Goal: Task Accomplishment & Management: Use online tool/utility

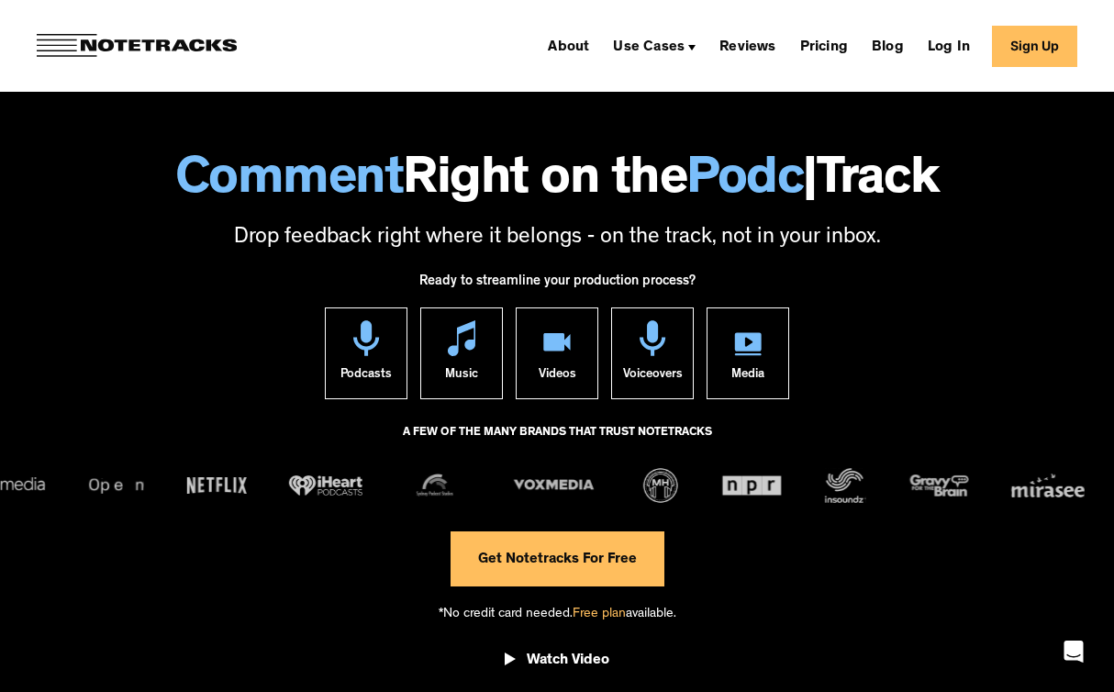
click at [596, 610] on span "Free plan" at bounding box center [599, 615] width 53 height 14
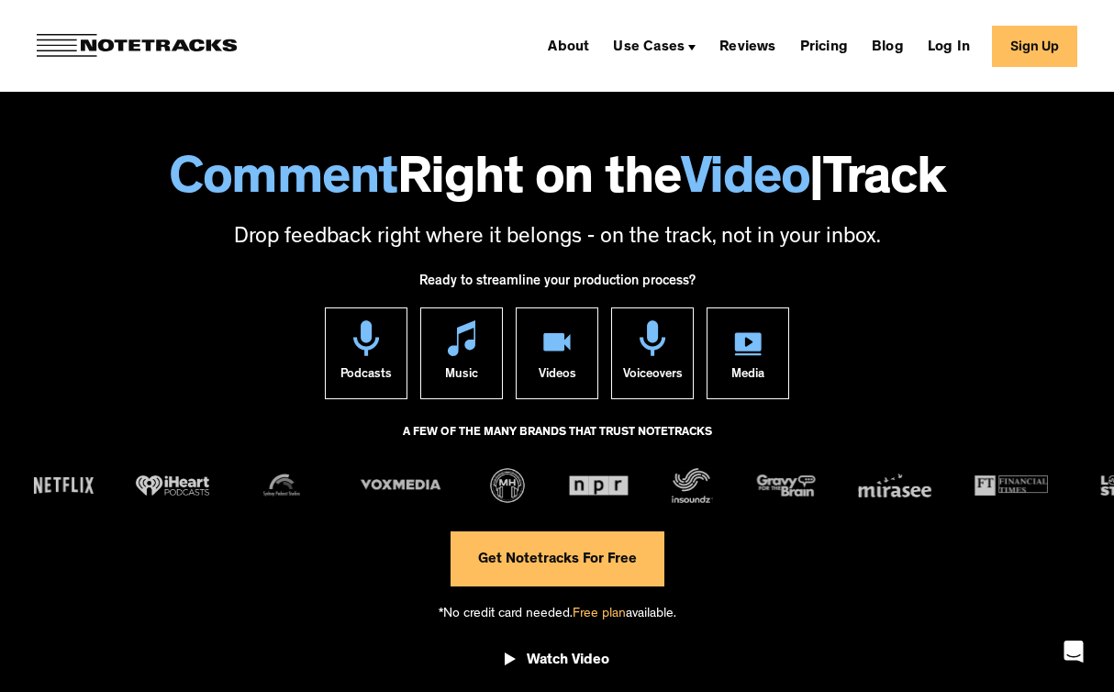
click at [627, 574] on link "Get Notetracks For Free" at bounding box center [558, 558] width 214 height 55
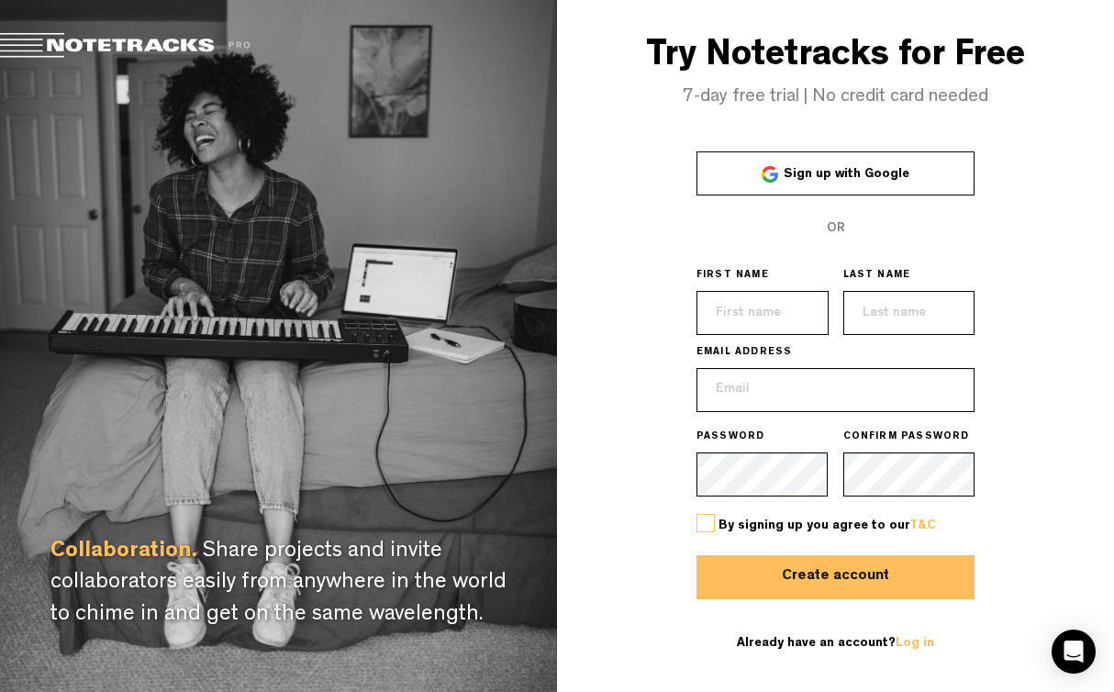
click at [766, 302] on input "text" at bounding box center [763, 313] width 132 height 44
type input "Pamir"
type input "Rejahiyan"
type input "[EMAIL_ADDRESS][DOMAIN_NAME]"
click at [705, 523] on label at bounding box center [706, 523] width 18 height 18
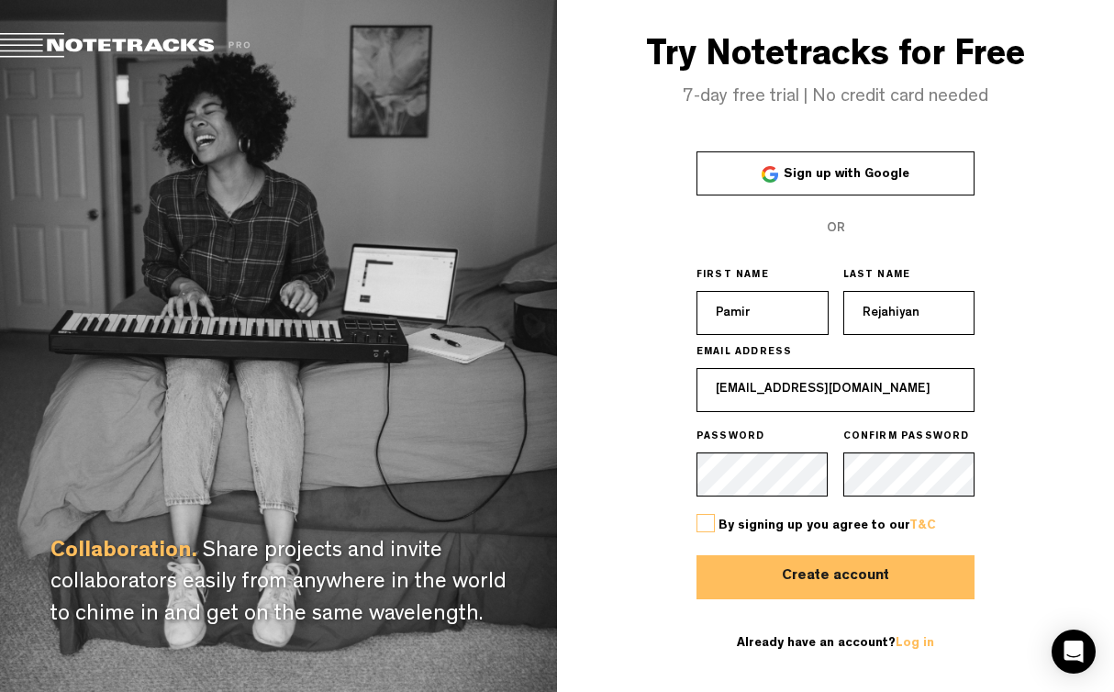
click at [0, 0] on input "checkbox" at bounding box center [0, 0] width 0 height 0
click at [763, 571] on button "Create account" at bounding box center [836, 577] width 279 height 44
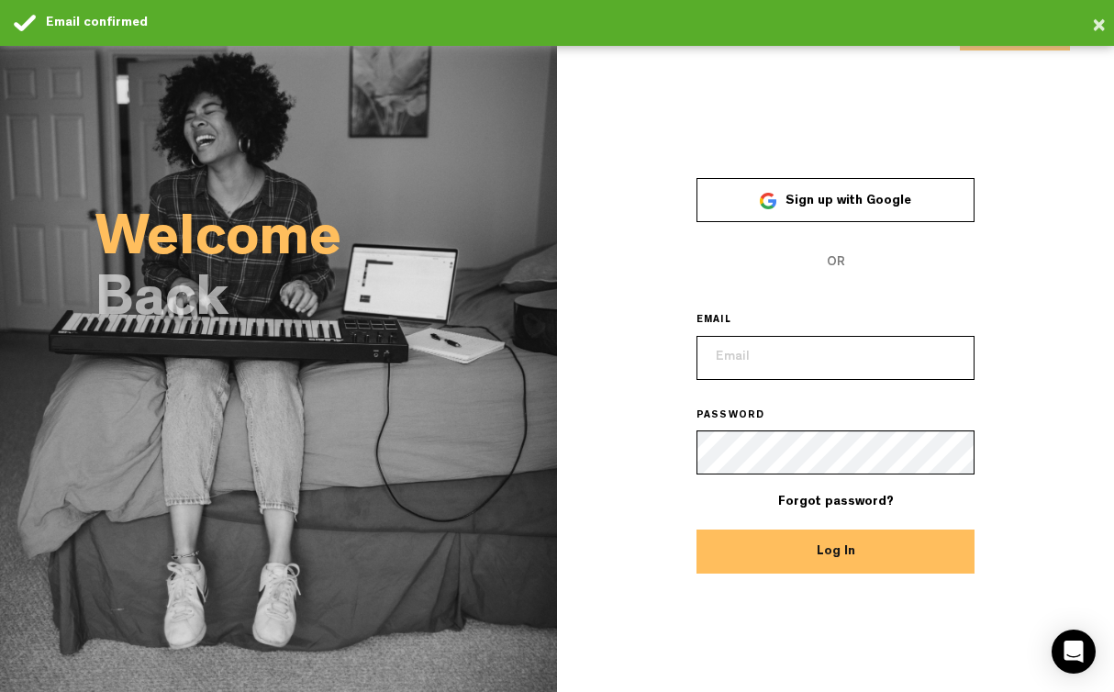
click at [774, 347] on input "email" at bounding box center [836, 358] width 279 height 44
type input "[EMAIL_ADDRESS][DOMAIN_NAME]"
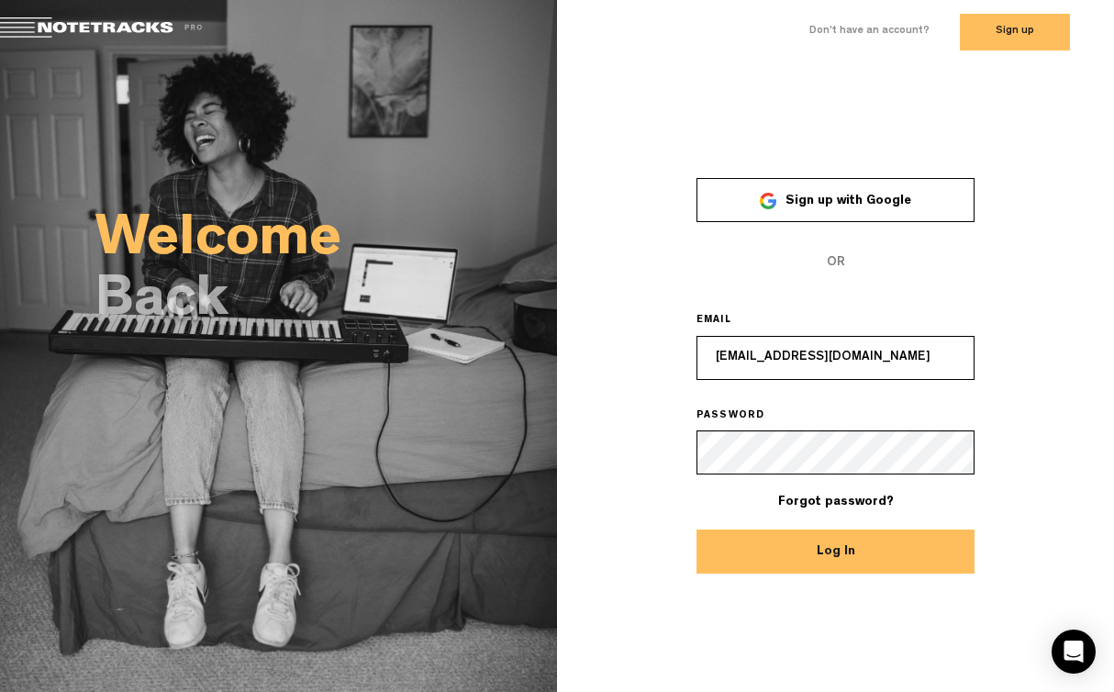
click at [886, 539] on button "Log In" at bounding box center [836, 552] width 279 height 44
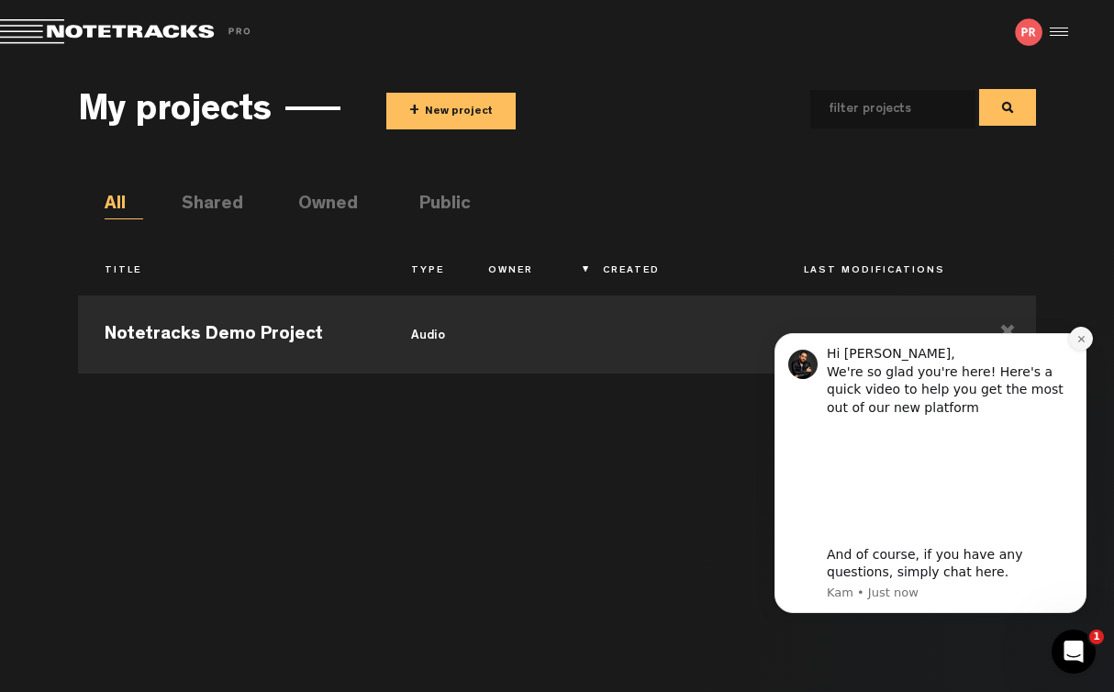
click at [1087, 334] on button "Dismiss notification" at bounding box center [1081, 339] width 24 height 24
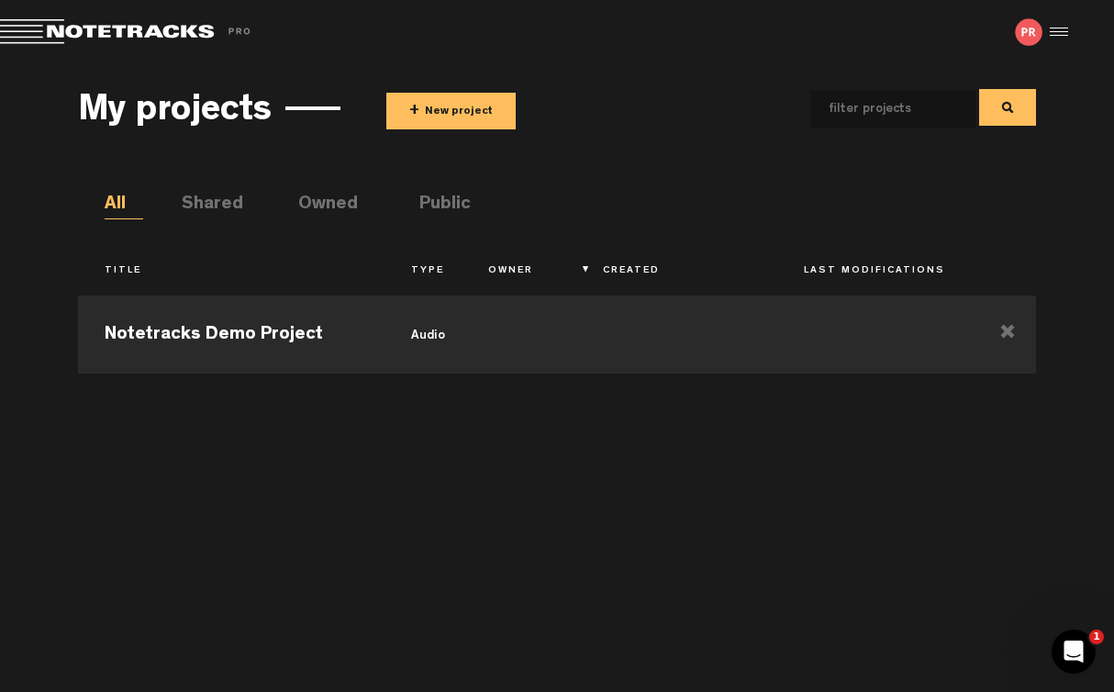
click at [433, 97] on button "+ New project" at bounding box center [450, 111] width 129 height 37
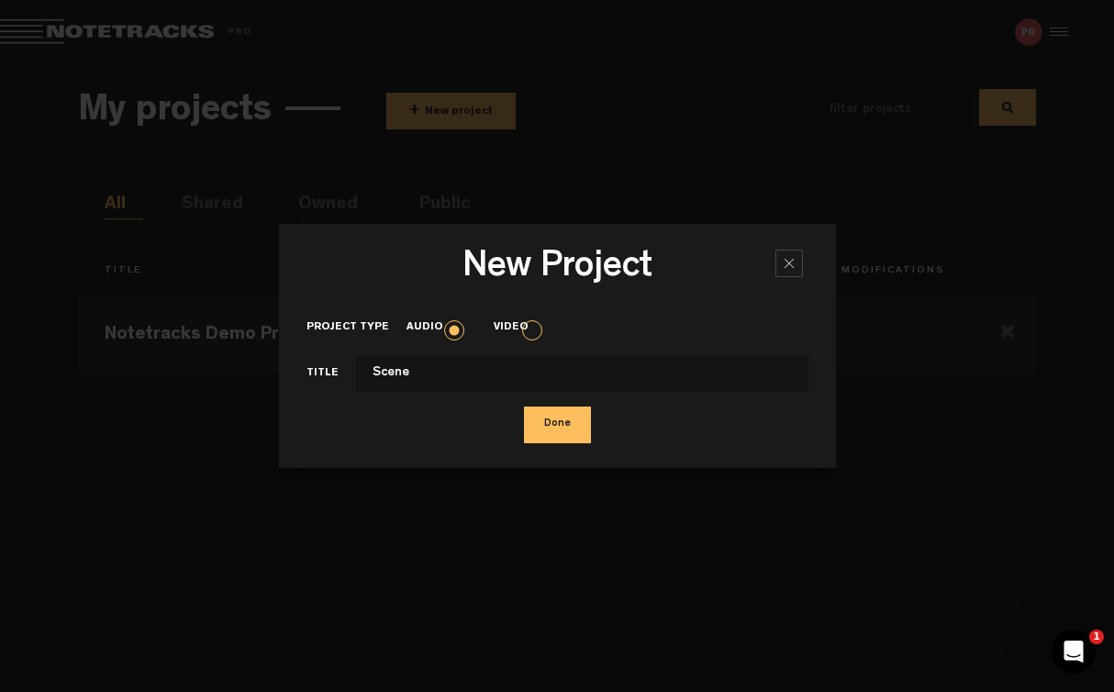
type input "Scene"
click at [542, 433] on button "Done" at bounding box center [557, 425] width 67 height 37
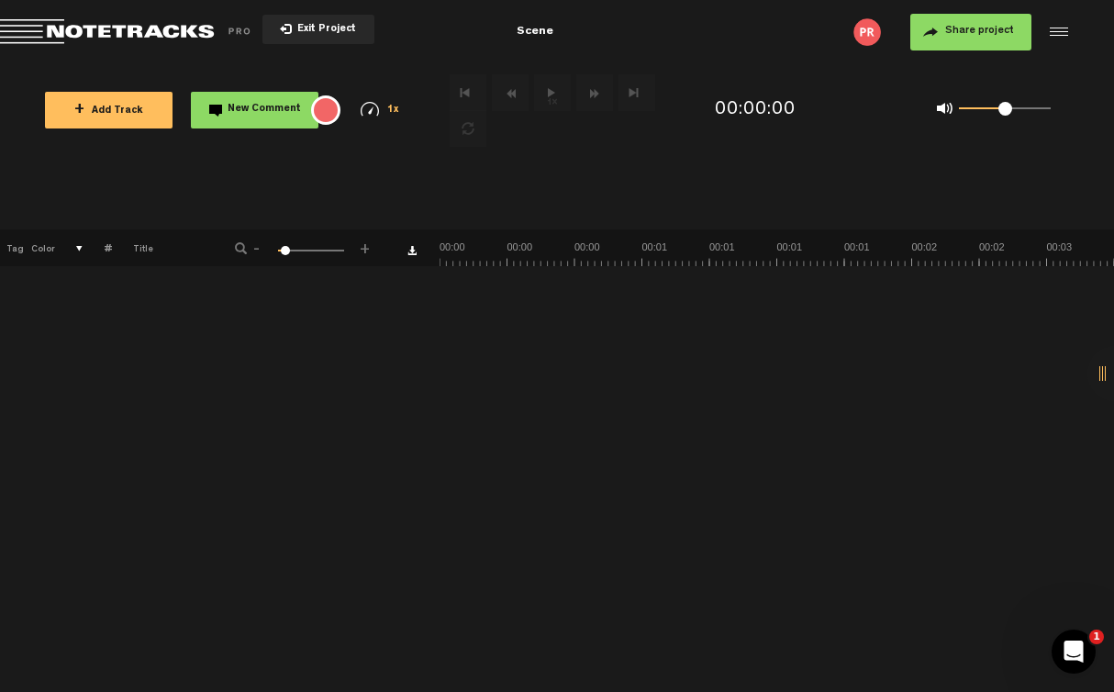
click at [104, 118] on button "+ Add Track" at bounding box center [109, 110] width 128 height 37
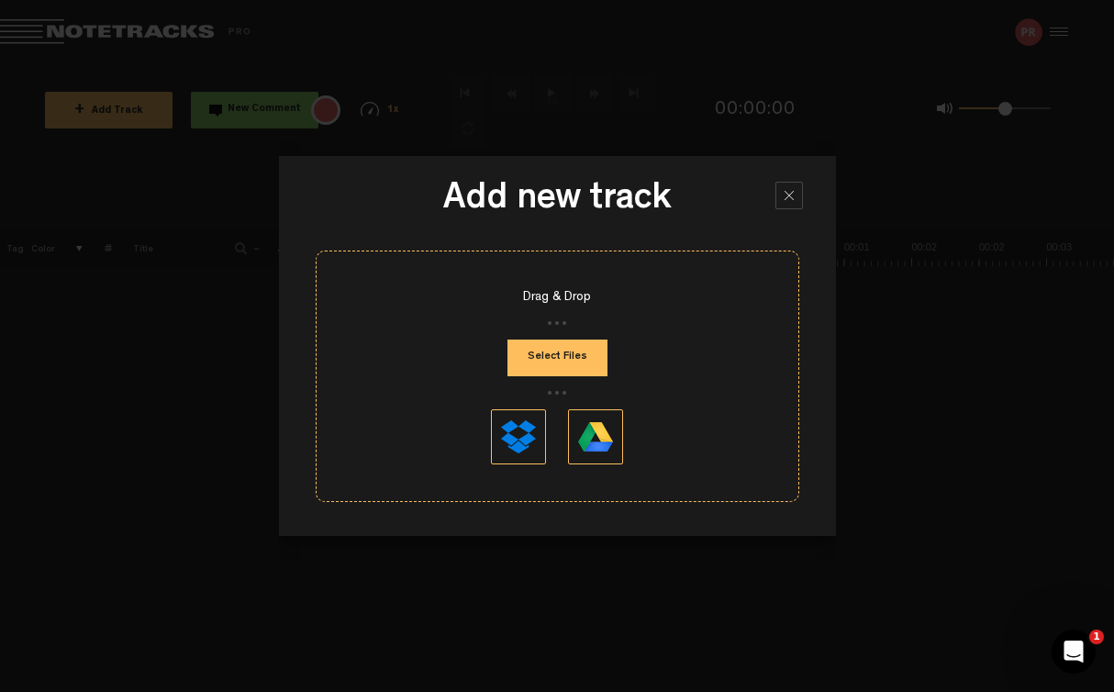
click at [548, 358] on button "Select Files" at bounding box center [557, 358] width 100 height 37
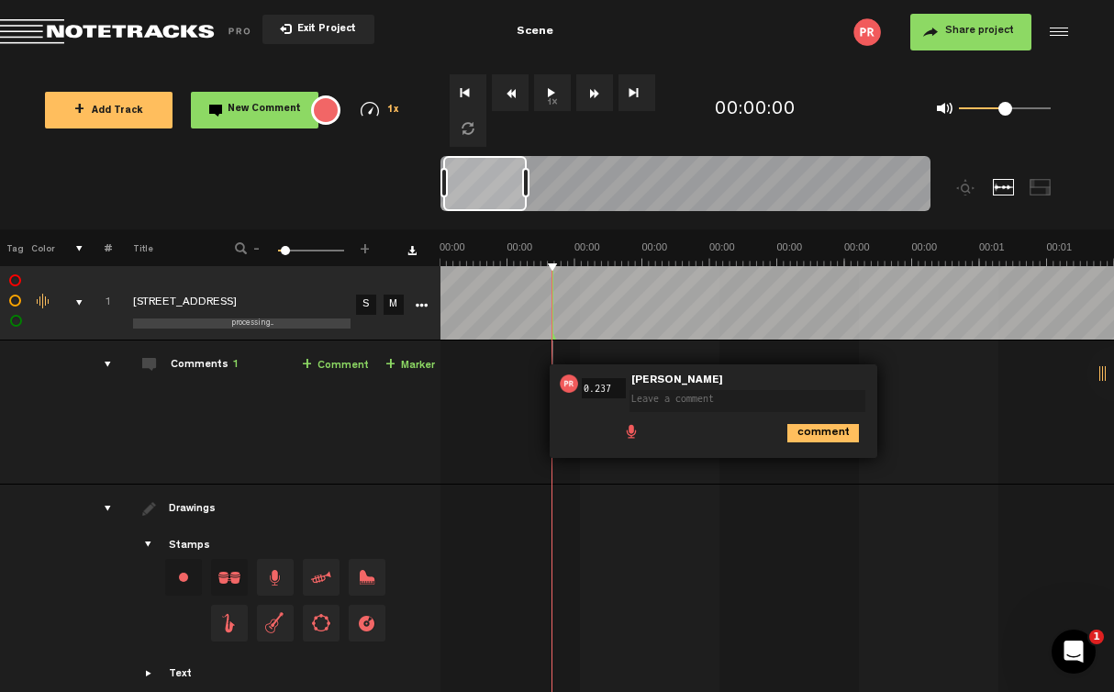
click at [927, 383] on span "Delete comment" at bounding box center [925, 383] width 22 height 13
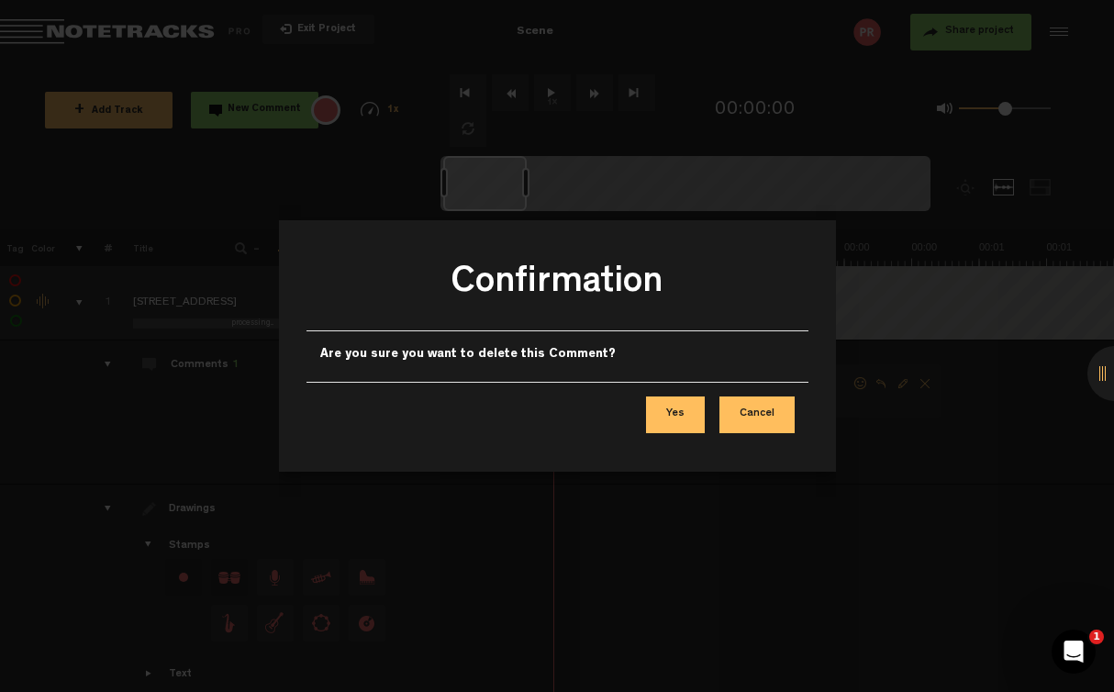
click at [745, 416] on button "Cancel" at bounding box center [756, 414] width 75 height 37
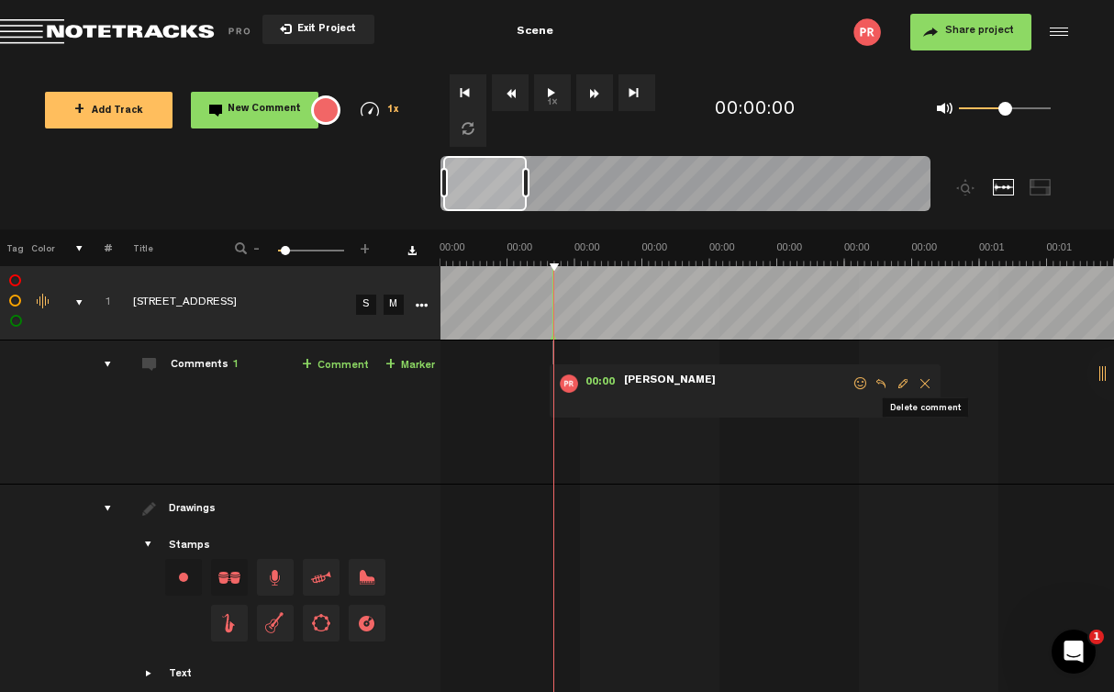
click at [58, 30] on span "Return to Project List" at bounding box center [128, 32] width 257 height 26
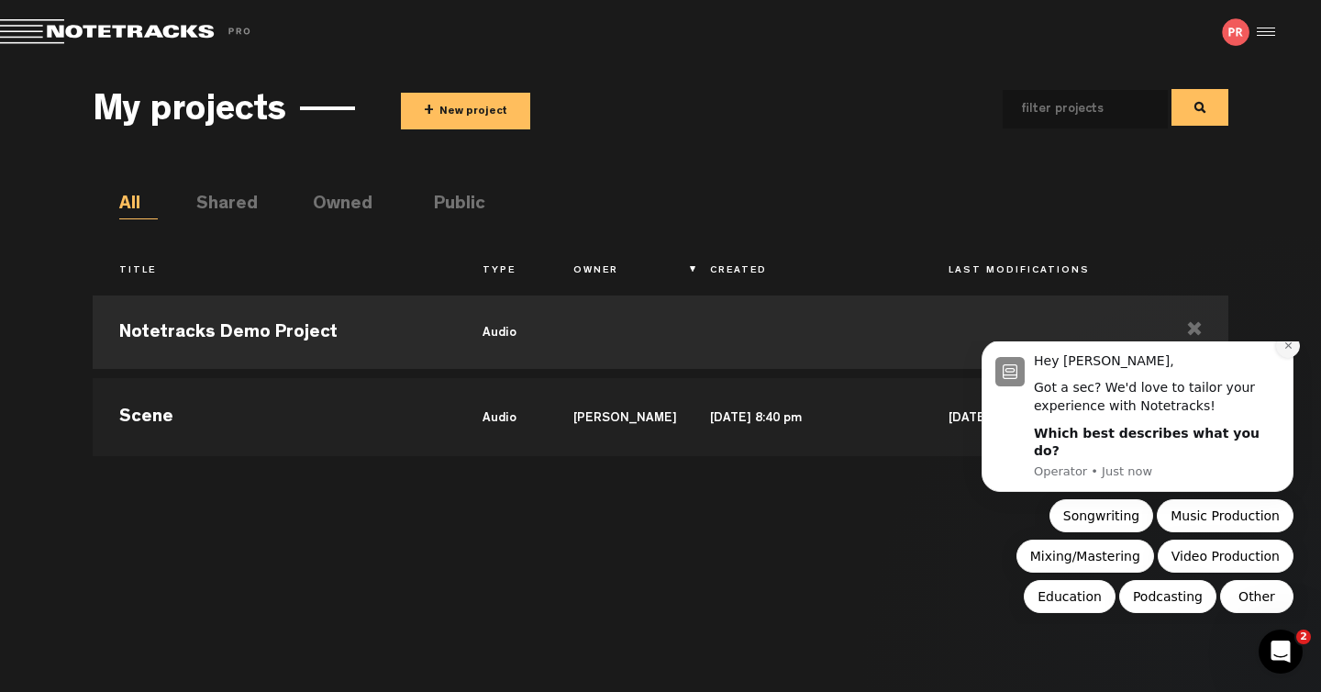
click at [1113, 358] on button "Dismiss notification" at bounding box center [1288, 346] width 24 height 24
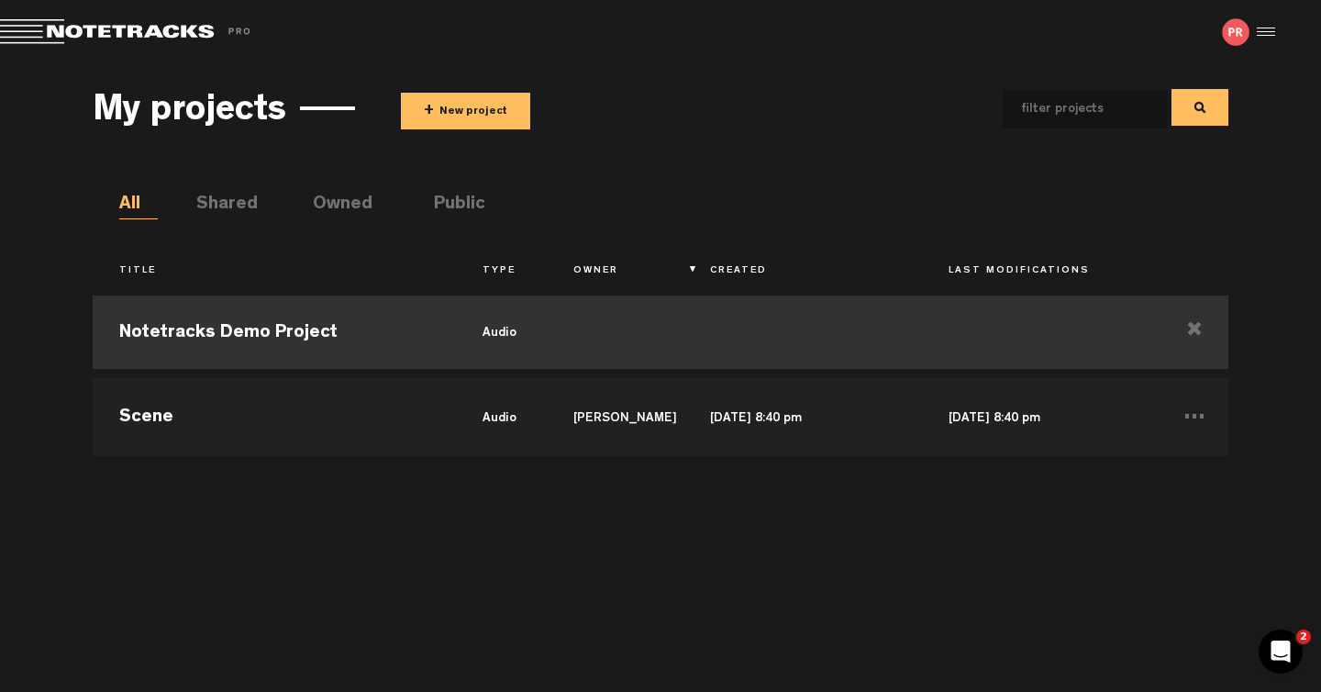
click at [730, 350] on td at bounding box center [803, 332] width 239 height 83
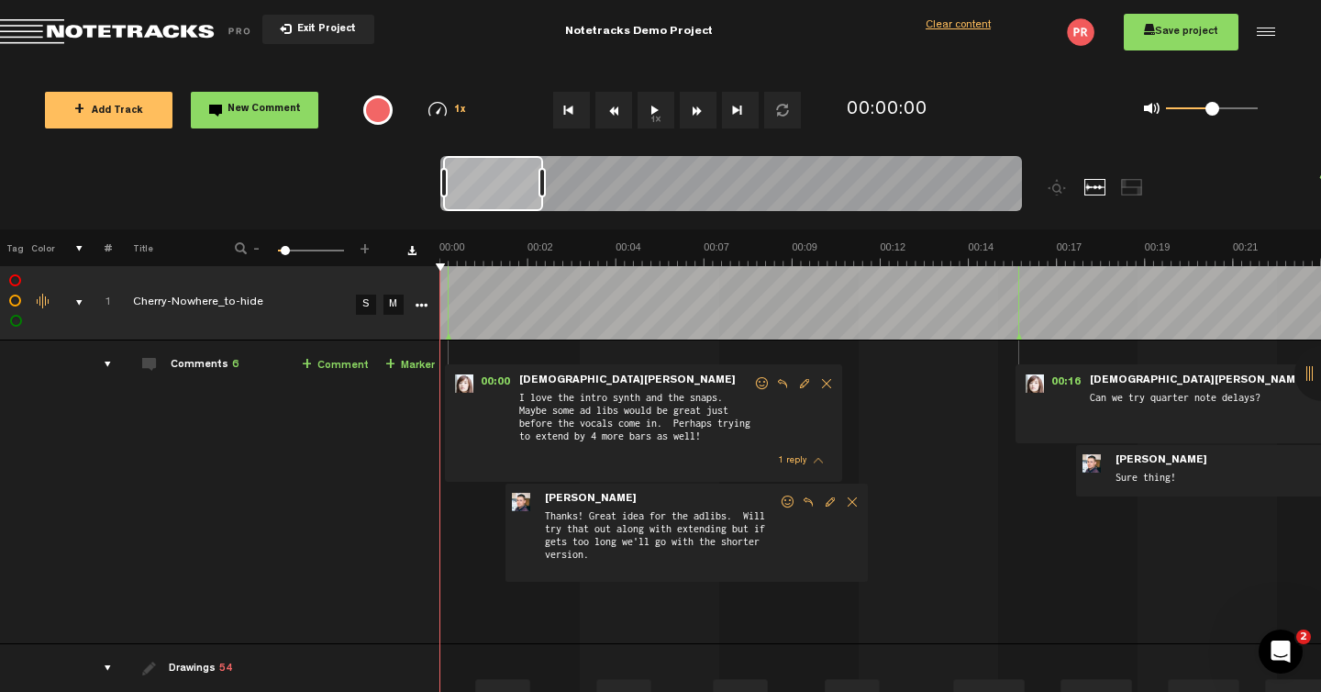
click at [974, 25] on div "Clear content" at bounding box center [958, 26] width 65 height 16
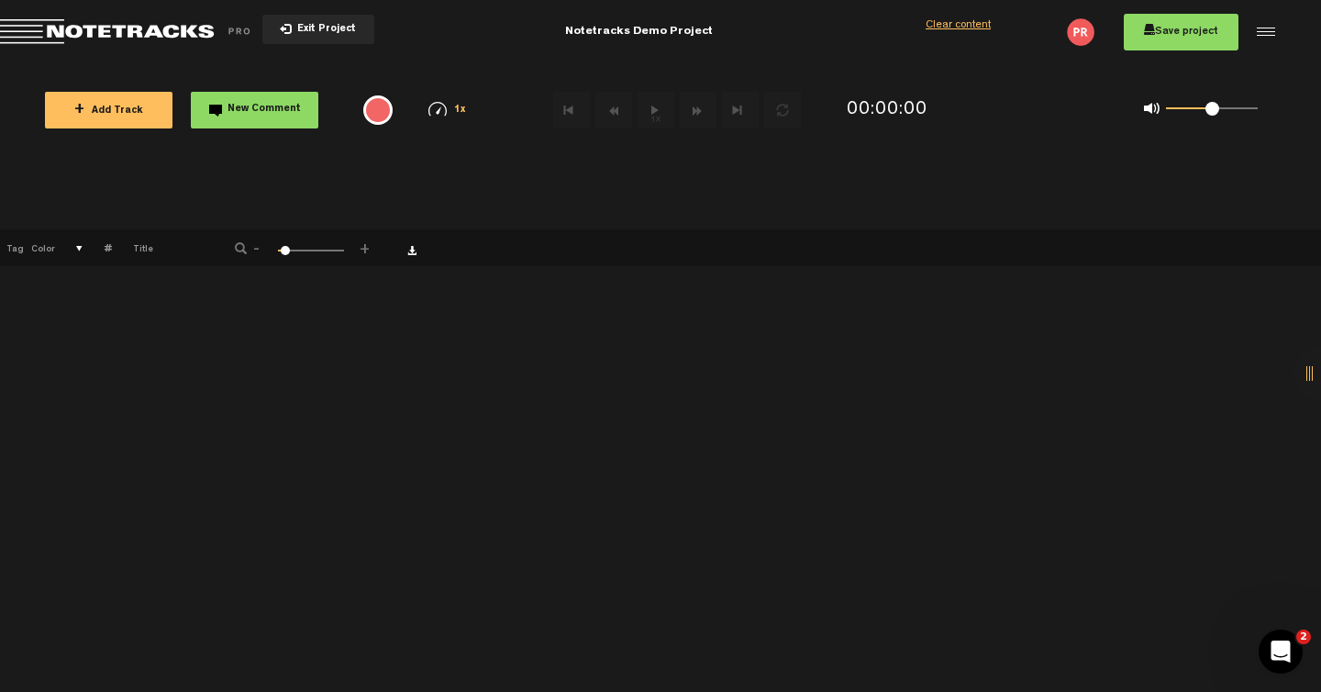
click at [149, 46] on md-toolbar "Exit Project Notetracks Demo Project Share project Save project Clear content" at bounding box center [660, 32] width 1321 height 64
click at [150, 37] on span "Return to Project List" at bounding box center [128, 32] width 257 height 26
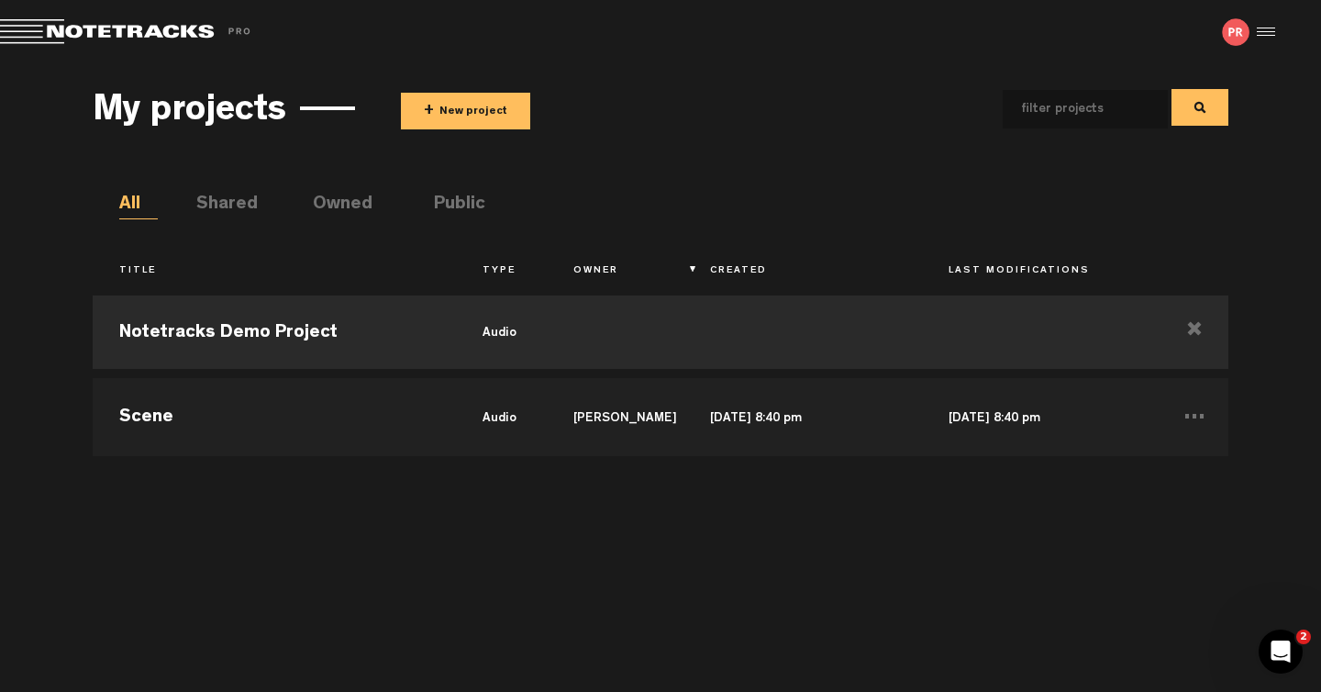
click at [1113, 35] on div at bounding box center [1264, 32] width 28 height 28
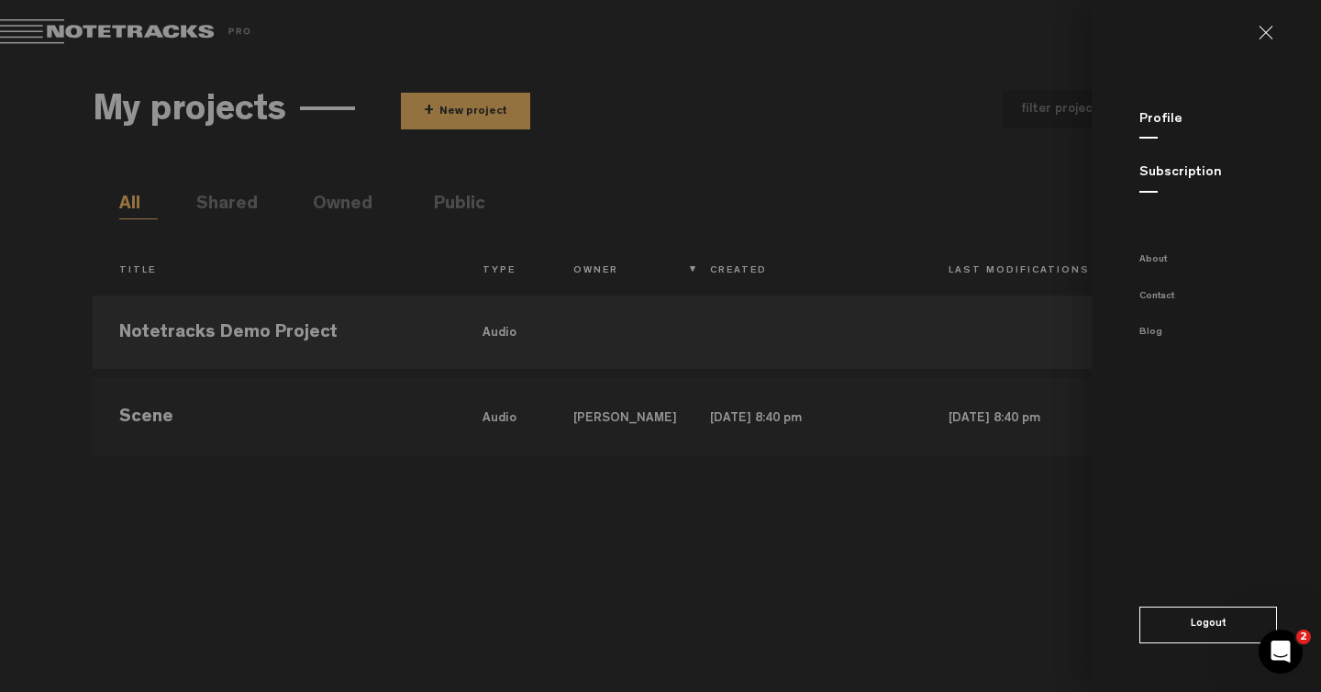
click at [1113, 173] on link "Subscription" at bounding box center [1181, 173] width 83 height 14
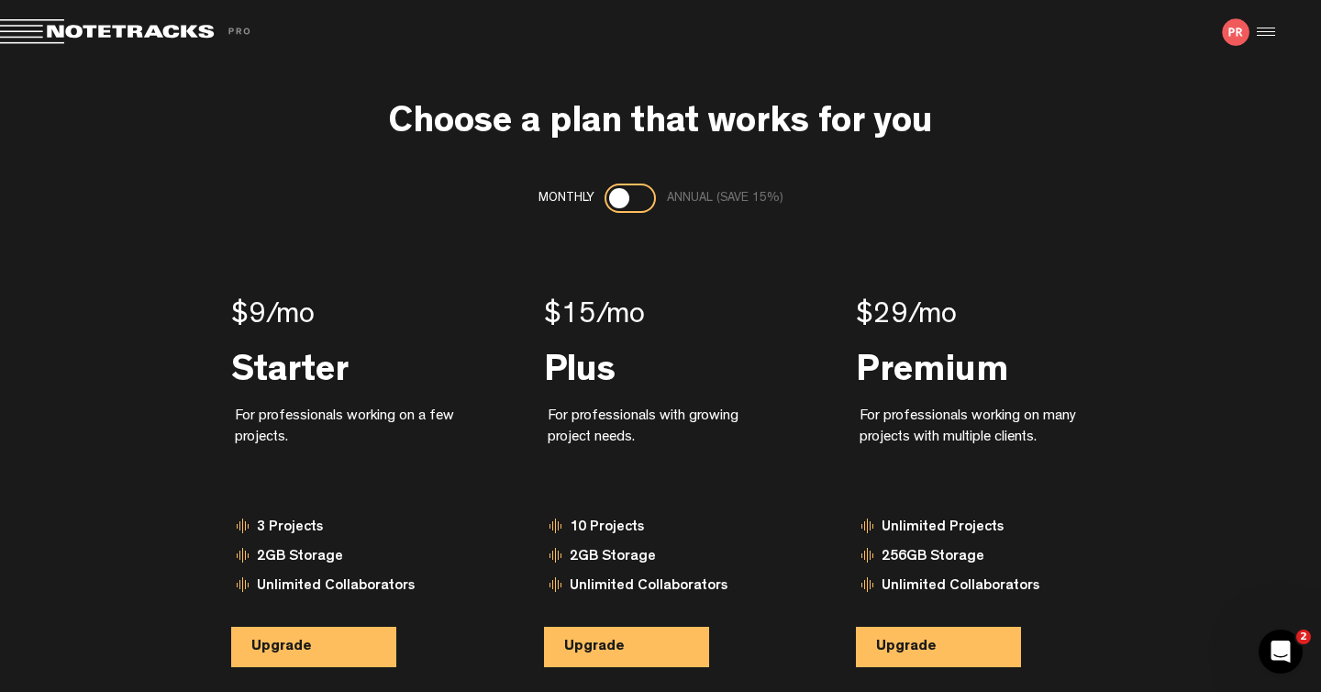
click at [1113, 39] on div at bounding box center [1264, 32] width 28 height 28
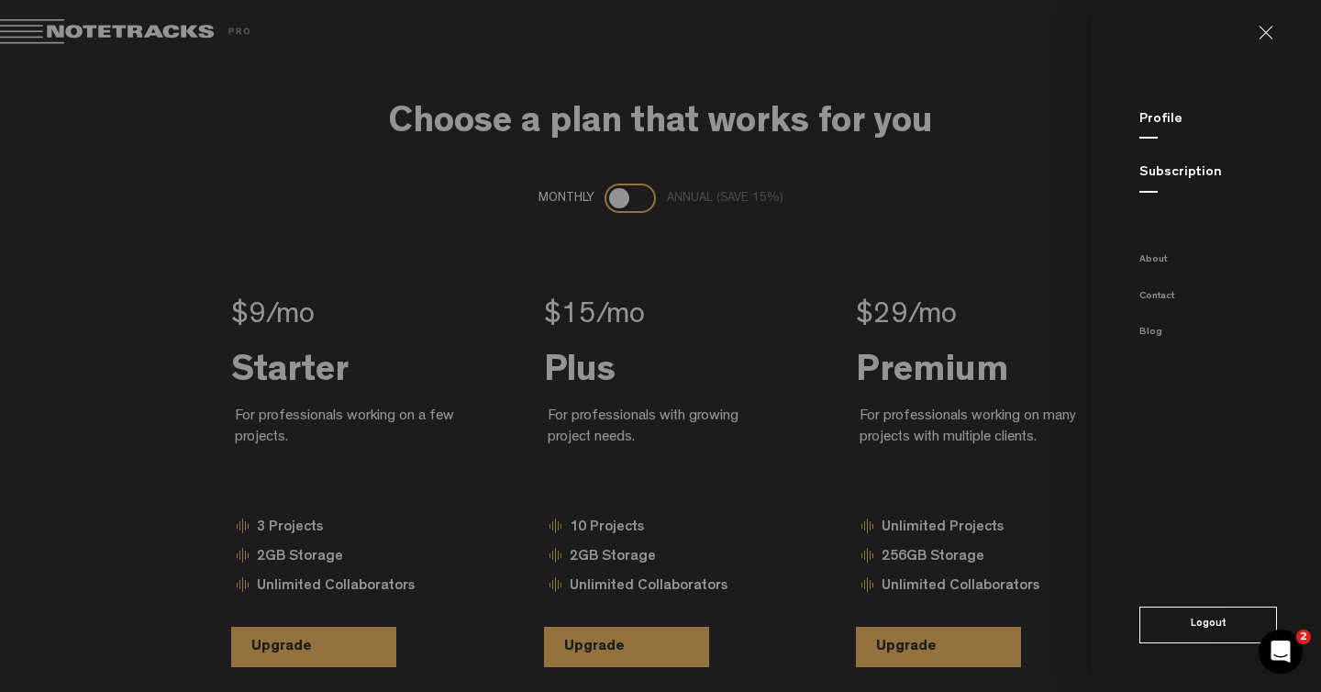
click at [1113, 121] on link "Profile" at bounding box center [1161, 120] width 43 height 14
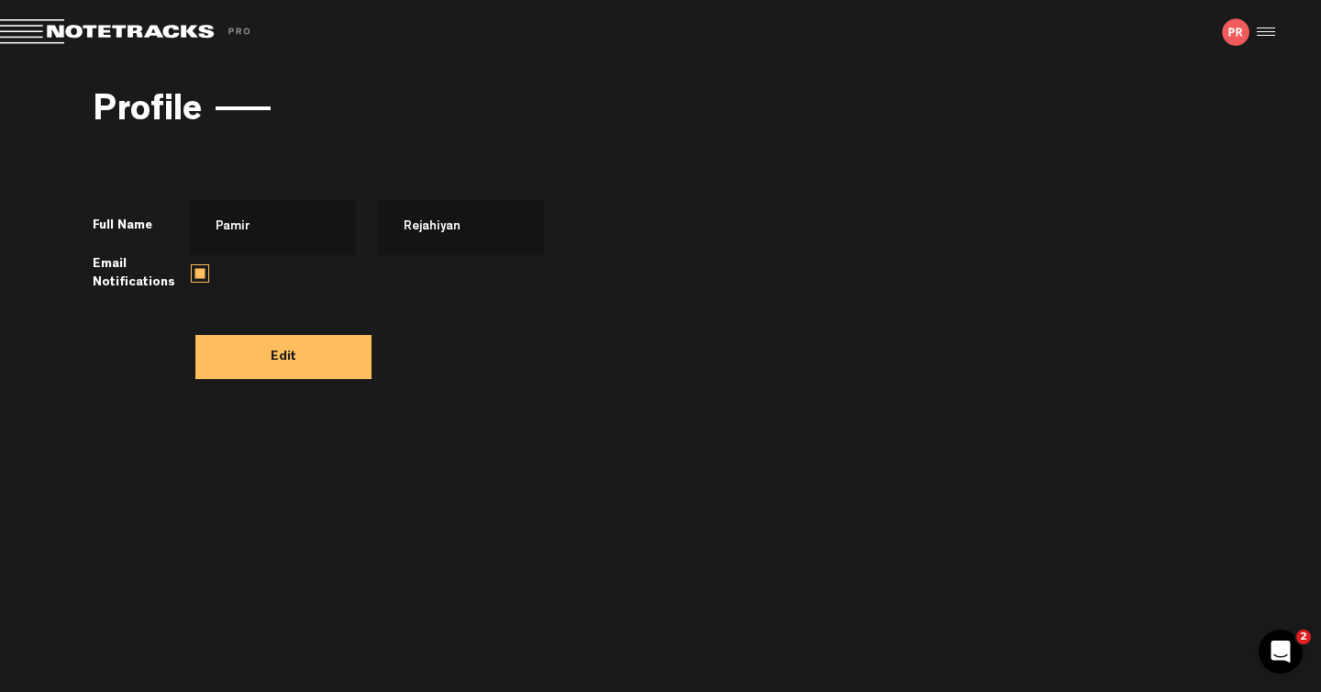
click at [189, 258] on span "Email Notifications" at bounding box center [388, 275] width 591 height 41
click at [194, 267] on label at bounding box center [200, 273] width 18 height 18
click at [0, 0] on input "checkbox" at bounding box center [0, 0] width 0 height 0
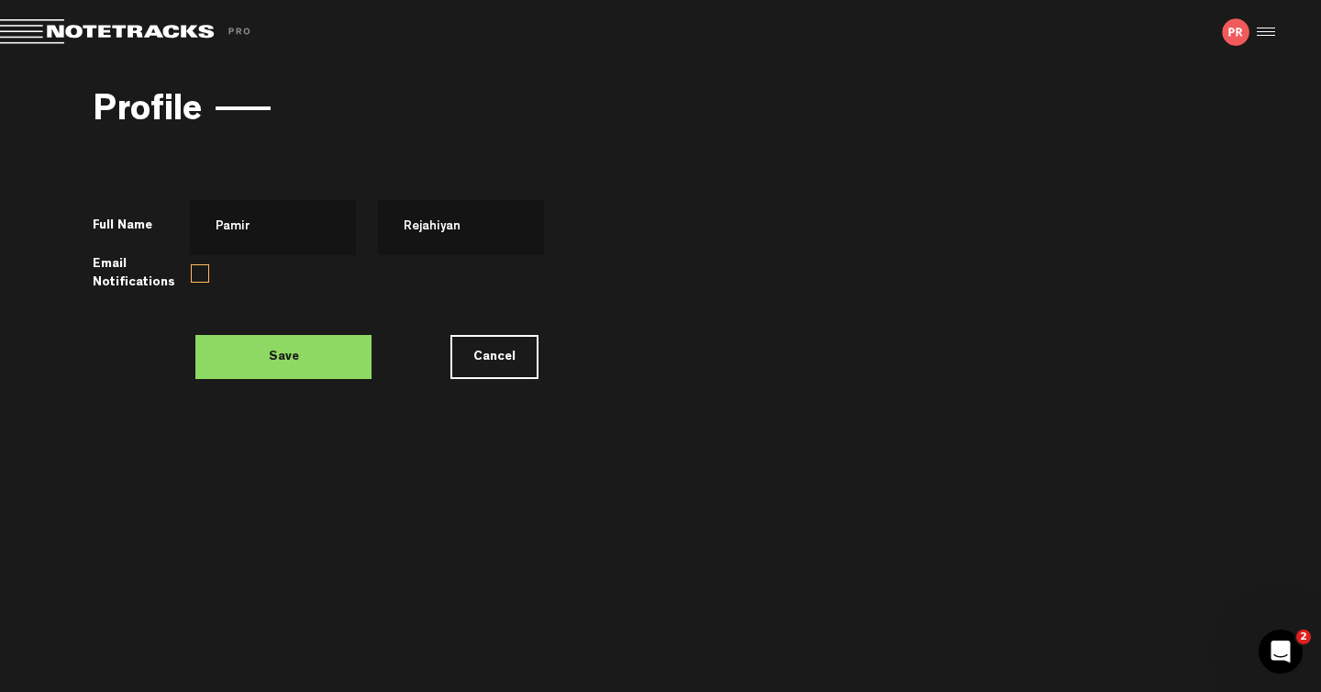
click at [269, 342] on button "Save" at bounding box center [283, 357] width 176 height 44
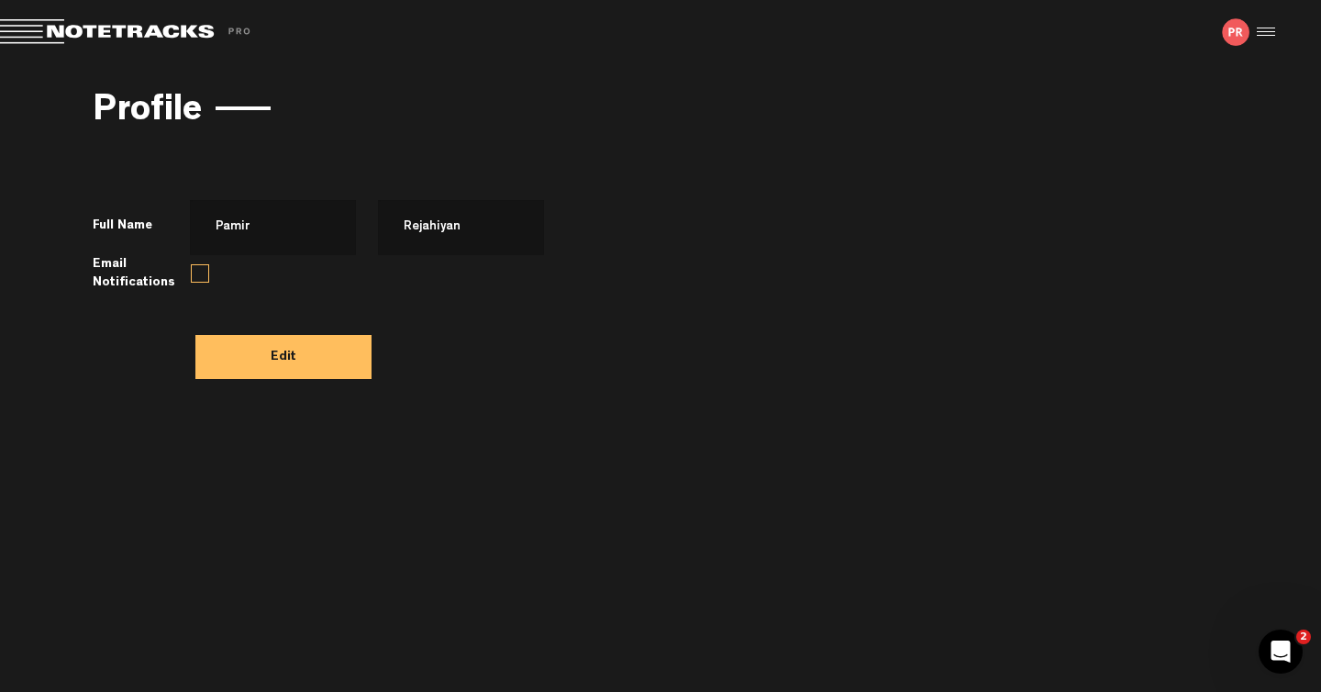
click at [1113, 25] on div at bounding box center [1264, 32] width 28 height 28
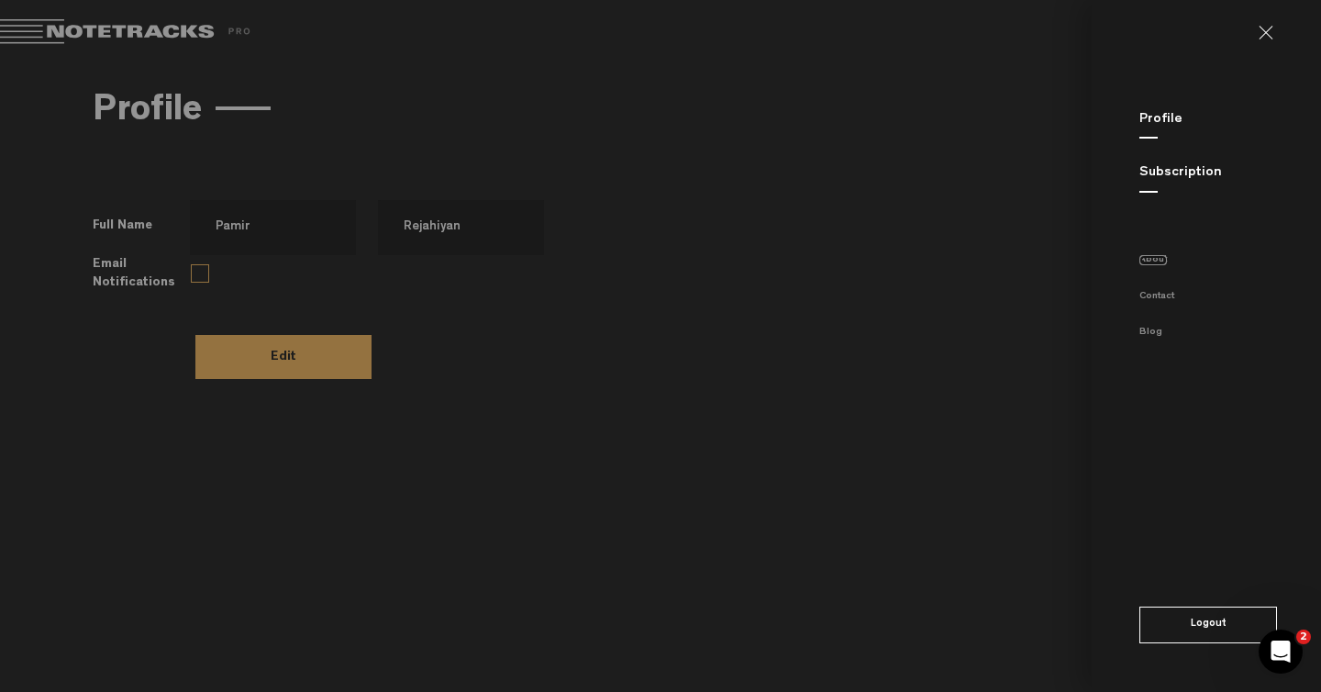
click at [1113, 255] on link "About" at bounding box center [1154, 260] width 28 height 10
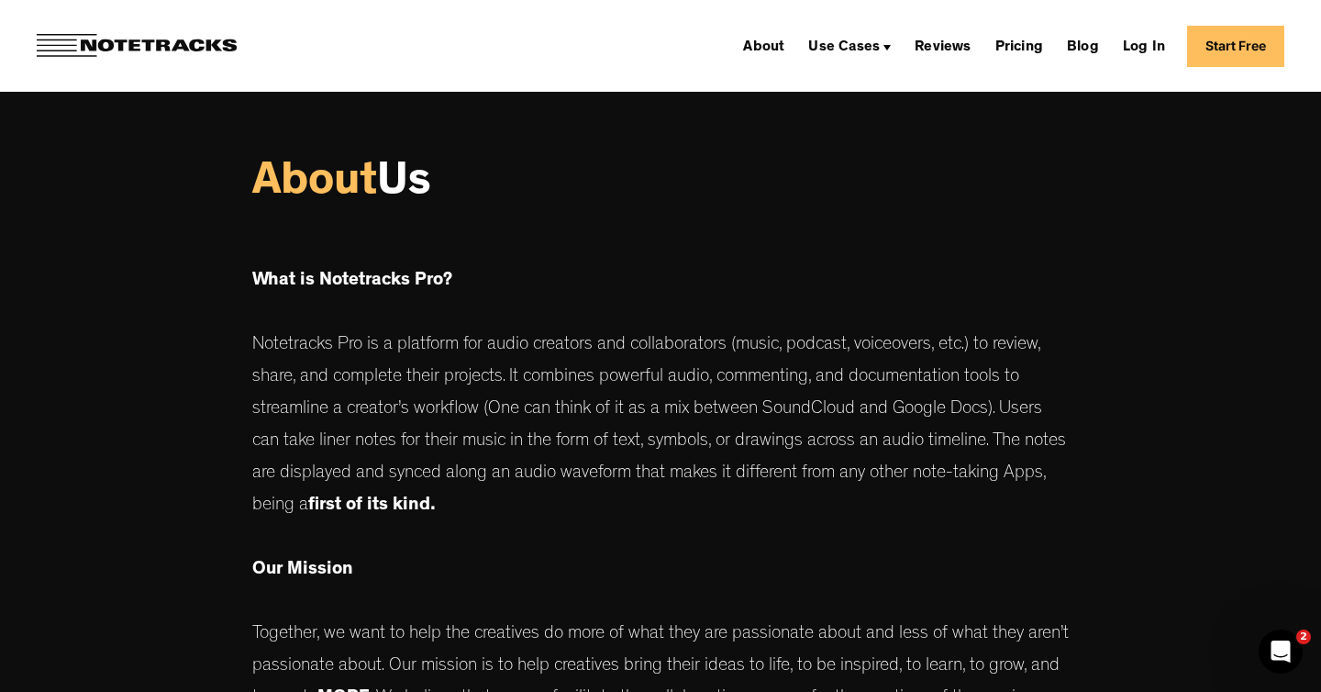
click at [1235, 38] on link "Start Free" at bounding box center [1235, 46] width 97 height 41
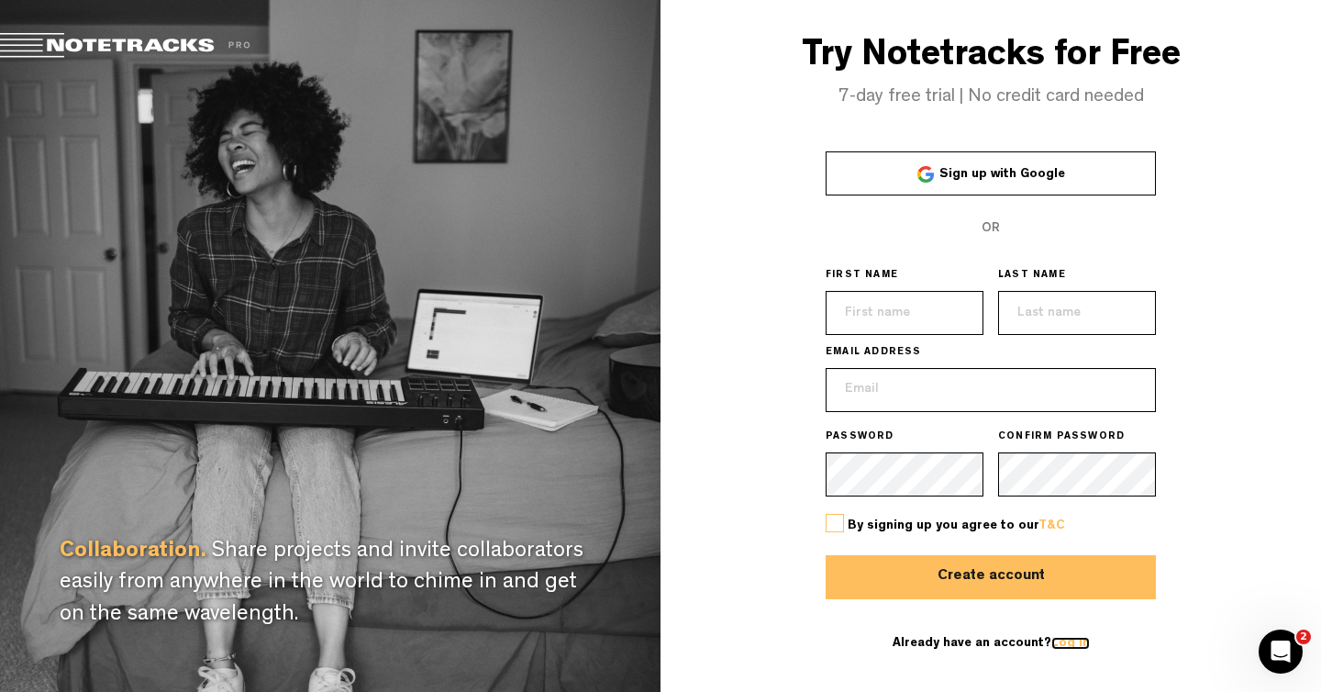
click at [1065, 646] on link "Log in" at bounding box center [1071, 643] width 39 height 13
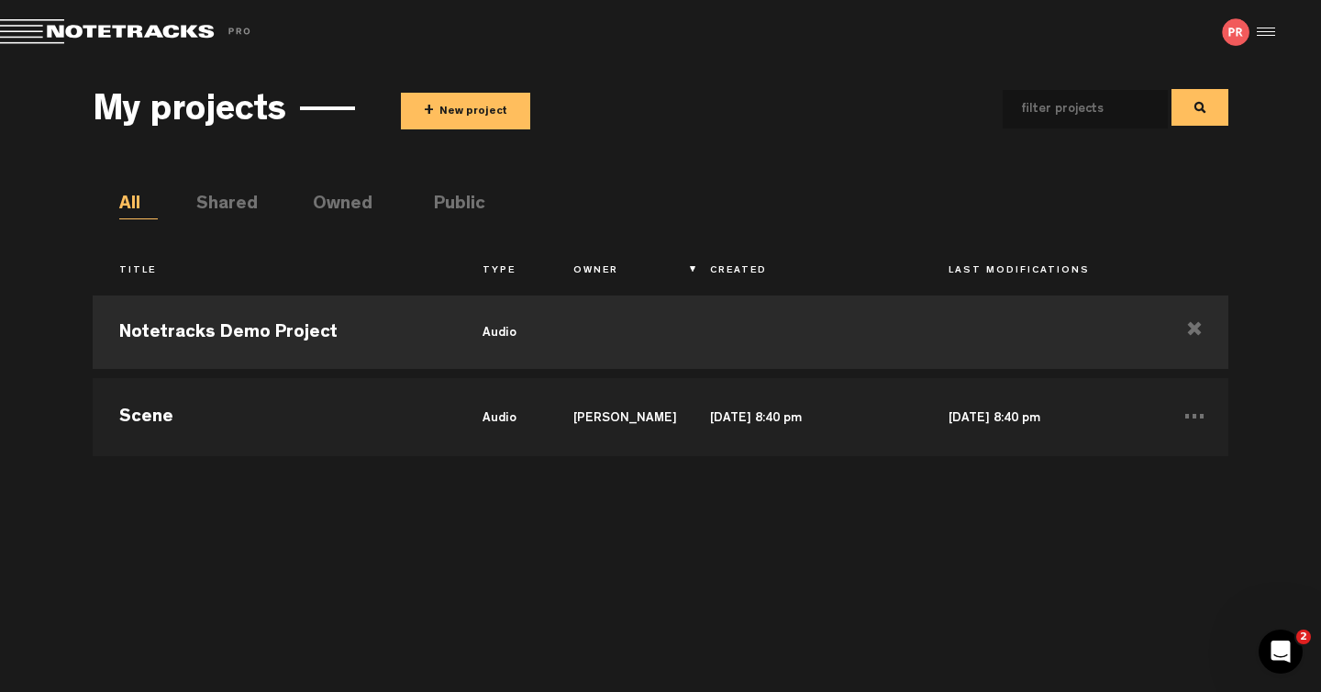
click at [235, 206] on li "Shared" at bounding box center [215, 206] width 39 height 28
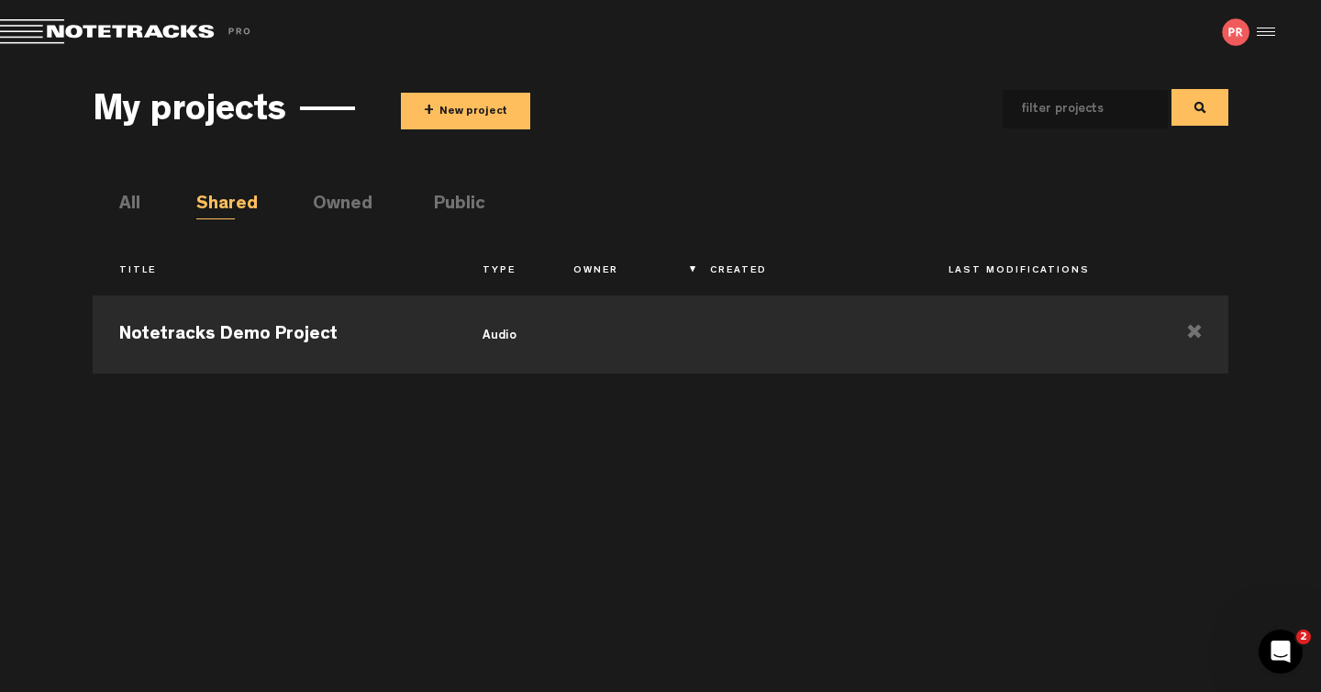
click at [324, 206] on li "Owned" at bounding box center [332, 206] width 39 height 28
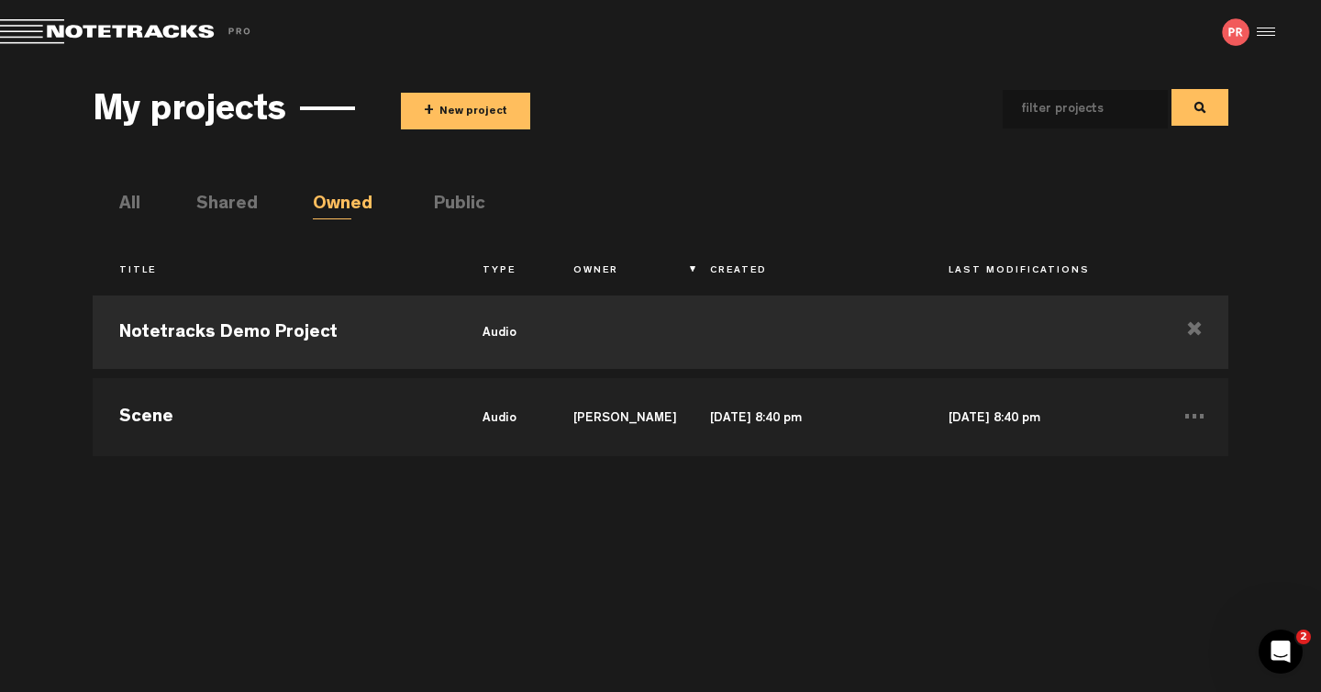
click at [426, 207] on ul "All Shared Owned Public" at bounding box center [673, 206] width 1109 height 28
click at [447, 204] on li "Public" at bounding box center [453, 206] width 39 height 28
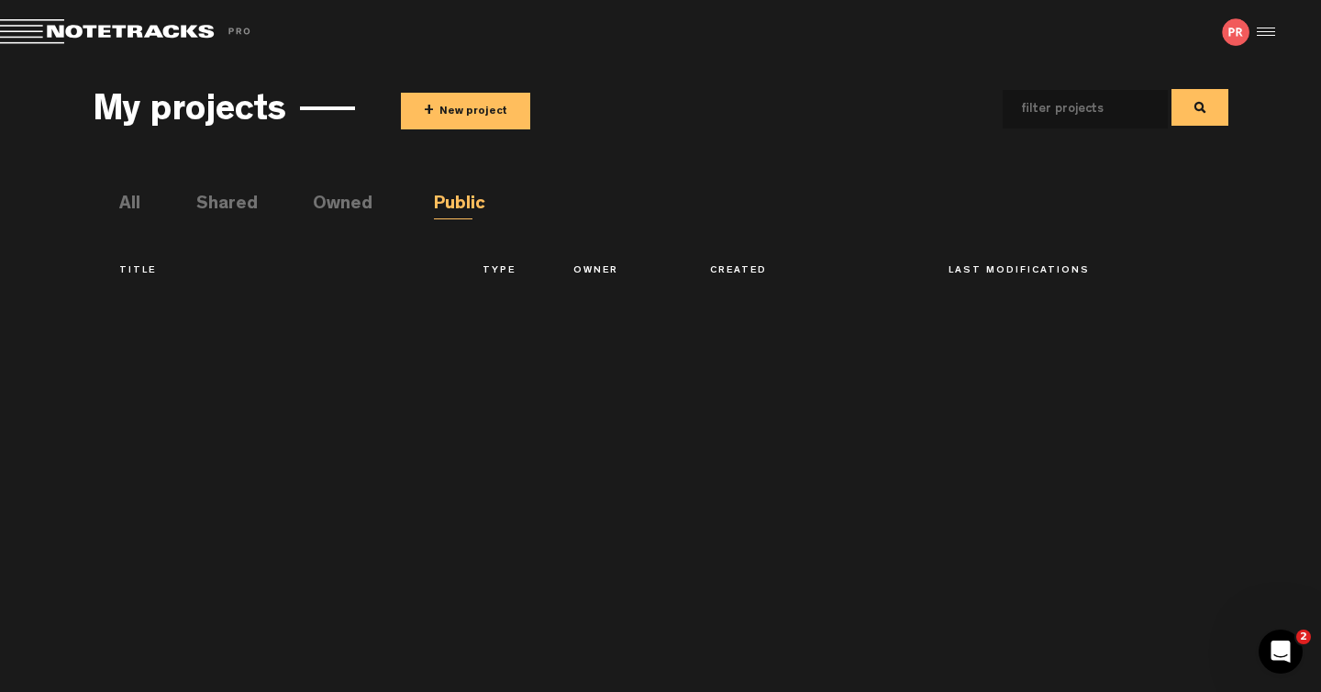
click at [171, 188] on div "My projects + New project All Shared Owned Public Title Type Owner Created Last…" at bounding box center [661, 373] width 1136 height 599
click at [138, 202] on li "All" at bounding box center [138, 206] width 39 height 28
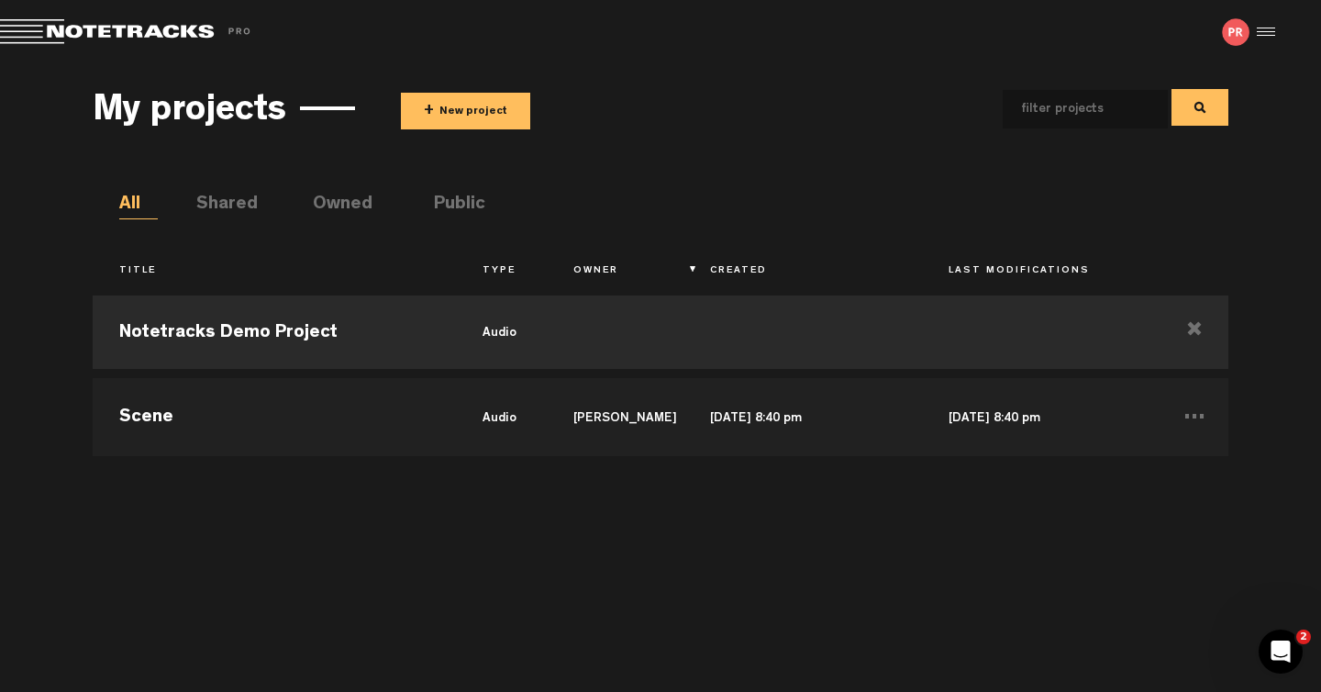
click at [242, 24] on span at bounding box center [128, 32] width 257 height 26
click at [244, 36] on span at bounding box center [128, 32] width 257 height 26
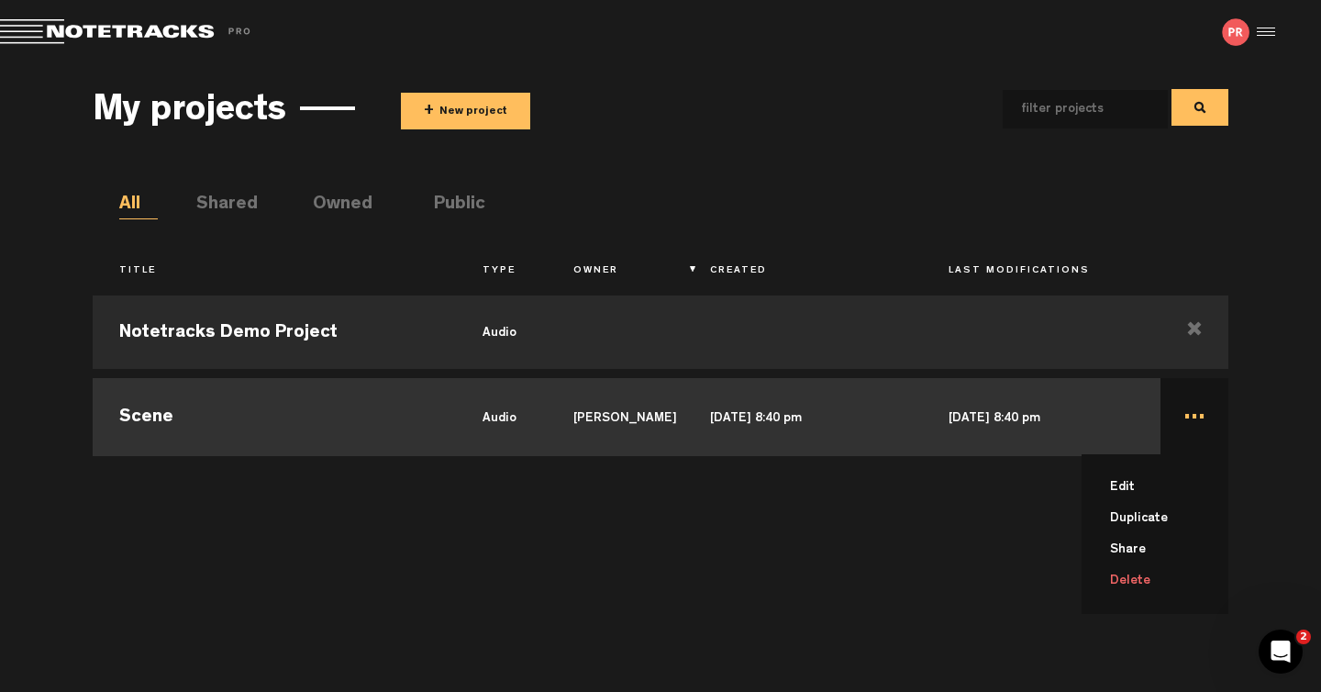
click at [1131, 585] on li "Delete" at bounding box center [1166, 580] width 125 height 31
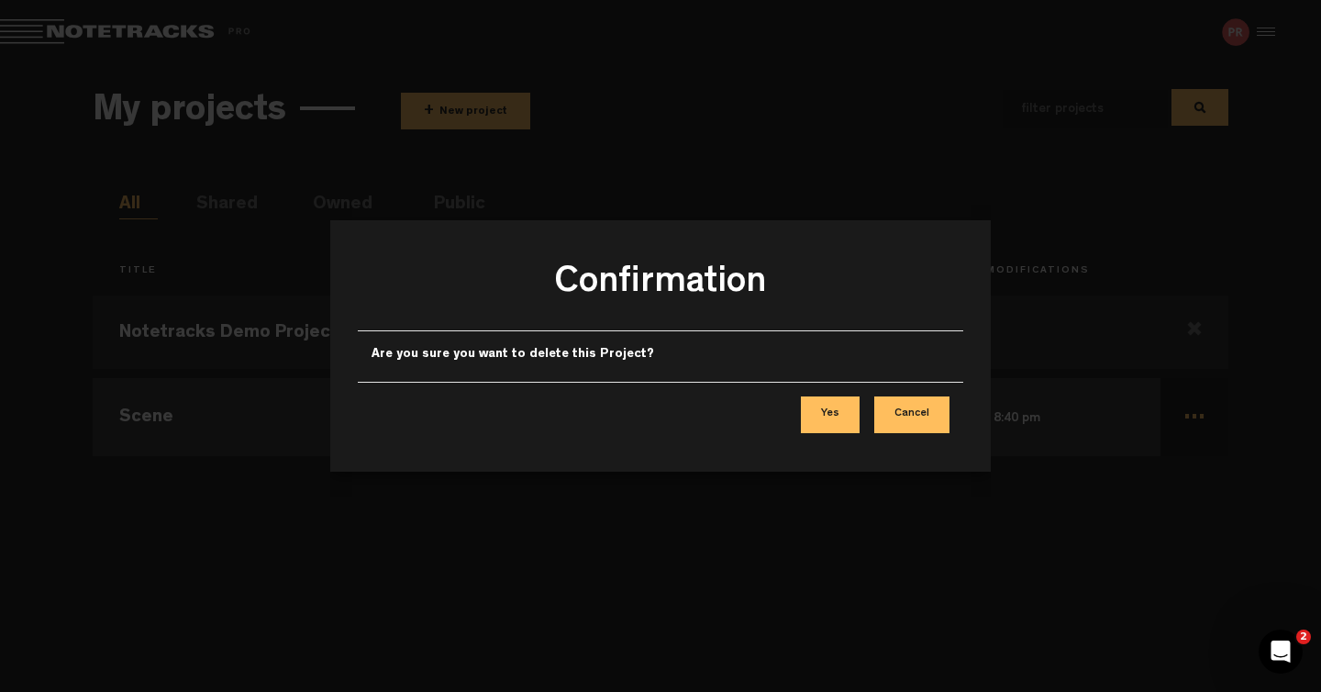
click at [836, 401] on button "Yes" at bounding box center [830, 414] width 59 height 37
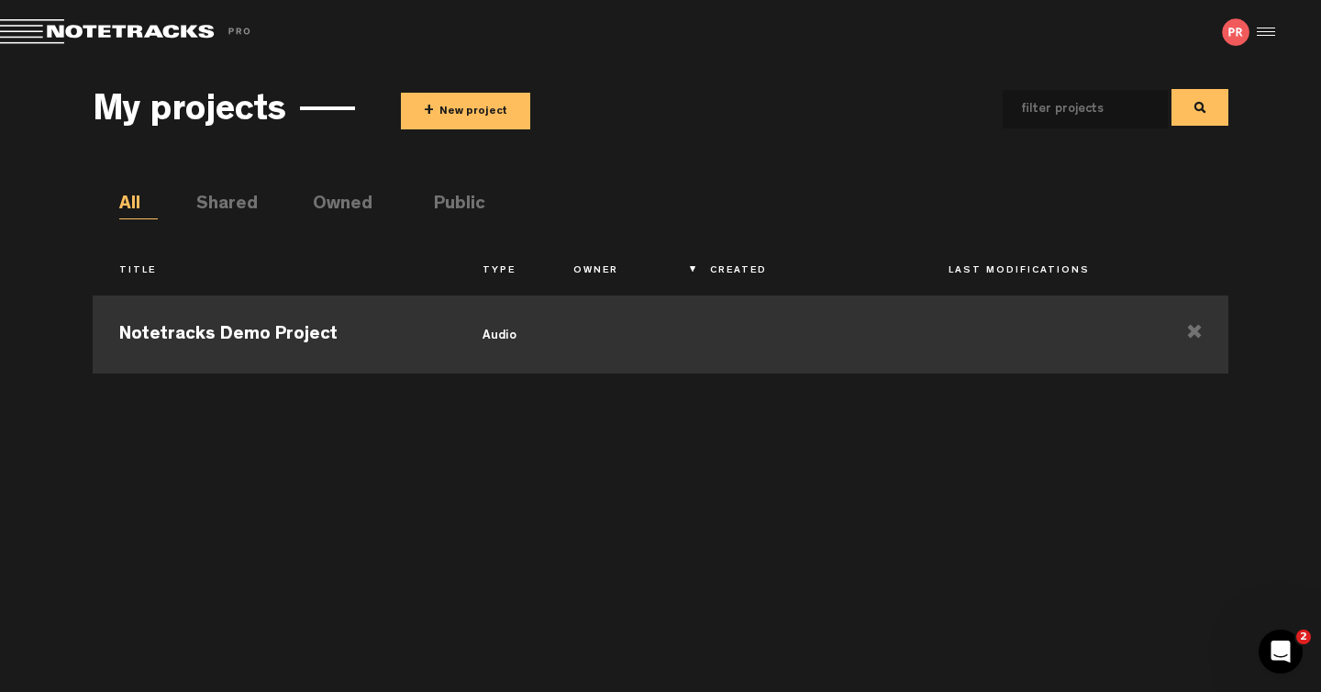
click at [911, 332] on td at bounding box center [803, 332] width 239 height 83
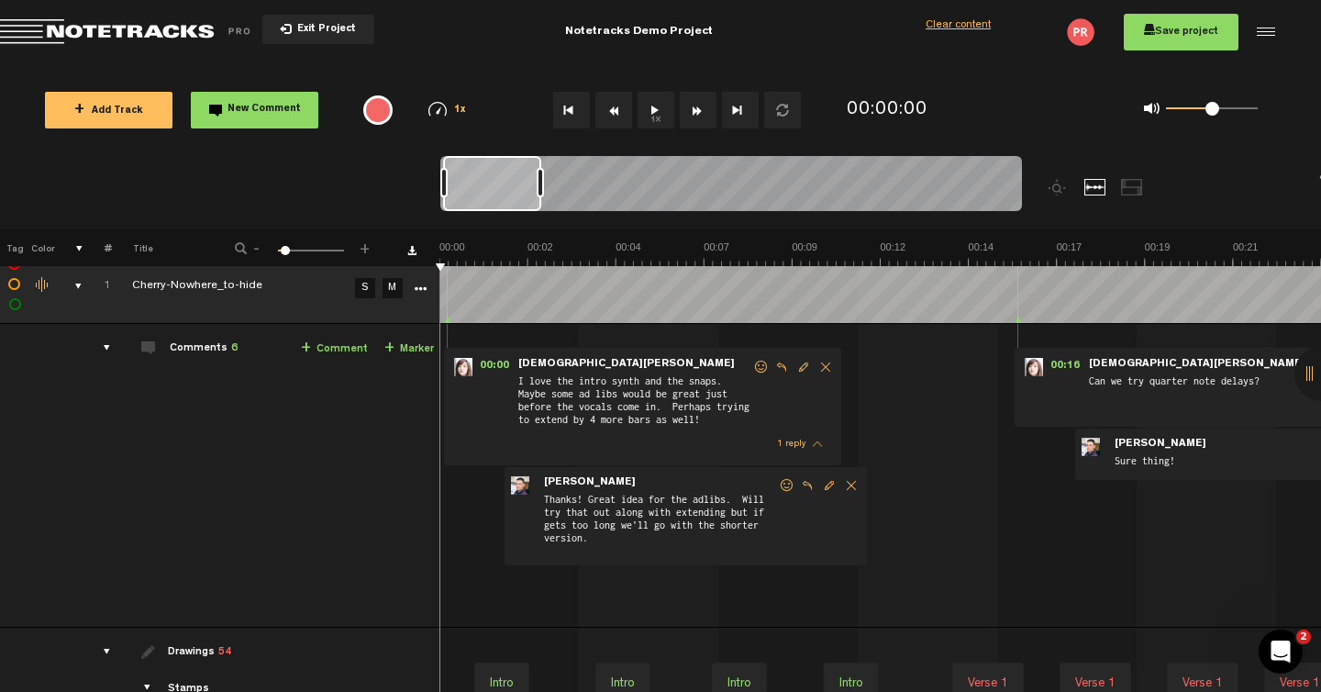
click at [628, 410] on span "I love the intro synth and the snaps. Maybe some ad libs would be great just be…" at bounding box center [635, 402] width 236 height 59
click at [1062, 191] on div at bounding box center [1059, 187] width 22 height 17
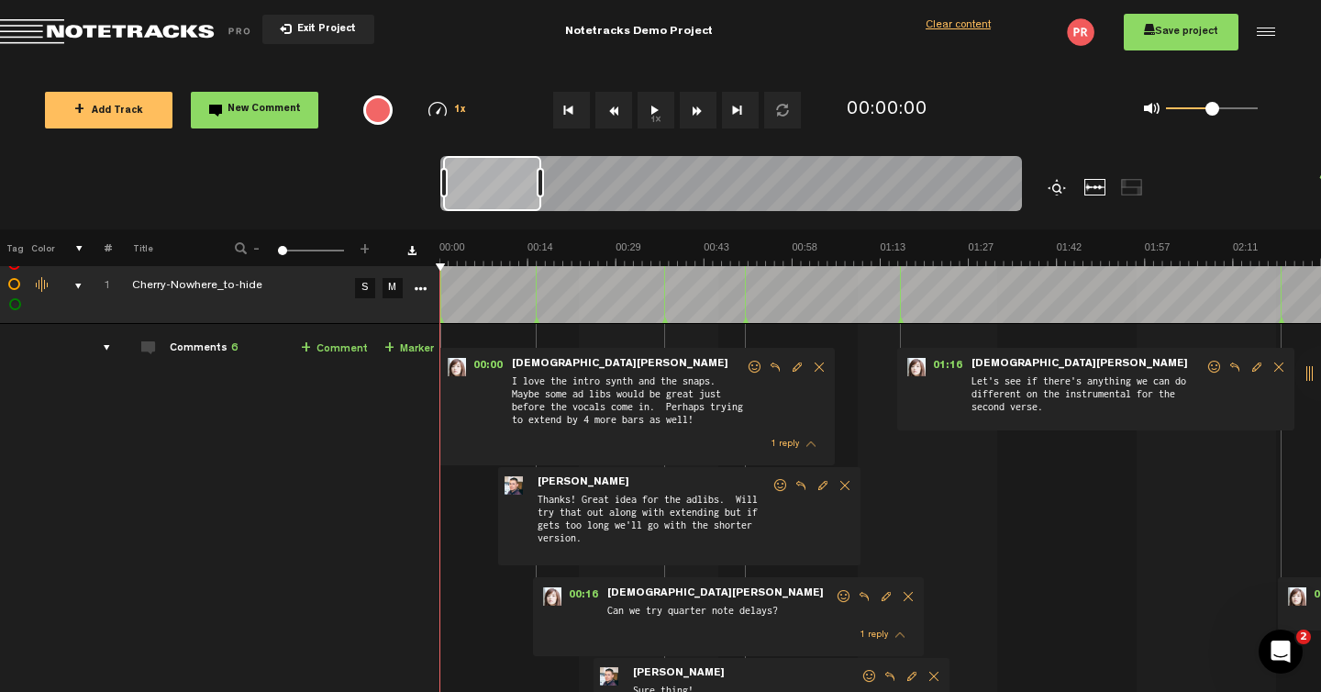
click at [1062, 191] on div at bounding box center [1059, 187] width 22 height 17
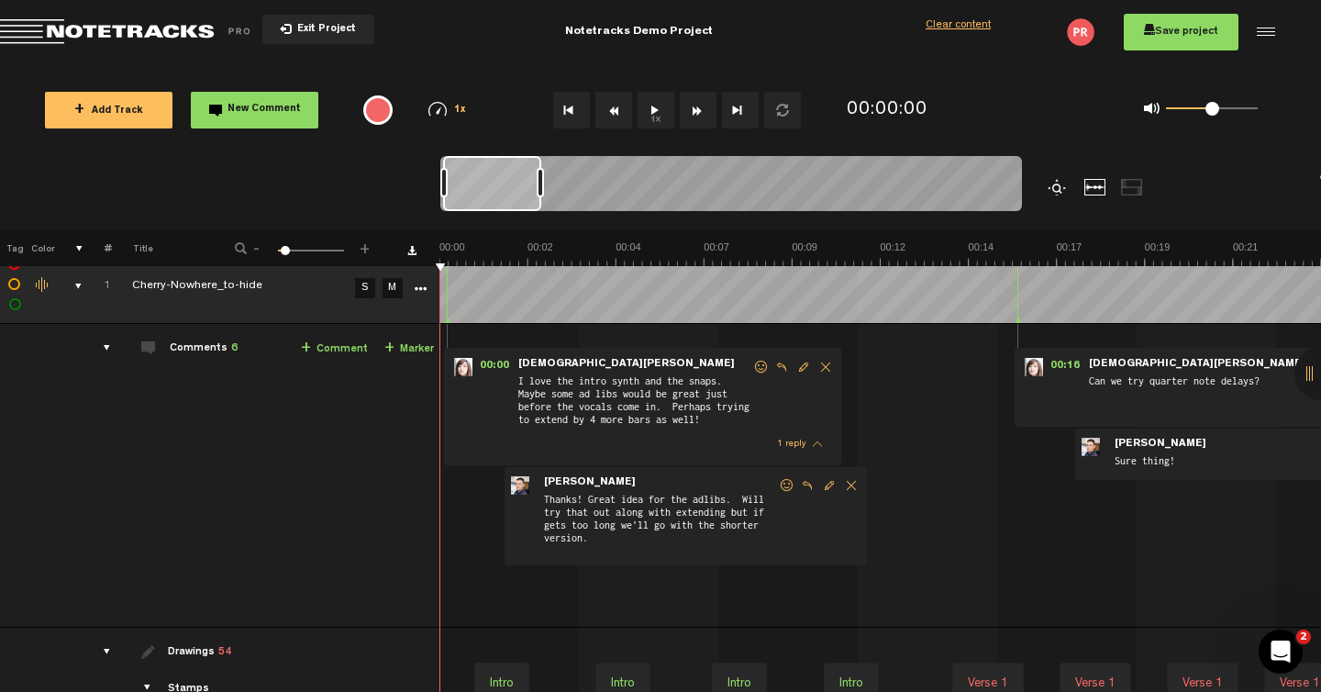
click at [1062, 191] on div at bounding box center [1059, 187] width 22 height 17
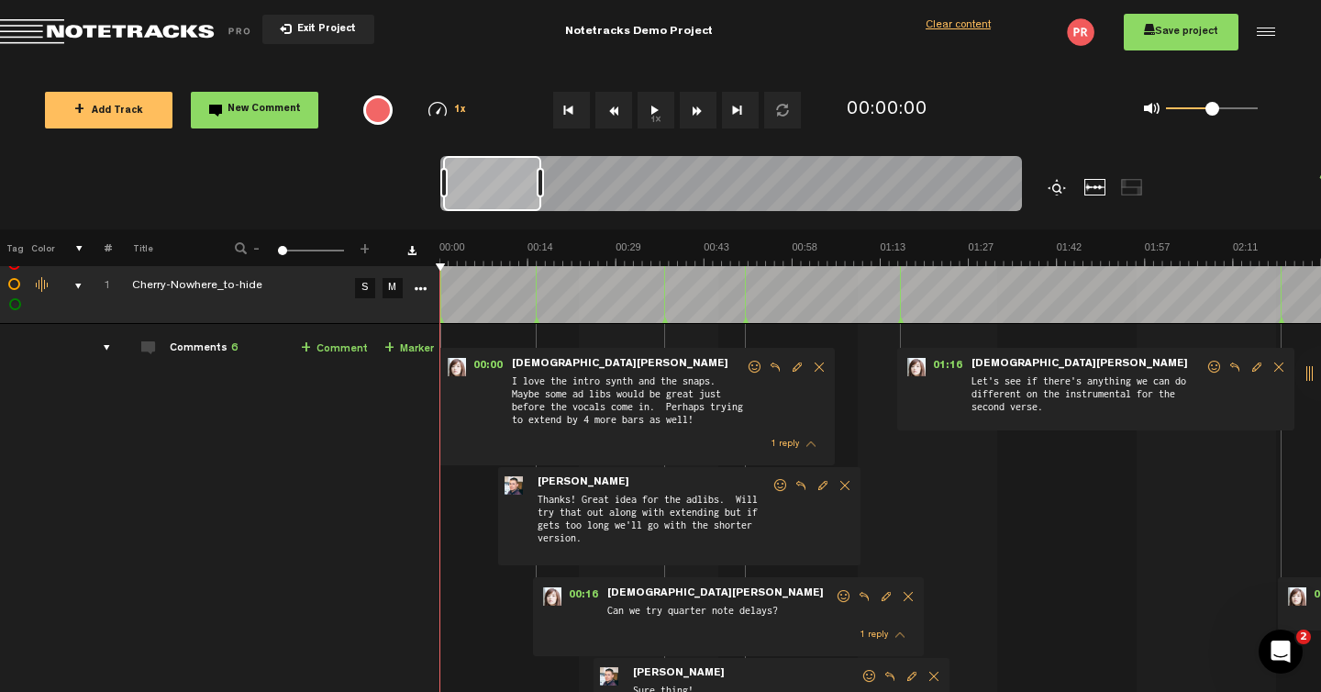
click at [1062, 191] on div at bounding box center [1059, 187] width 22 height 17
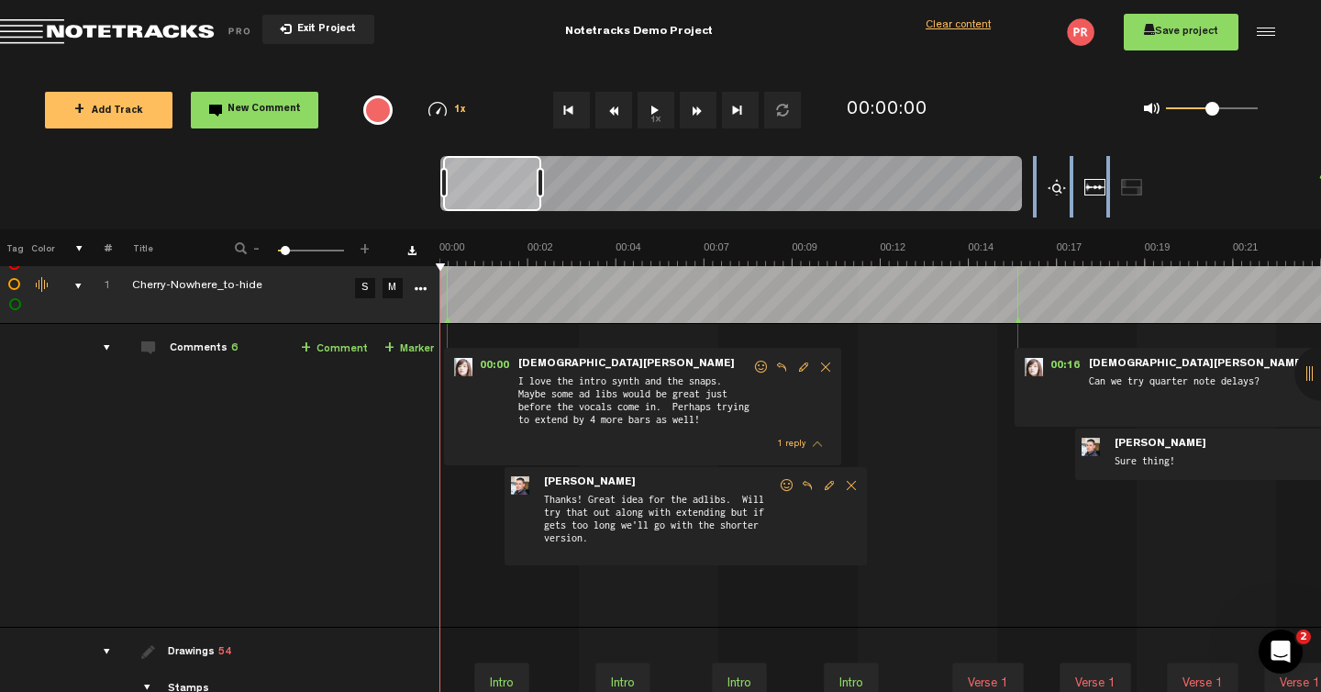
click at [1062, 191] on div at bounding box center [1059, 187] width 22 height 17
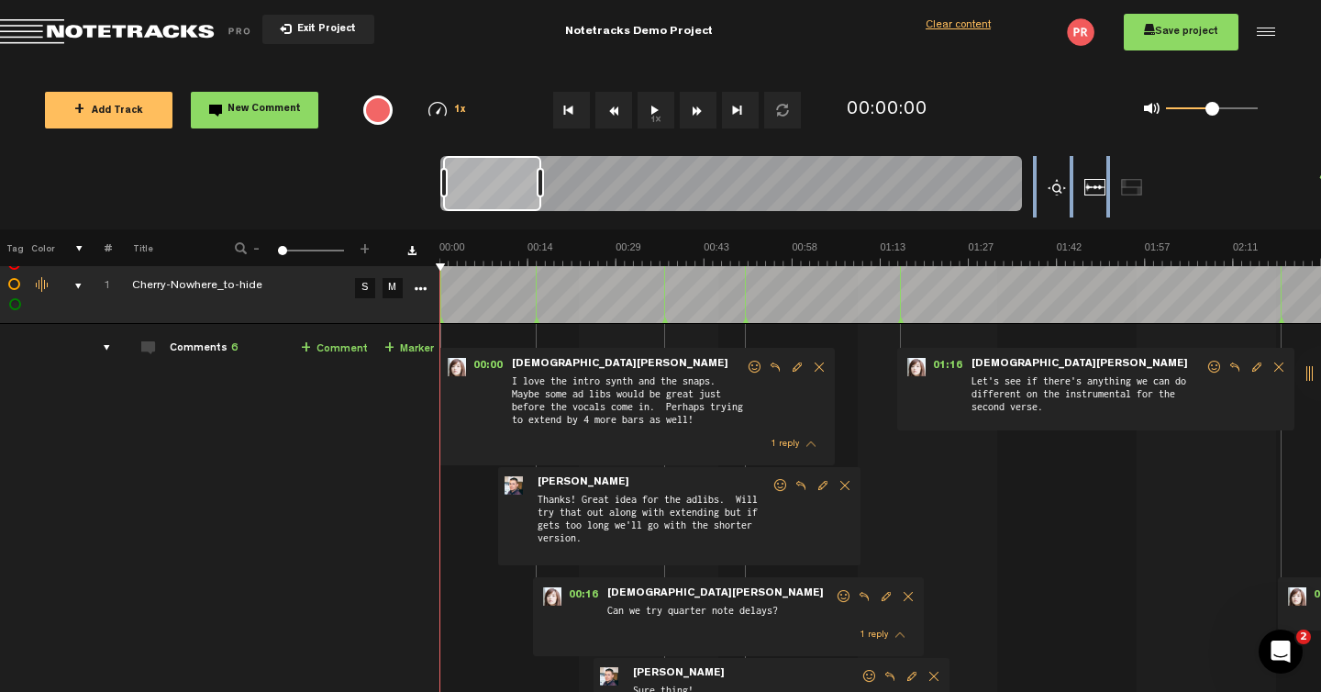
click at [1062, 191] on div at bounding box center [1059, 187] width 22 height 17
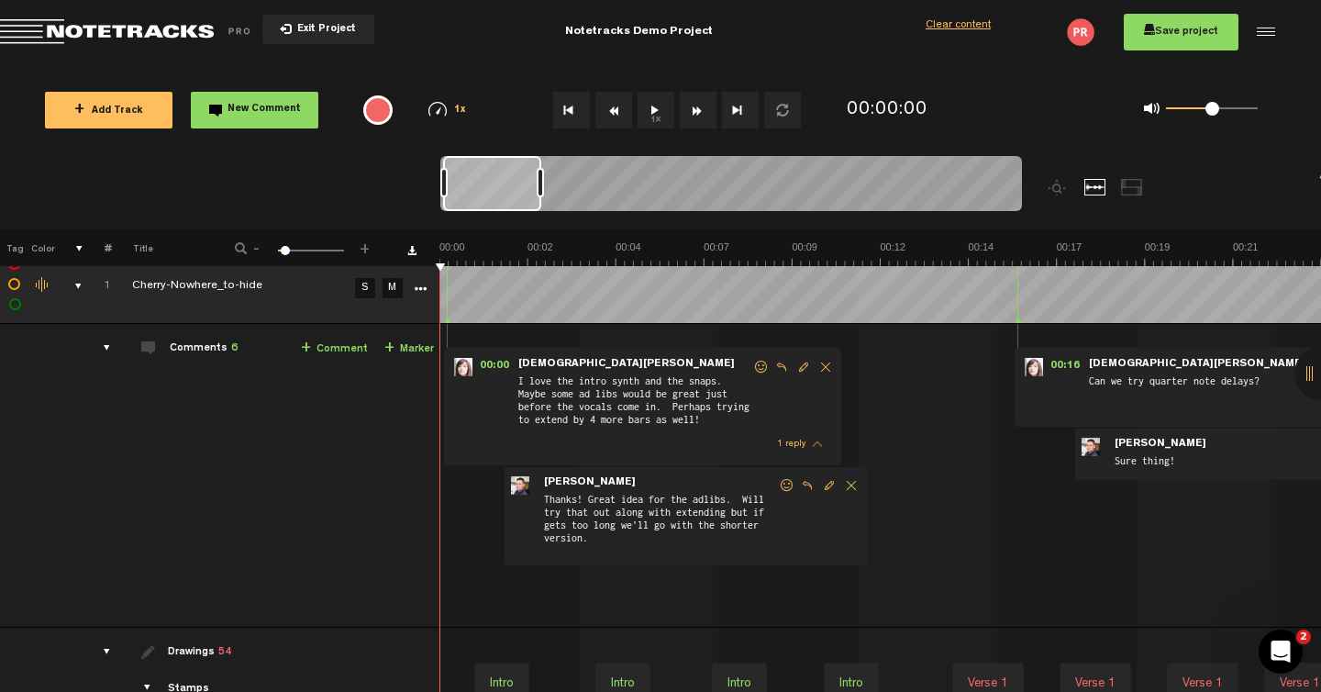
click at [1102, 188] on div at bounding box center [1096, 187] width 22 height 17
click at [1127, 187] on div at bounding box center [1132, 187] width 22 height 17
click at [1090, 187] on div at bounding box center [1096, 187] width 22 height 17
click at [315, 30] on span "Exit Project" at bounding box center [324, 30] width 64 height 10
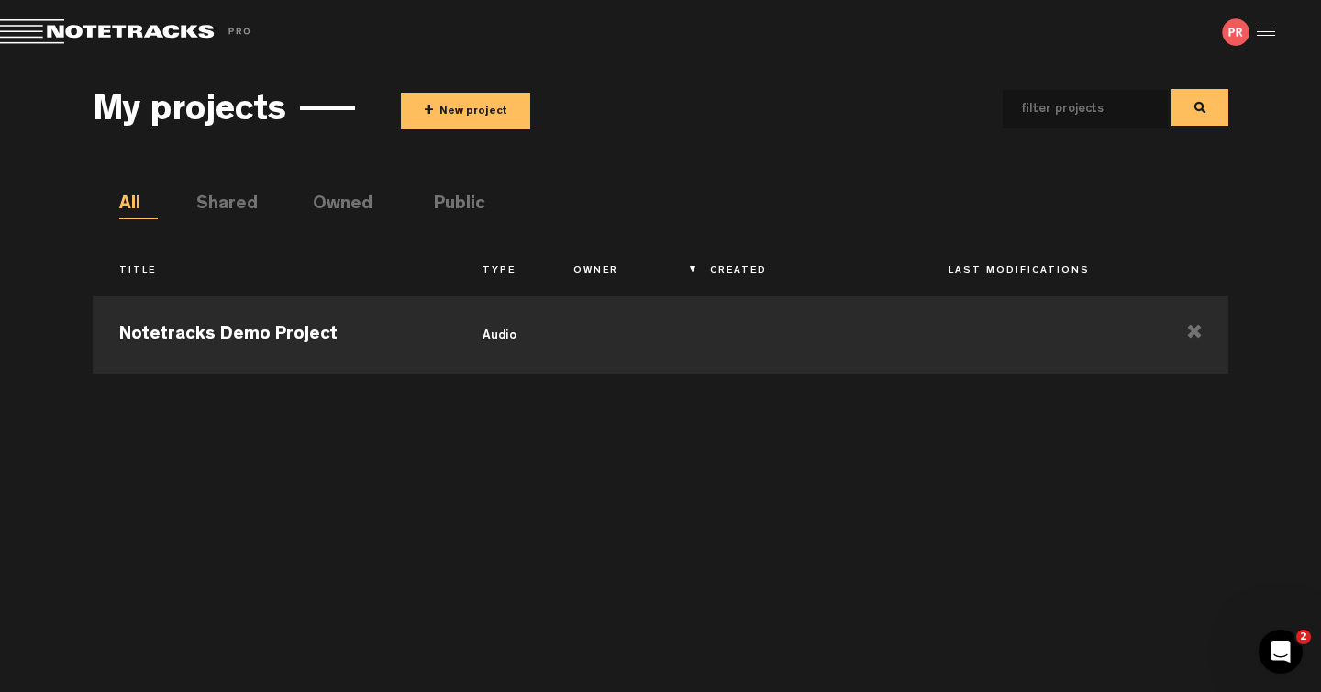
click at [457, 115] on button "+ New project" at bounding box center [465, 111] width 129 height 37
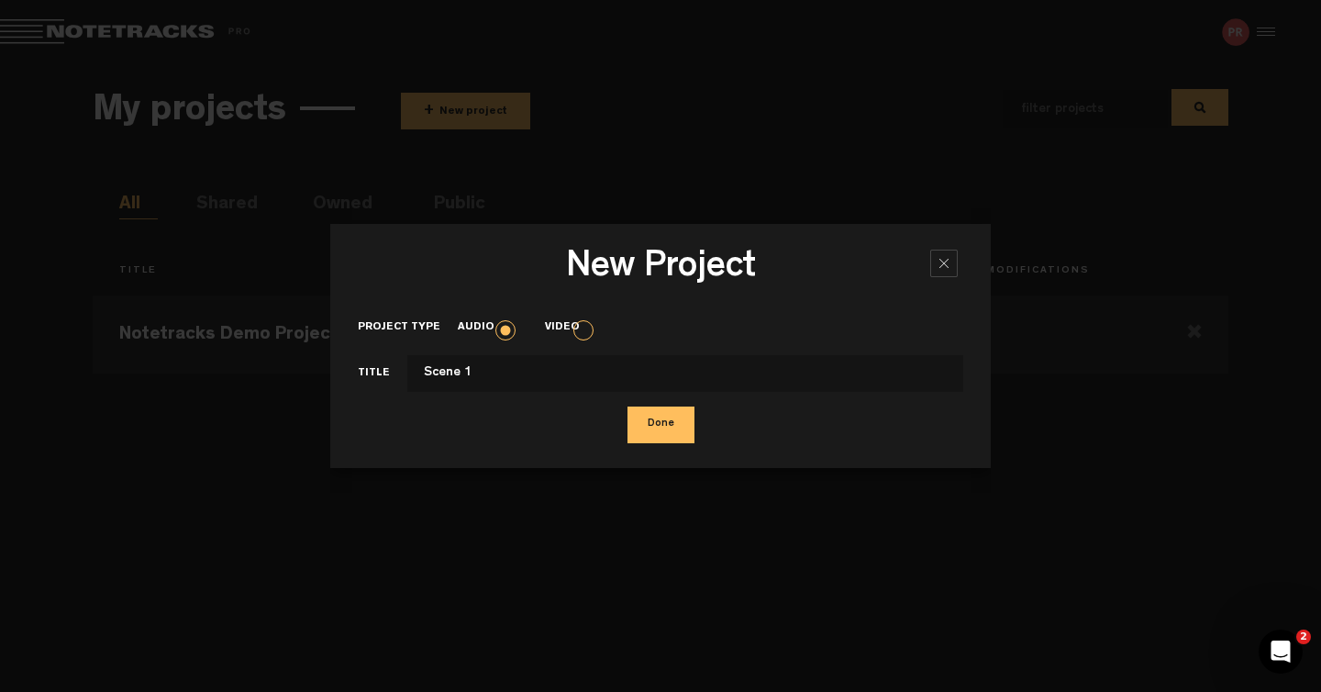
type input "Scene 1"
click at [652, 427] on button "Done" at bounding box center [661, 425] width 67 height 37
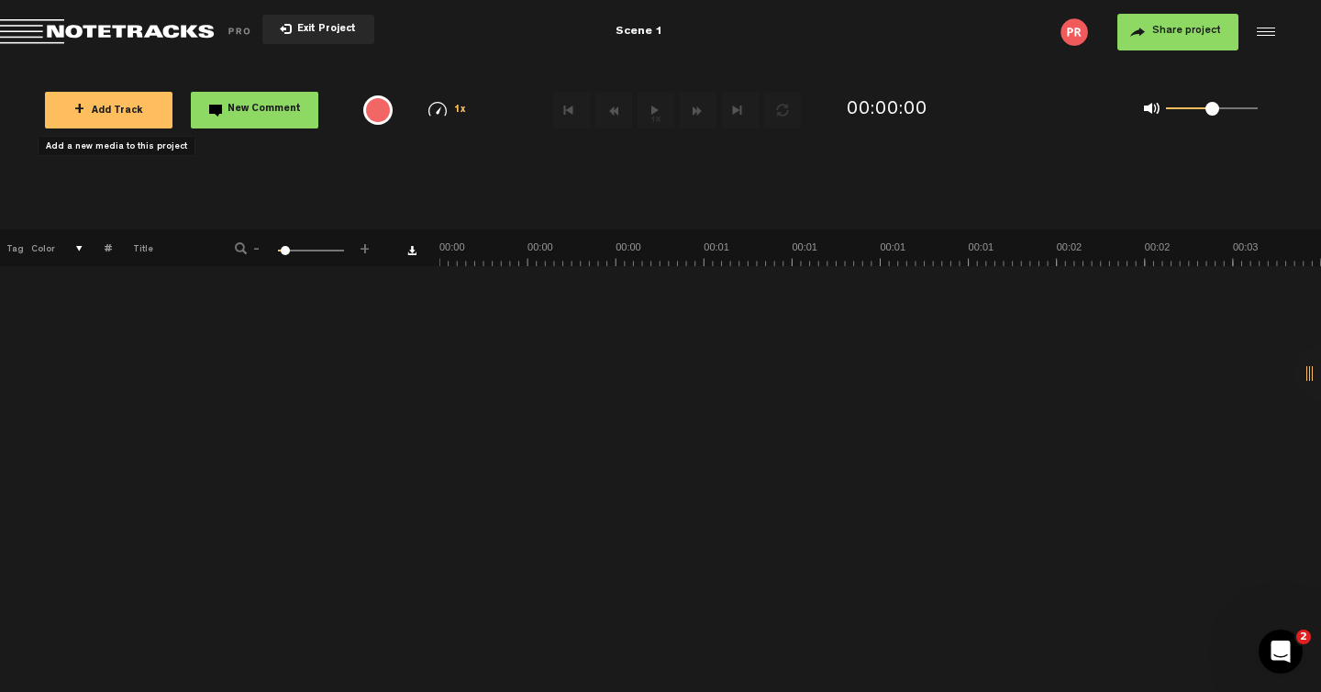
click at [138, 101] on button "+ Add Track" at bounding box center [109, 110] width 128 height 37
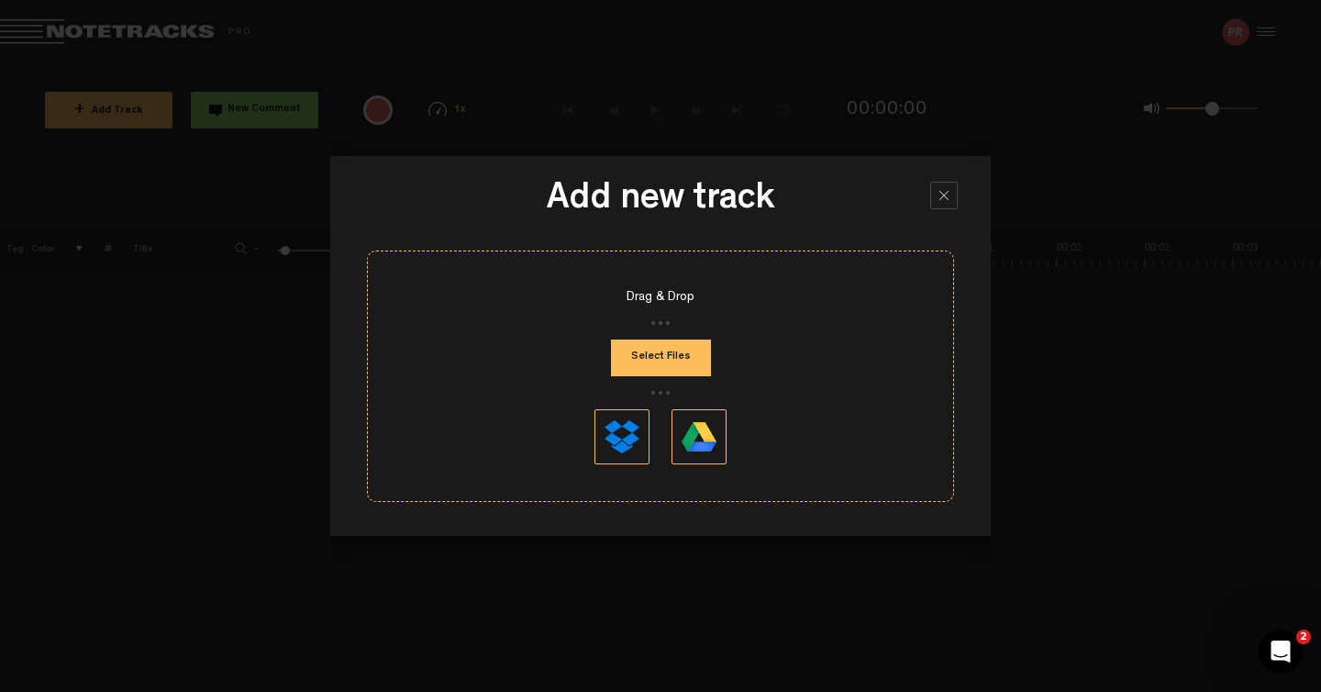
click at [655, 351] on button "Select Files" at bounding box center [661, 358] width 100 height 37
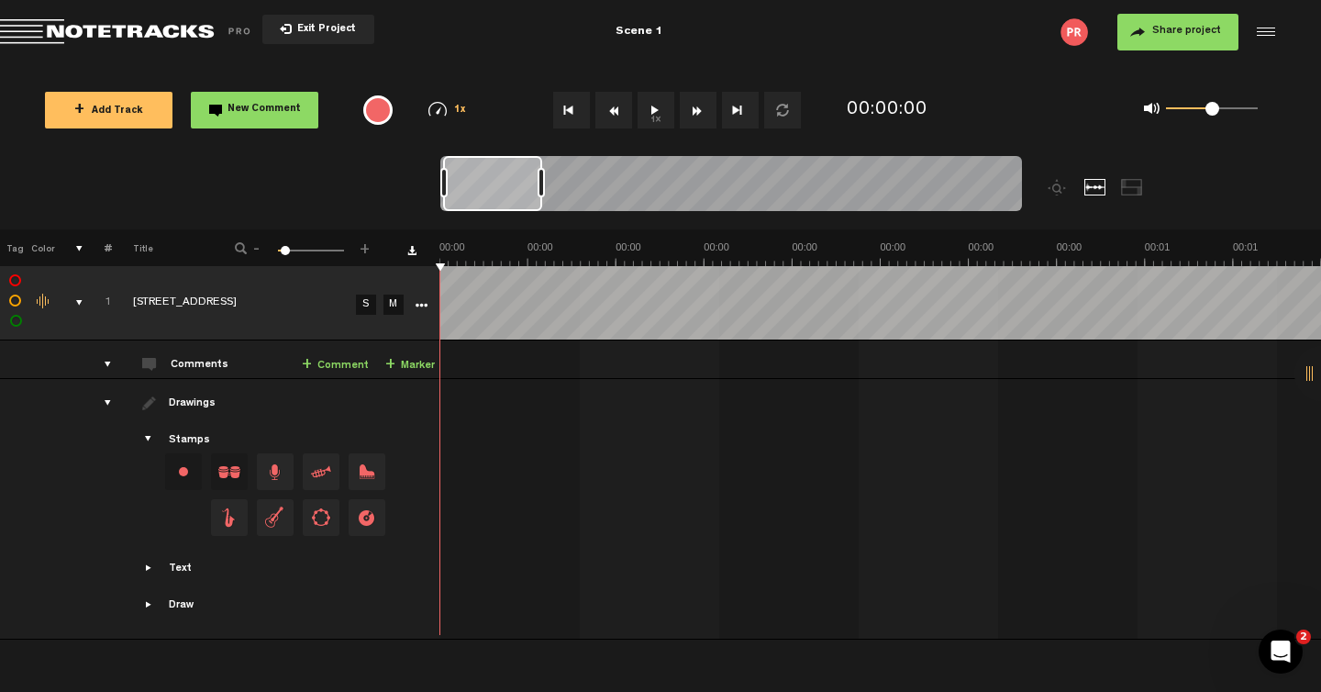
click at [661, 118] on button "1x" at bounding box center [656, 110] width 37 height 37
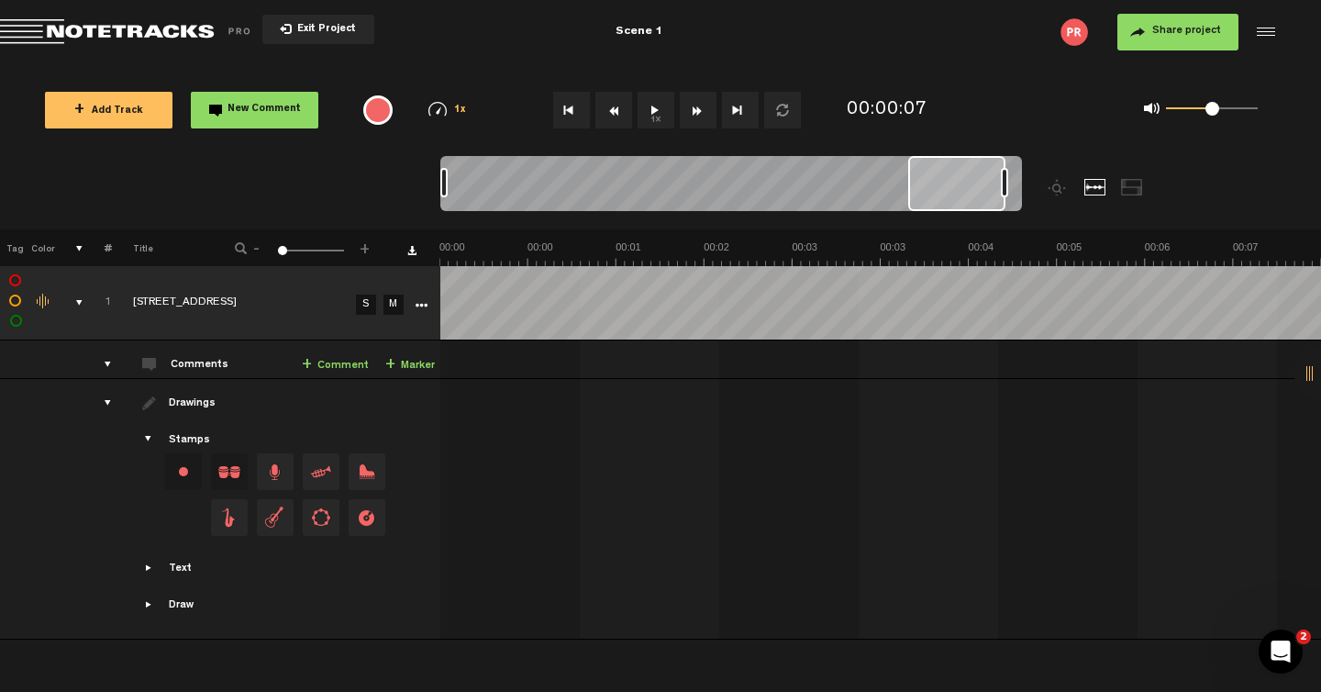
drag, startPoint x: 909, startPoint y: 188, endPoint x: 389, endPoint y: 255, distance: 523.7
click at [389, 64] on div "Loading... + Add Track New Comment 1x 0.25x 0.5x 0.75x 1x 1.25x 1.5x 1.75x 2x A…" at bounding box center [660, 64] width 1321 height 0
click at [657, 110] on button "1x" at bounding box center [656, 110] width 37 height 37
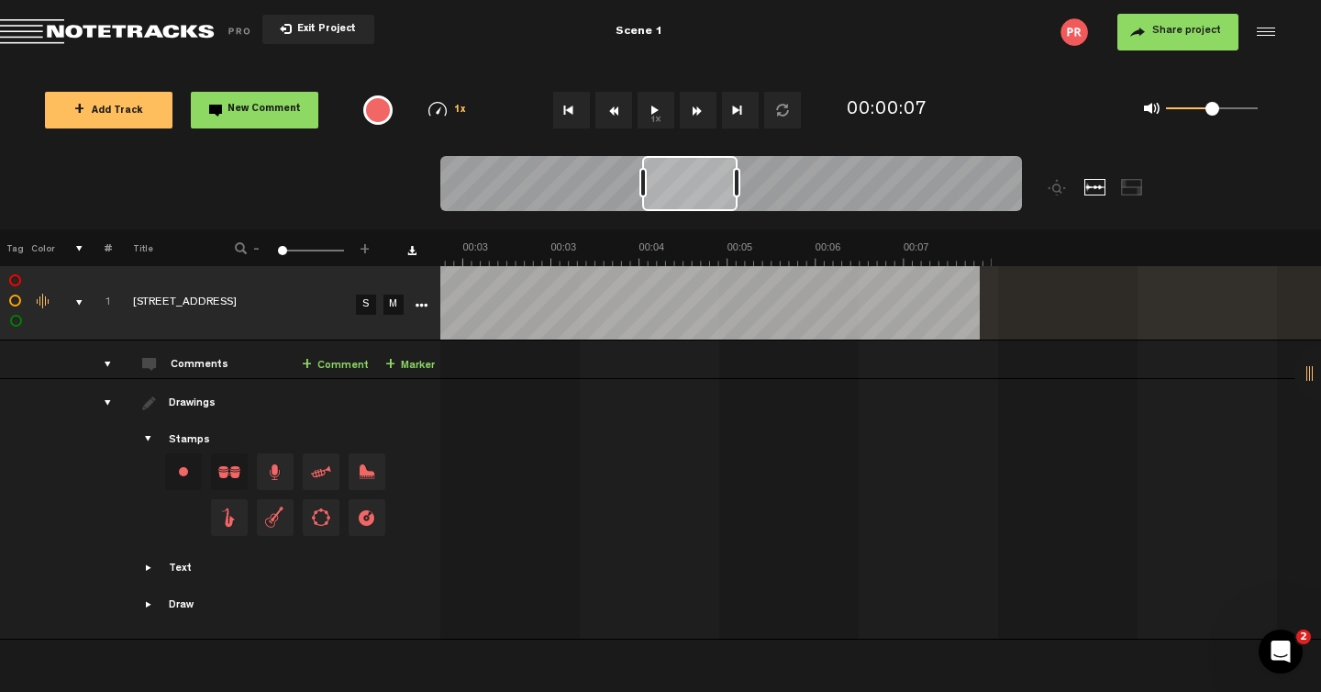
drag, startPoint x: 954, startPoint y: 193, endPoint x: 649, endPoint y: 254, distance: 311.7
click at [649, 64] on div "Loading... + Add Track New Comment 1x 0.25x 0.5x 0.75x 1x 1.25x 1.5x 1.75x 2x A…" at bounding box center [660, 64] width 1321 height 0
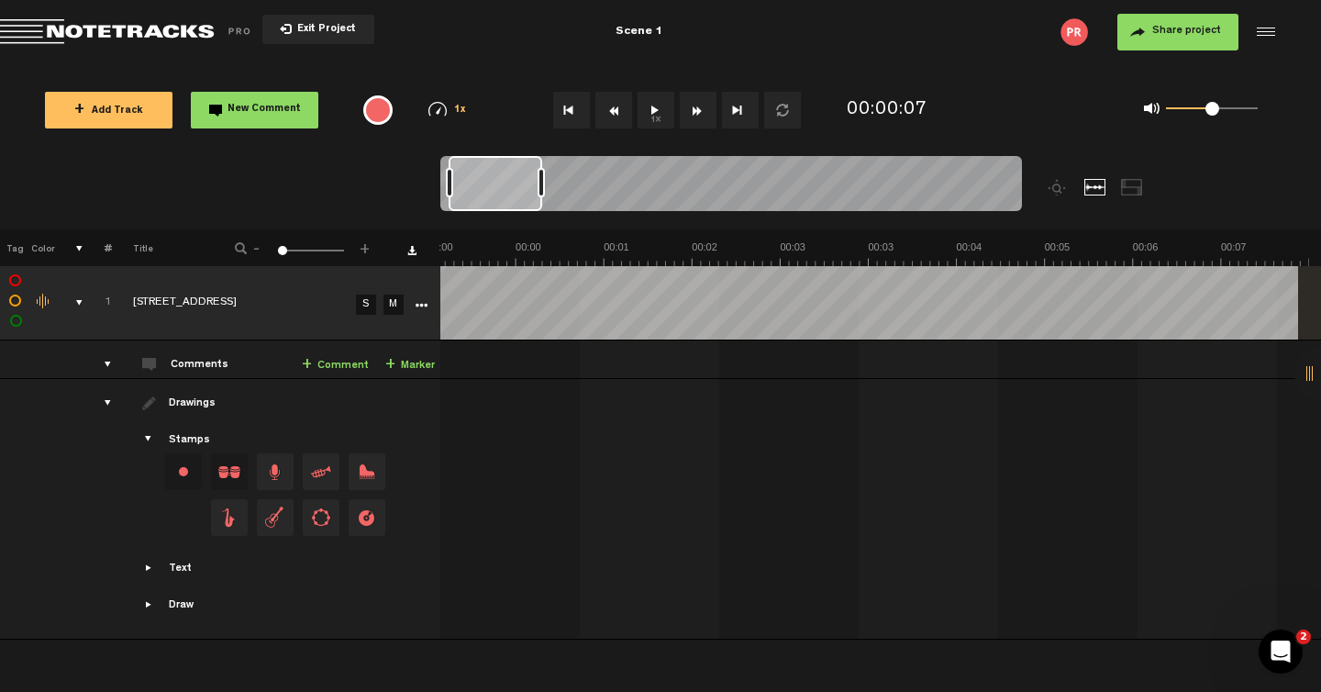
scroll to position [0, 6]
drag, startPoint x: 607, startPoint y: 188, endPoint x: 451, endPoint y: 217, distance: 157.8
click at [451, 217] on div at bounding box center [731, 186] width 582 height 61
drag, startPoint x: 497, startPoint y: 183, endPoint x: 342, endPoint y: 185, distance: 155.1
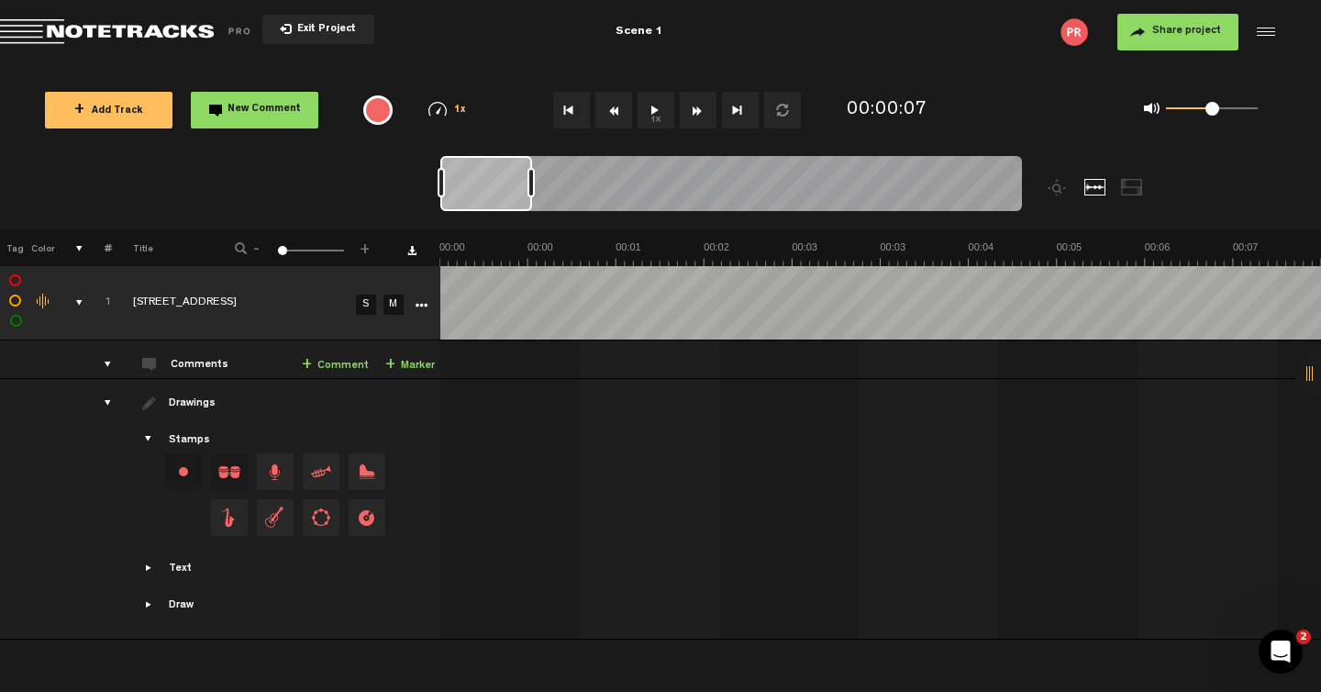
click at [342, 185] on nt-zoom-navigation-bar at bounding box center [660, 192] width 1321 height 73
click at [525, 179] on div at bounding box center [485, 183] width 90 height 55
drag, startPoint x: 528, startPoint y: 179, endPoint x: 653, endPoint y: 176, distance: 125.8
click at [653, 176] on div at bounding box center [652, 182] width 7 height 29
click at [659, 115] on button "1x" at bounding box center [656, 110] width 37 height 37
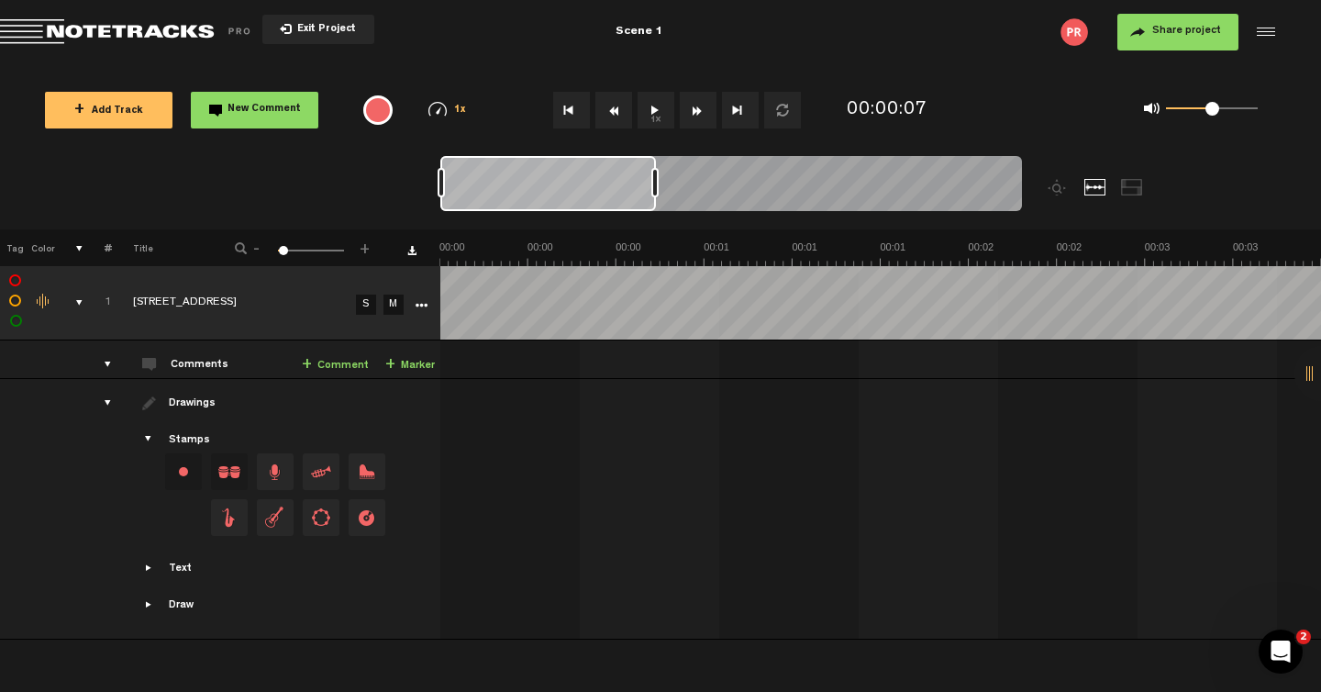
click at [659, 104] on button "1x" at bounding box center [656, 110] width 37 height 37
click at [658, 106] on button "1x" at bounding box center [656, 110] width 37 height 37
click at [663, 105] on button "1x" at bounding box center [656, 110] width 37 height 37
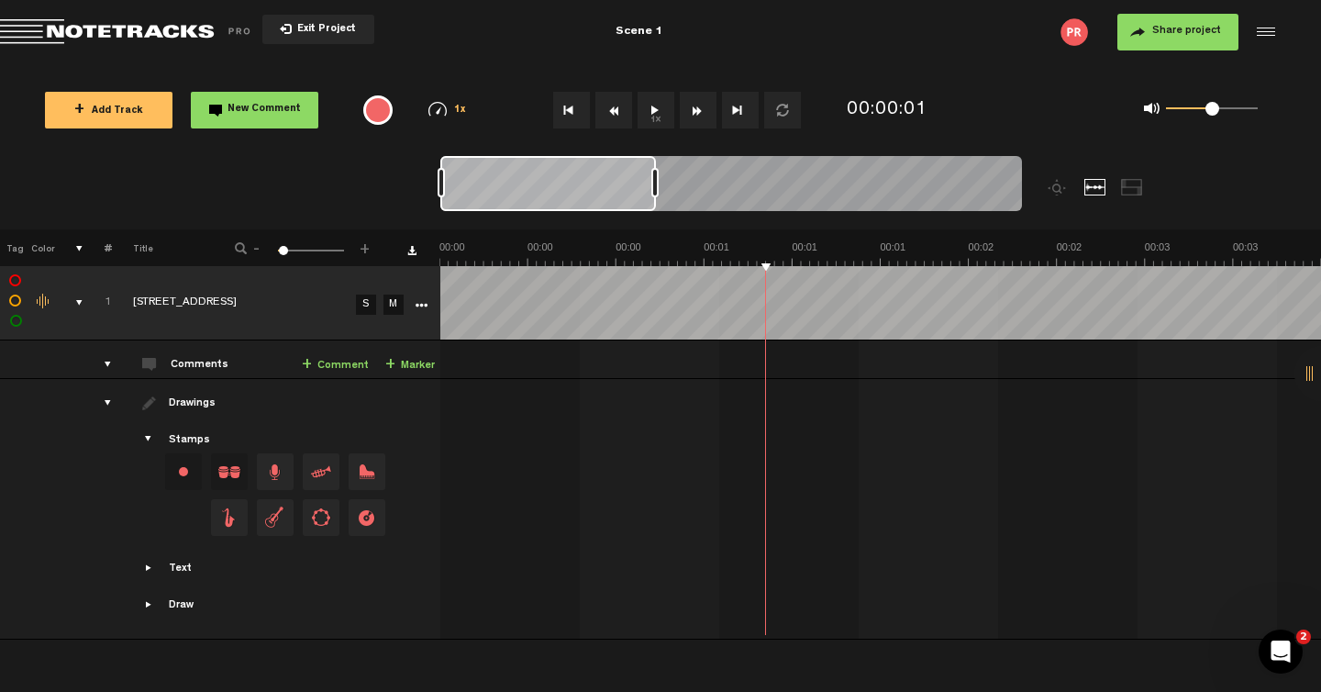
click at [663, 105] on button "1x" at bounding box center [656, 110] width 37 height 37
click at [451, 117] on div "1x 0.25x 0.5x 0.75x 1x 1.25x 1.5x 1.75x 2x" at bounding box center [448, 110] width 83 height 16
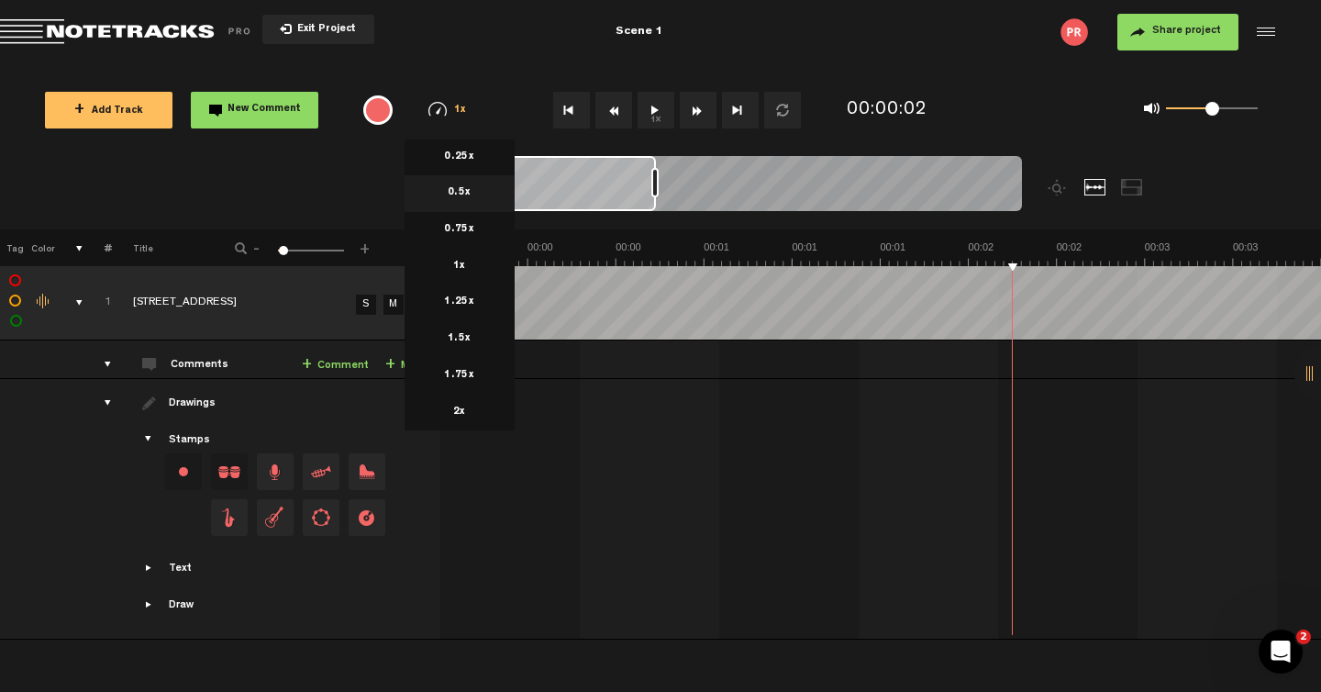
click at [491, 207] on li "0.5x" at bounding box center [460, 193] width 110 height 37
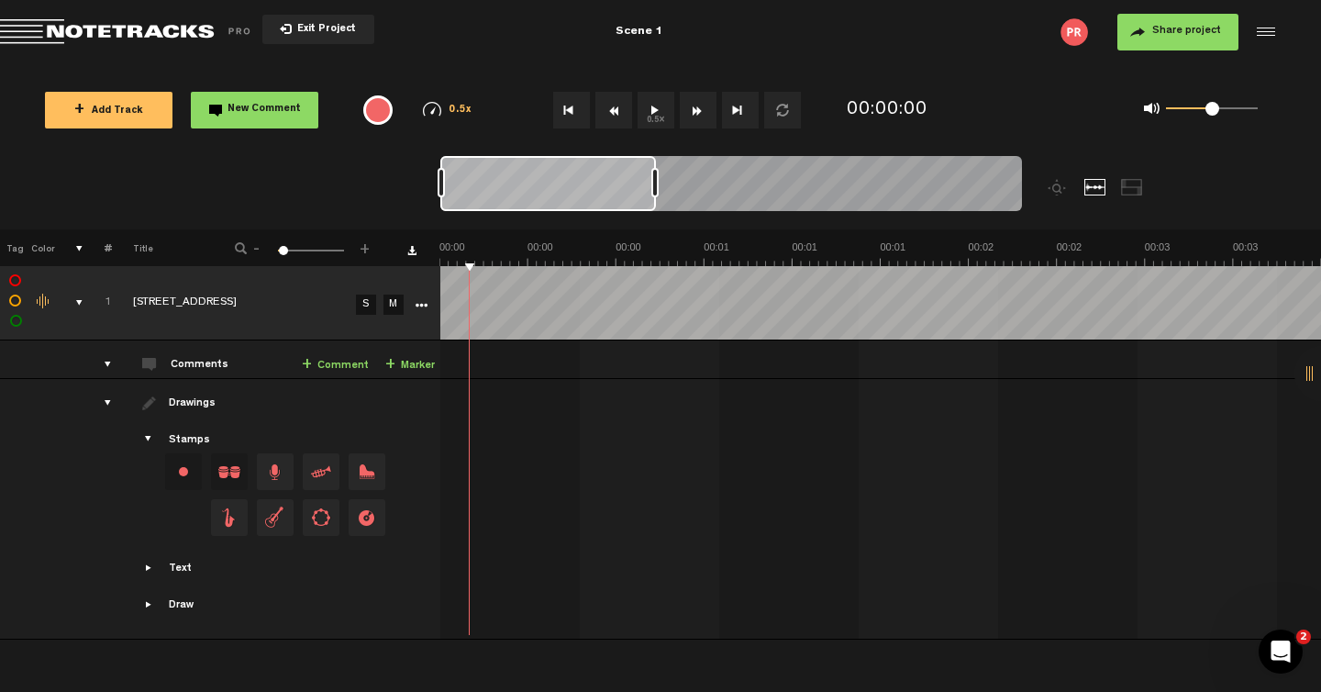
click at [649, 111] on button "0.5x" at bounding box center [656, 110] width 37 height 37
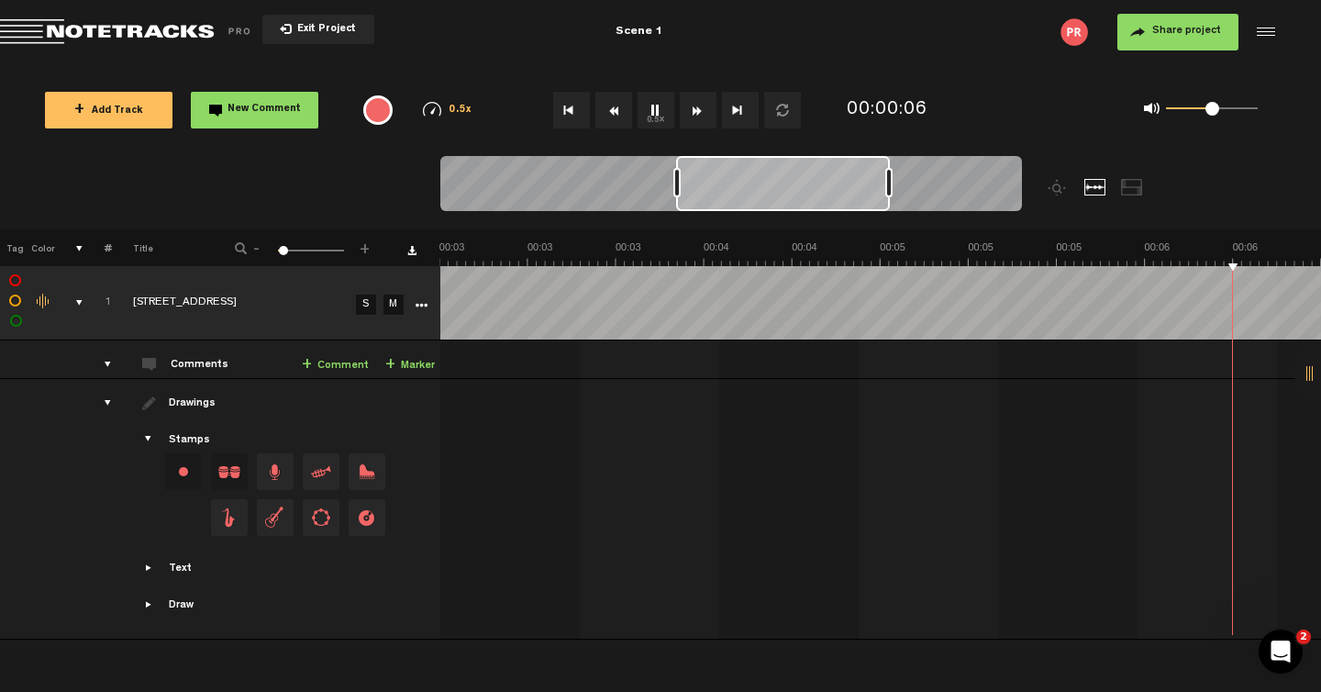
scroll to position [0, 1058]
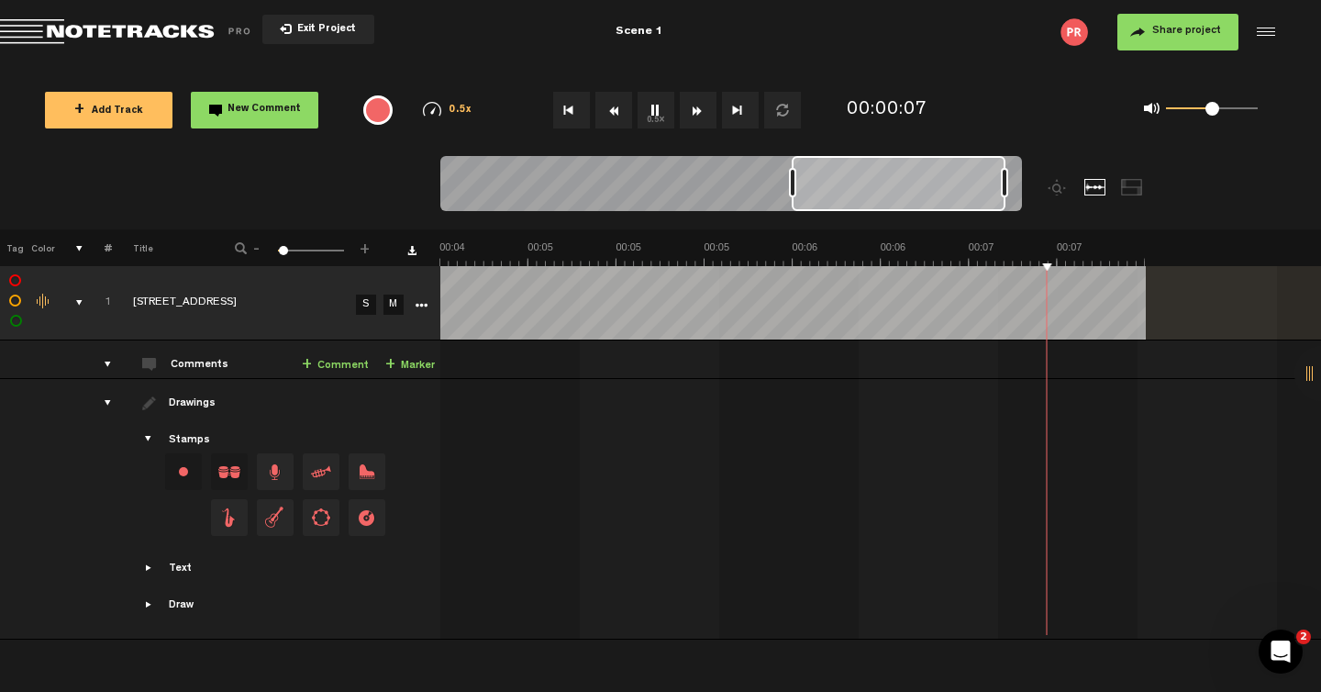
click at [649, 111] on button "0.5x" at bounding box center [656, 110] width 37 height 37
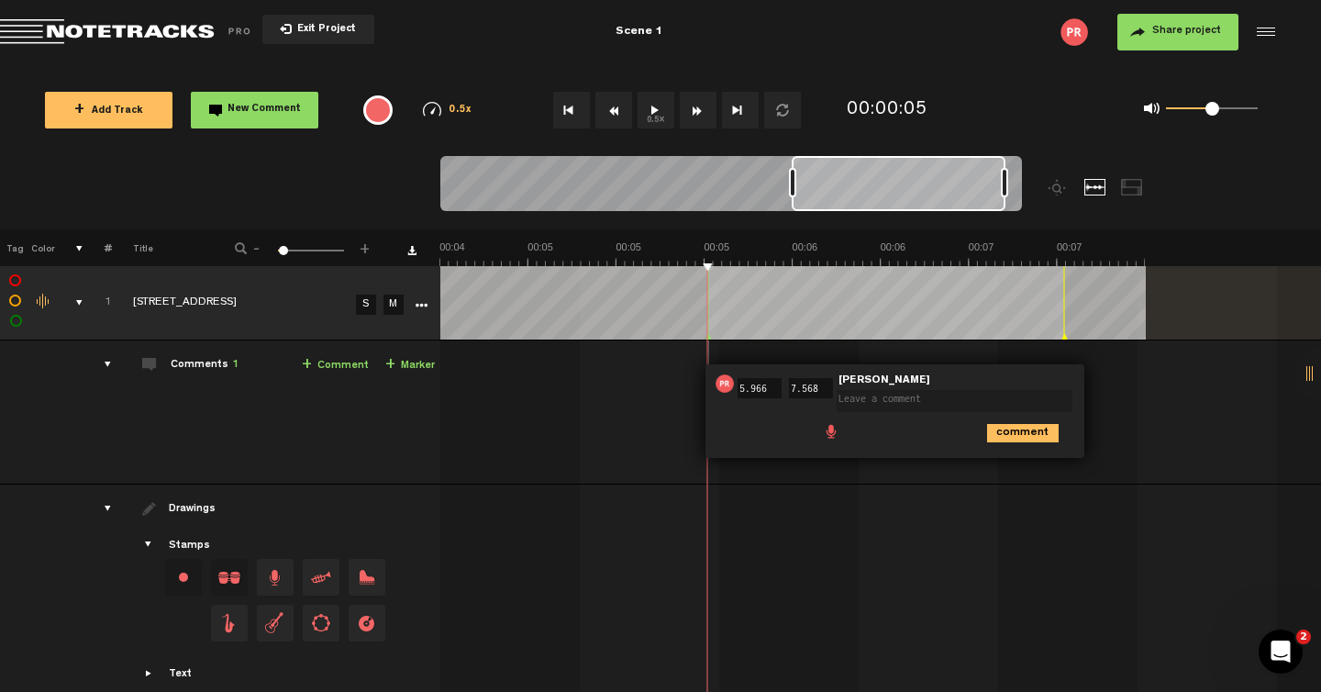
click at [1053, 599] on div at bounding box center [267, 610] width 1764 height 69
click at [1169, 306] on audio-loader at bounding box center [881, 302] width 882 height 73
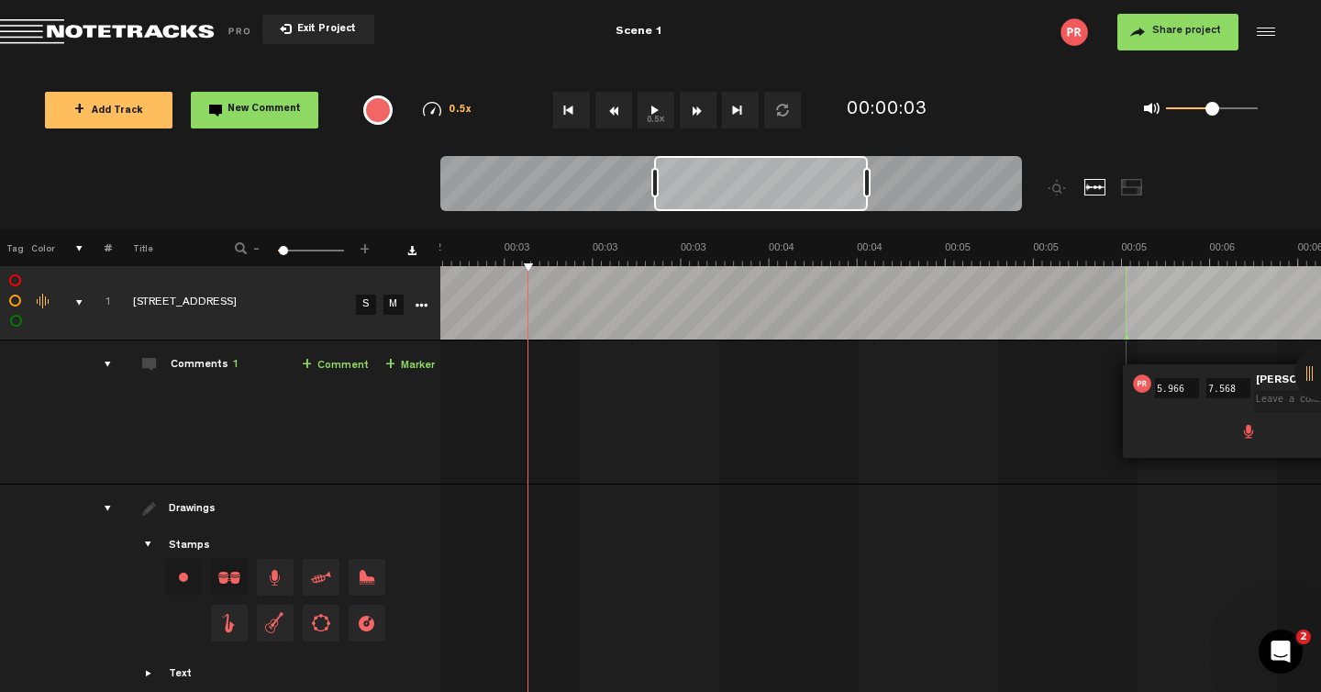
scroll to position [0, 641]
click at [997, 407] on td "[STREET_ADDRESS][PERSON_NAME] by [PERSON_NAME] 1 collaborators 00:05 5.966 - 00…" at bounding box center [881, 412] width 882 height 144
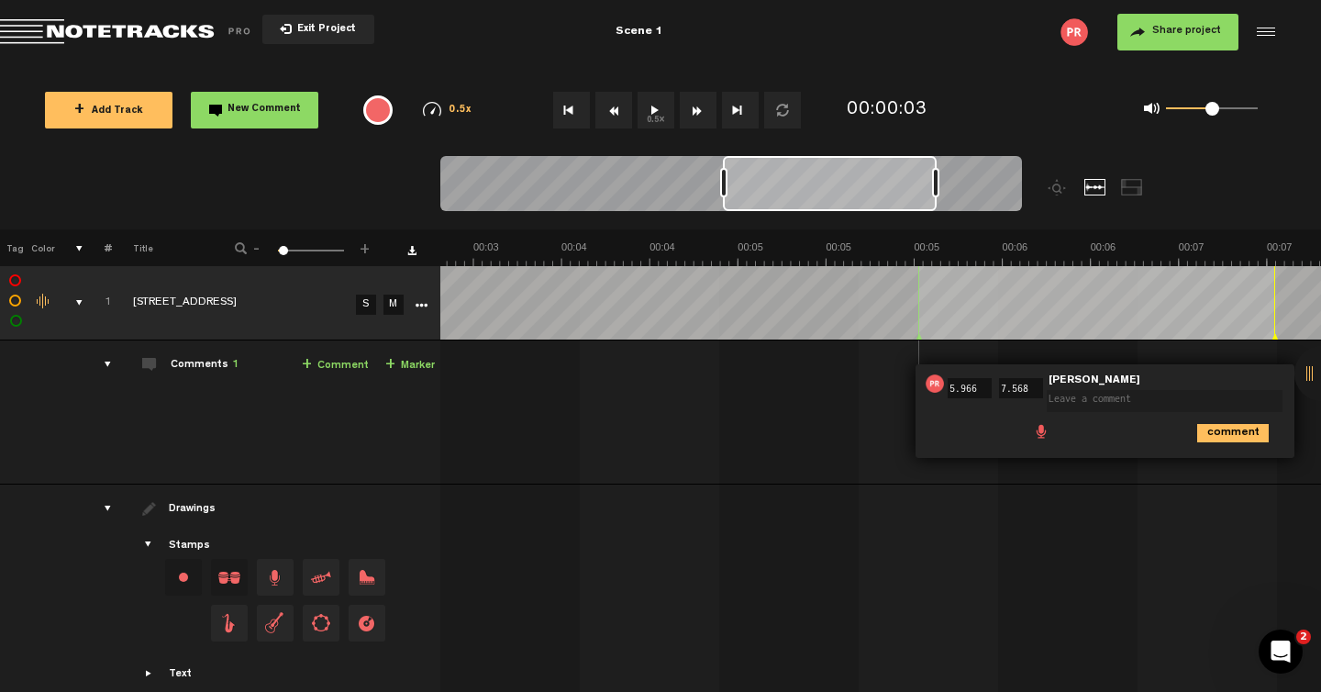
scroll to position [0, 848]
click at [1064, 451] on div "00:05 5.966 - 00:07 7.568 • [PERSON_NAME]: "" [PERSON_NAME] comment" at bounding box center [1105, 411] width 379 height 94
click at [1225, 426] on icon "comment" at bounding box center [1234, 433] width 72 height 18
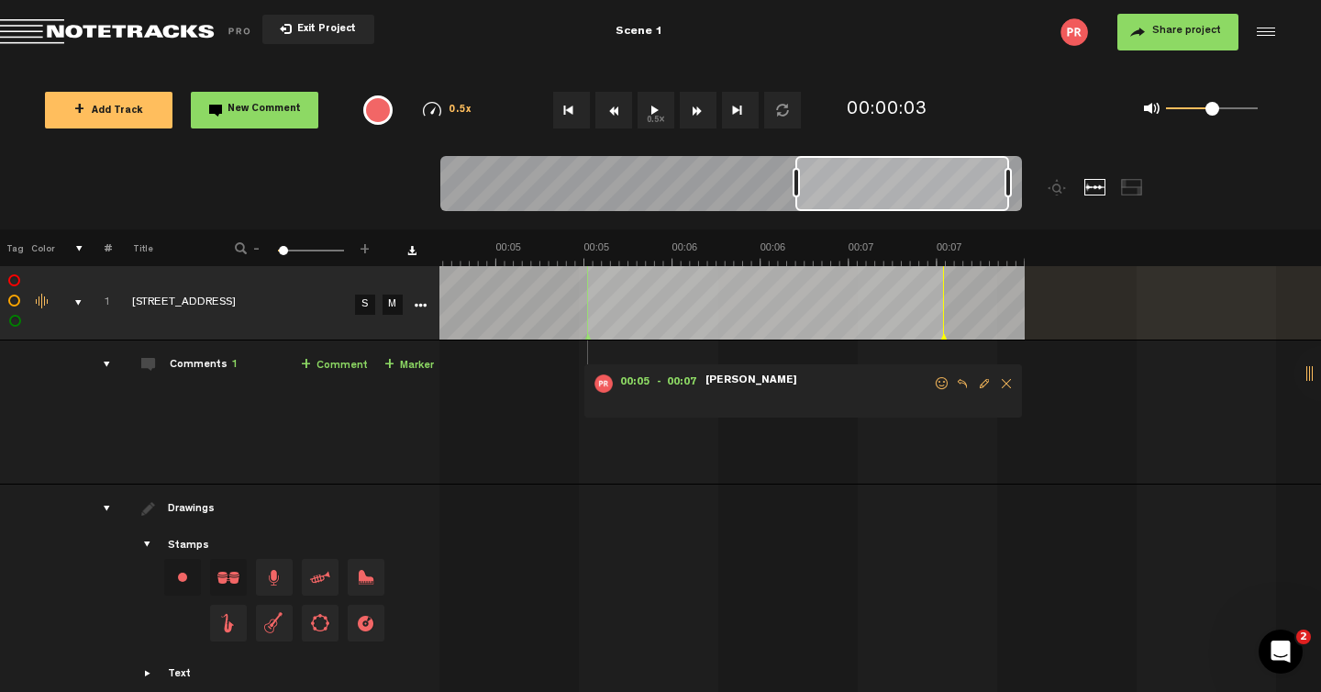
scroll to position [0, 1068]
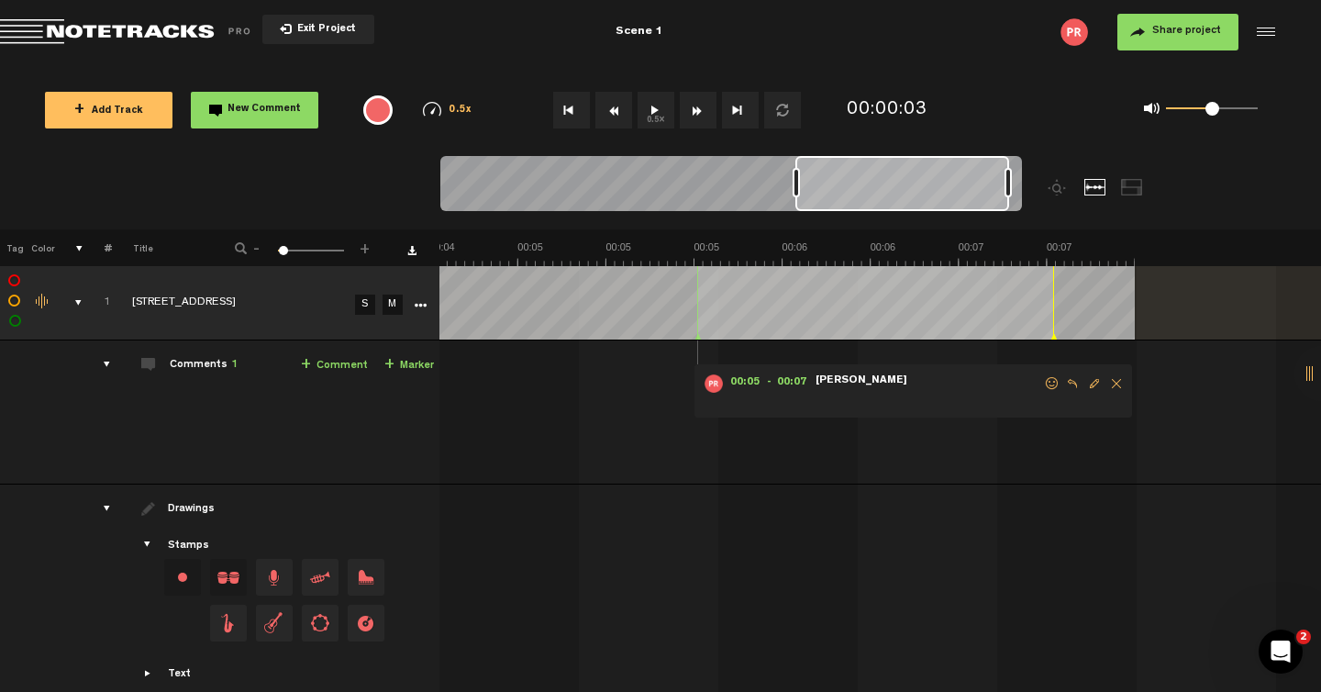
click at [1106, 380] on span "Delete comment" at bounding box center [1117, 383] width 22 height 13
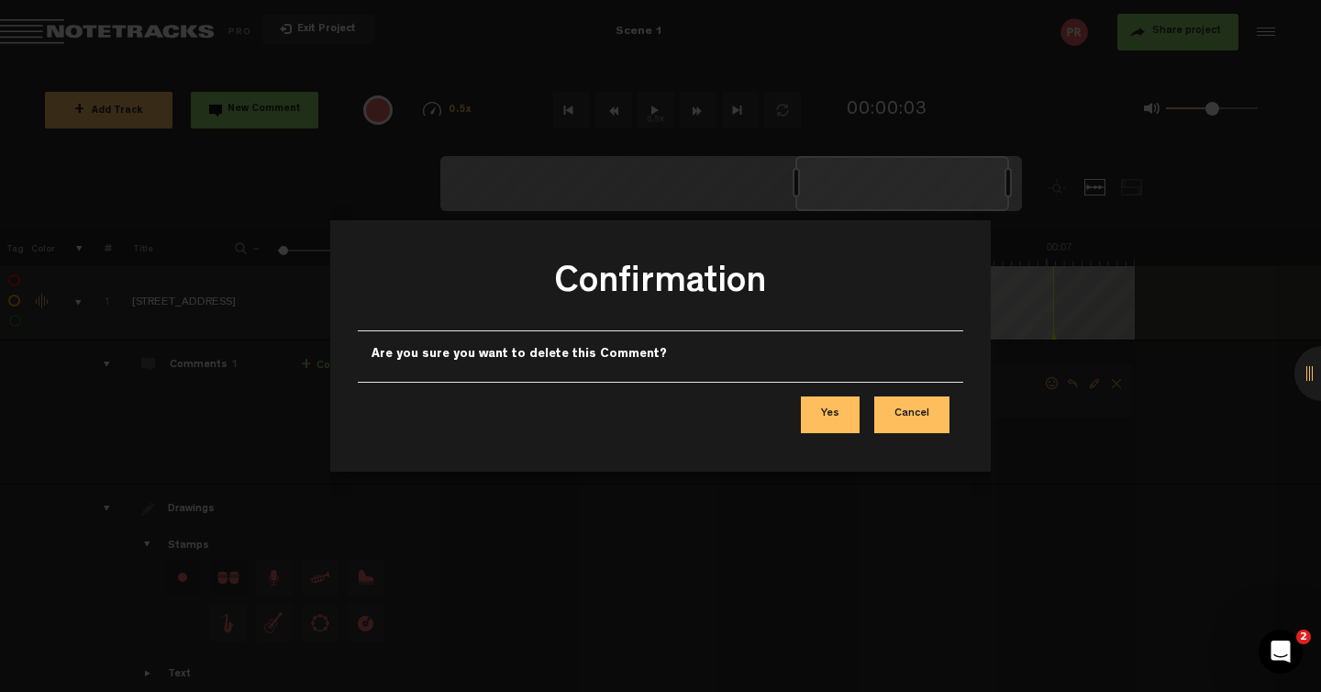
click at [918, 410] on button "Cancel" at bounding box center [912, 414] width 75 height 37
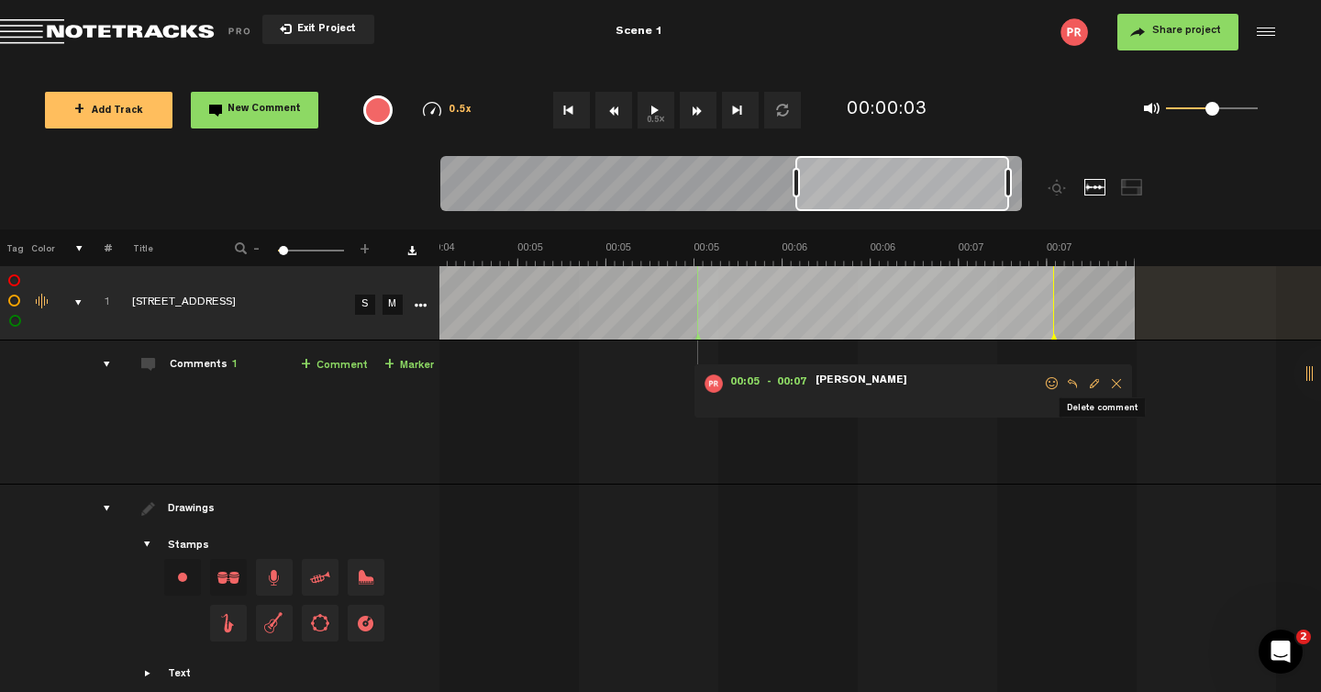
click at [1106, 379] on span "Delete comment" at bounding box center [1117, 383] width 22 height 13
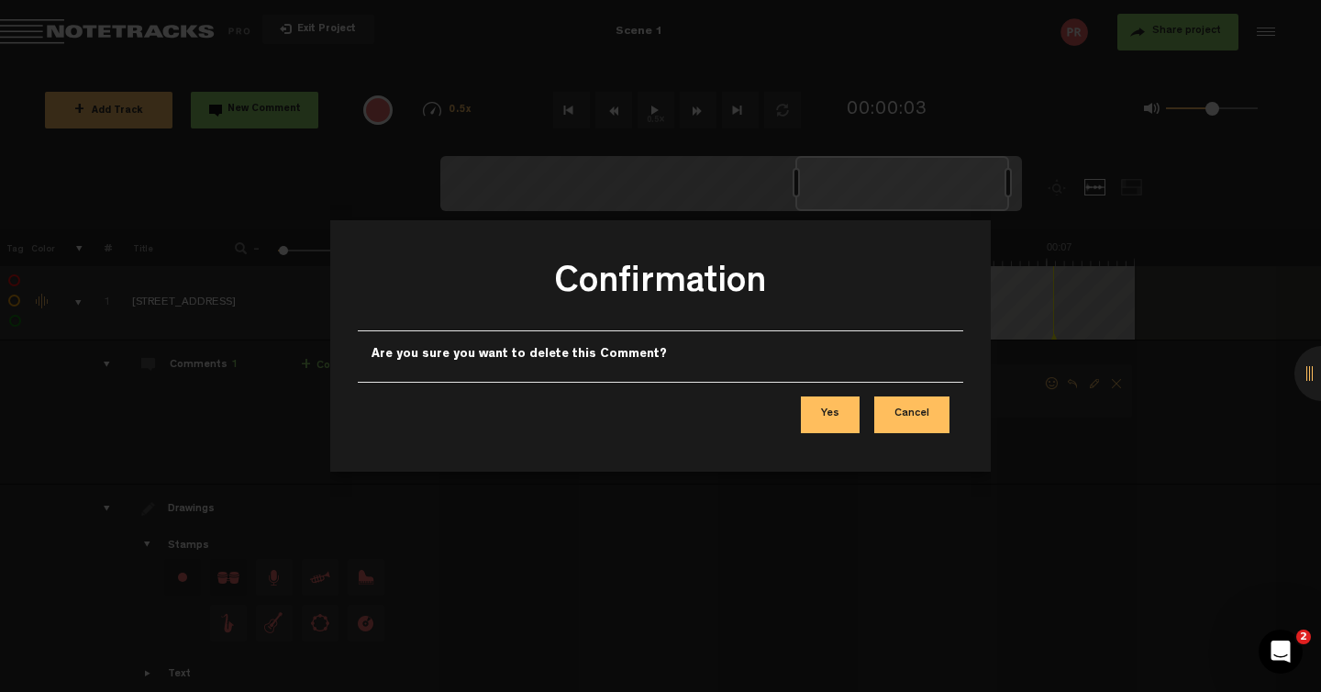
click at [819, 407] on button "Yes" at bounding box center [830, 414] width 59 height 37
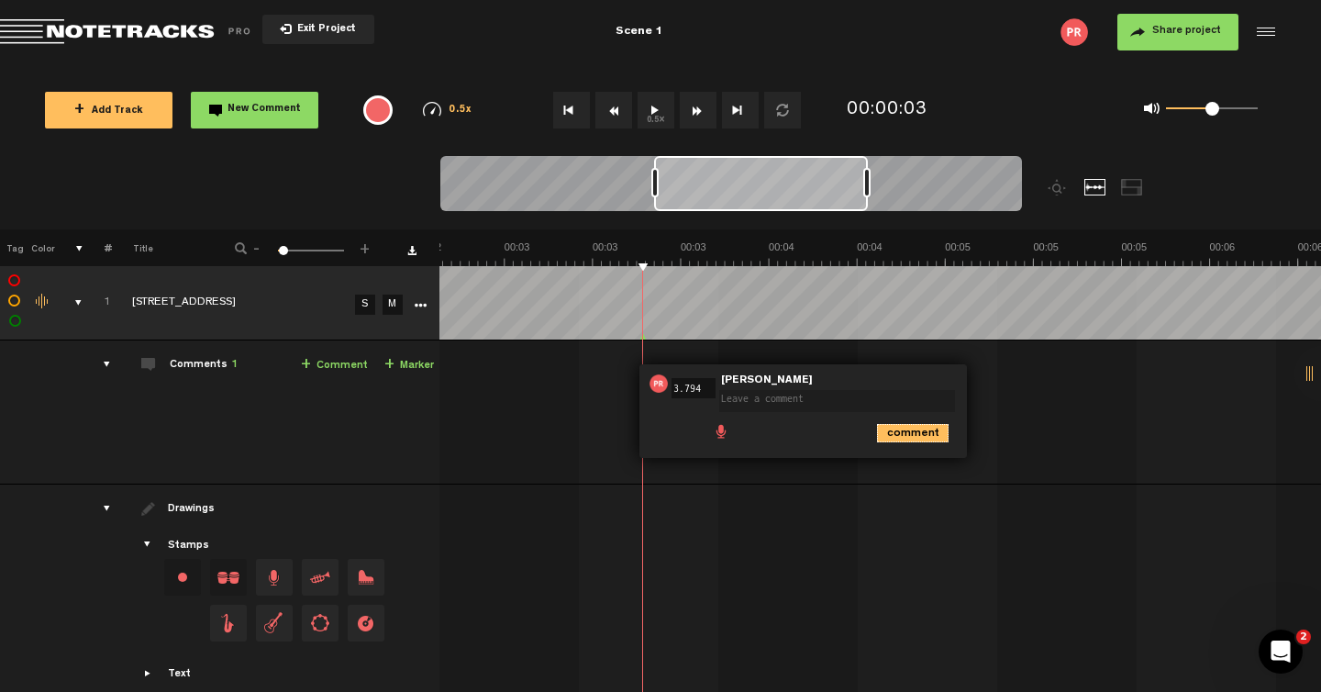
click at [892, 440] on icon "comment" at bounding box center [913, 433] width 72 height 18
click at [1004, 377] on span "Delete comment" at bounding box center [1015, 383] width 22 height 13
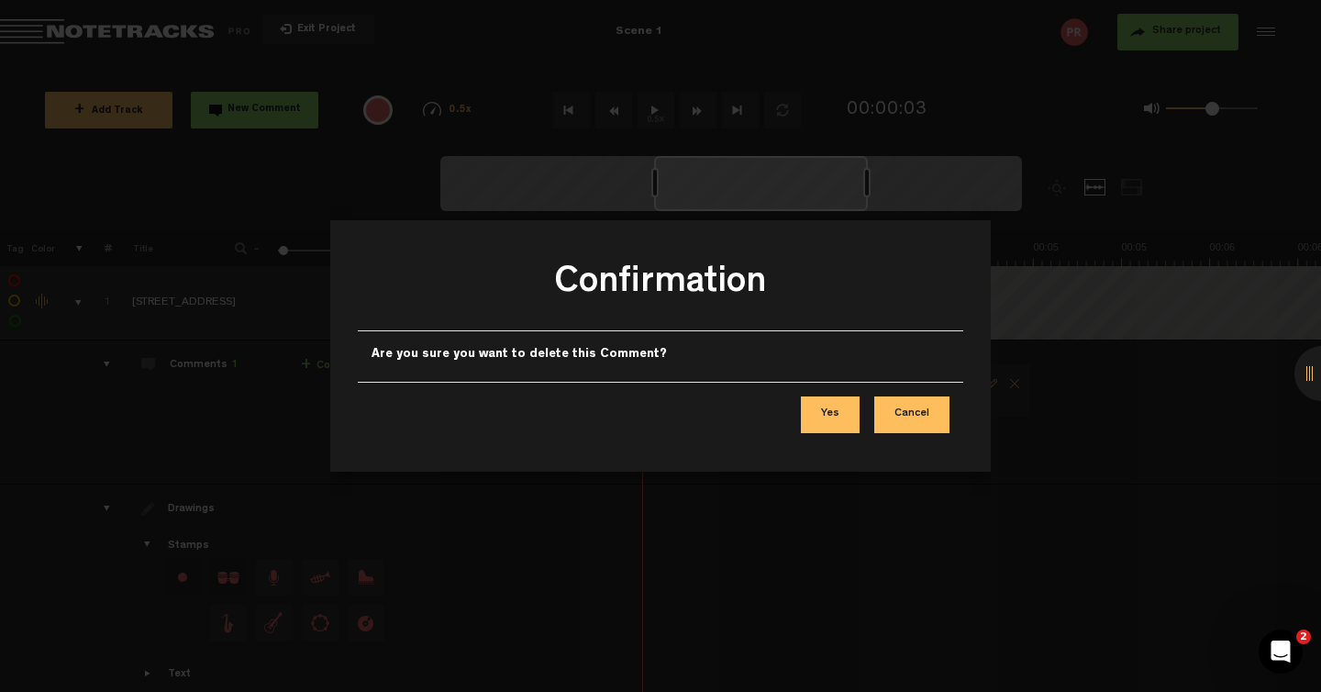
drag, startPoint x: 893, startPoint y: 419, endPoint x: 813, endPoint y: 416, distance: 79.9
click at [813, 416] on div "Yes Cancel" at bounding box center [661, 414] width 606 height 65
click at [813, 416] on button "Yes" at bounding box center [830, 414] width 59 height 37
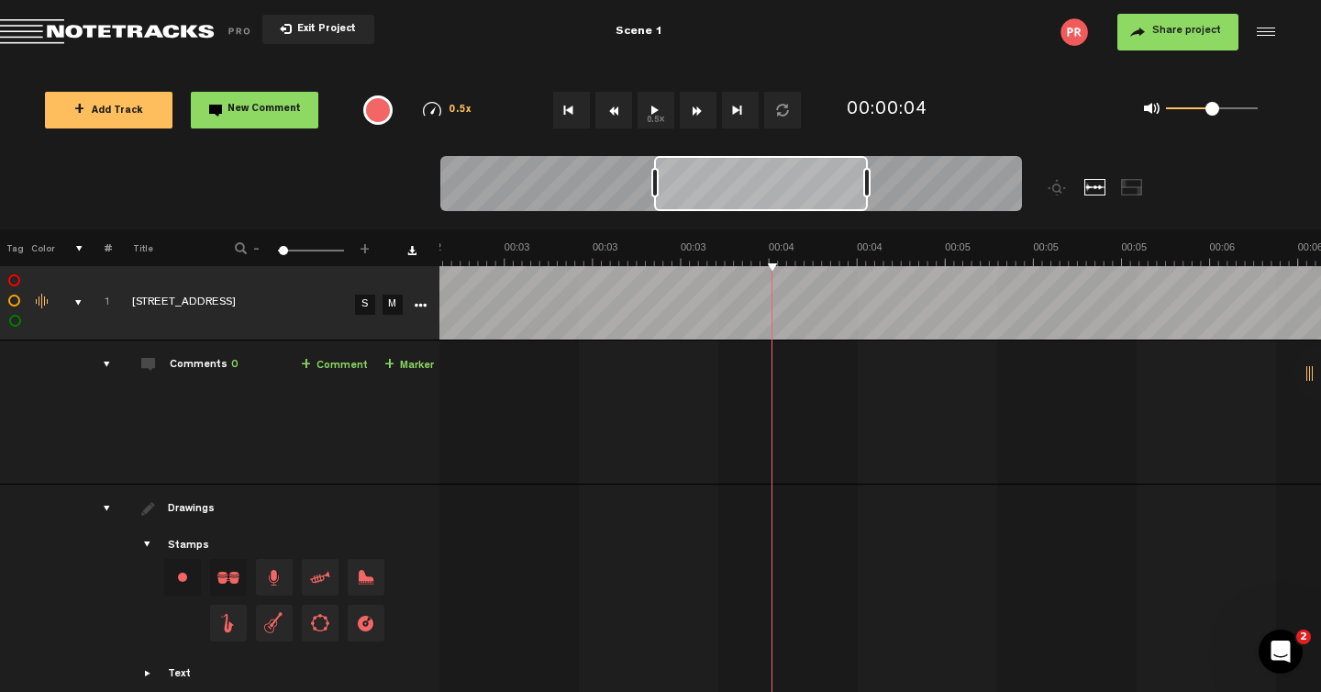
click at [757, 302] on td at bounding box center [881, 303] width 882 height 74
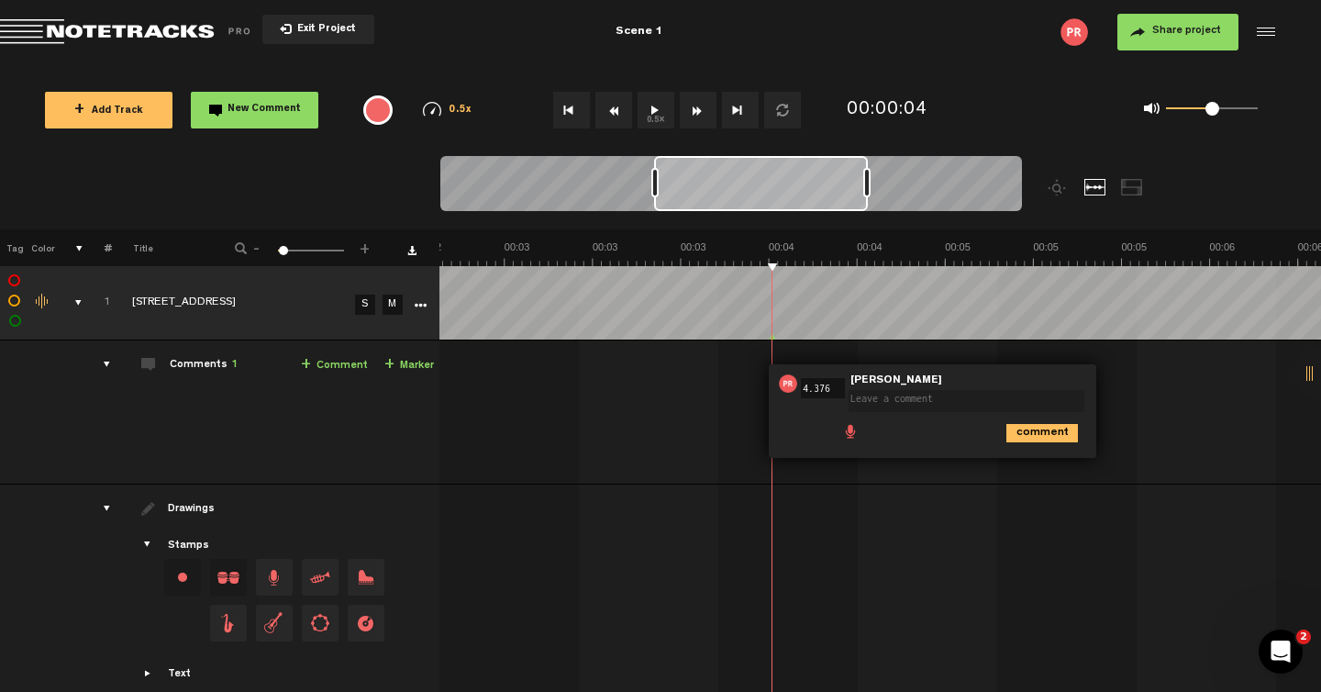
click at [823, 509] on div at bounding box center [684, 537] width 1764 height 77
click at [1029, 440] on icon "comment" at bounding box center [1043, 433] width 72 height 18
click at [1133, 384] on span "Delete comment" at bounding box center [1144, 383] width 22 height 13
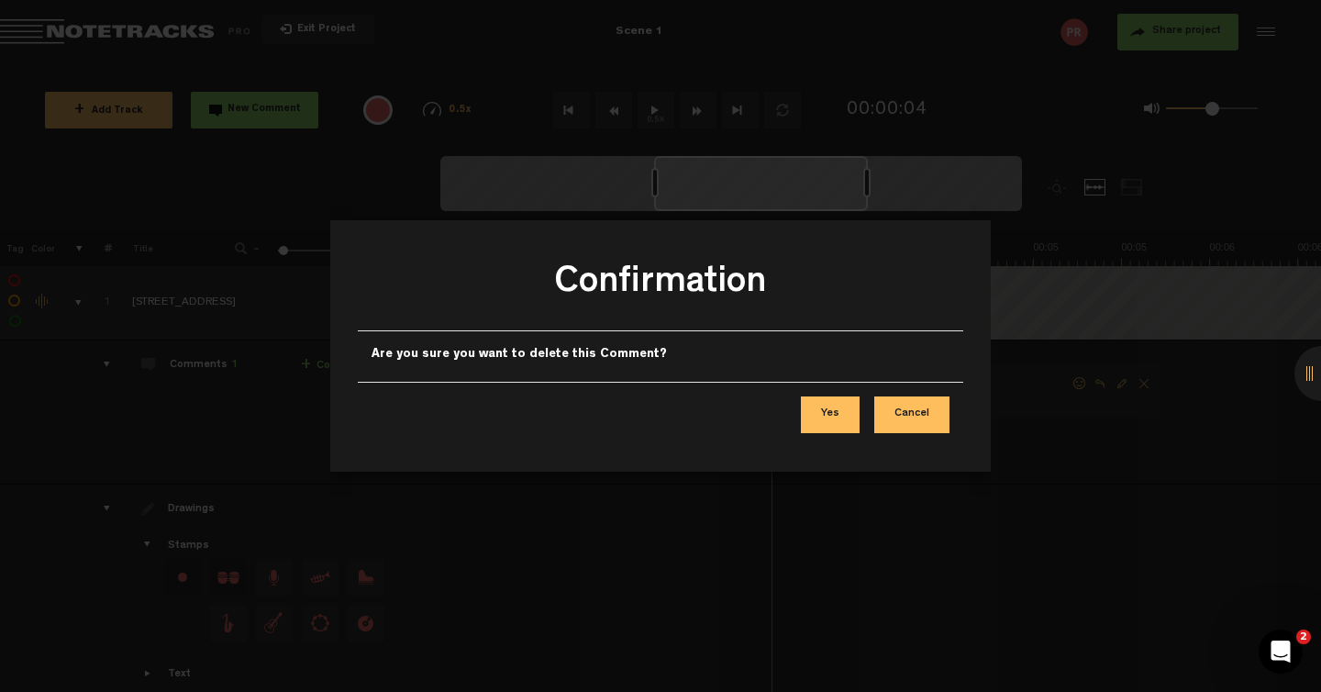
click at [843, 419] on button "Yes" at bounding box center [830, 414] width 59 height 37
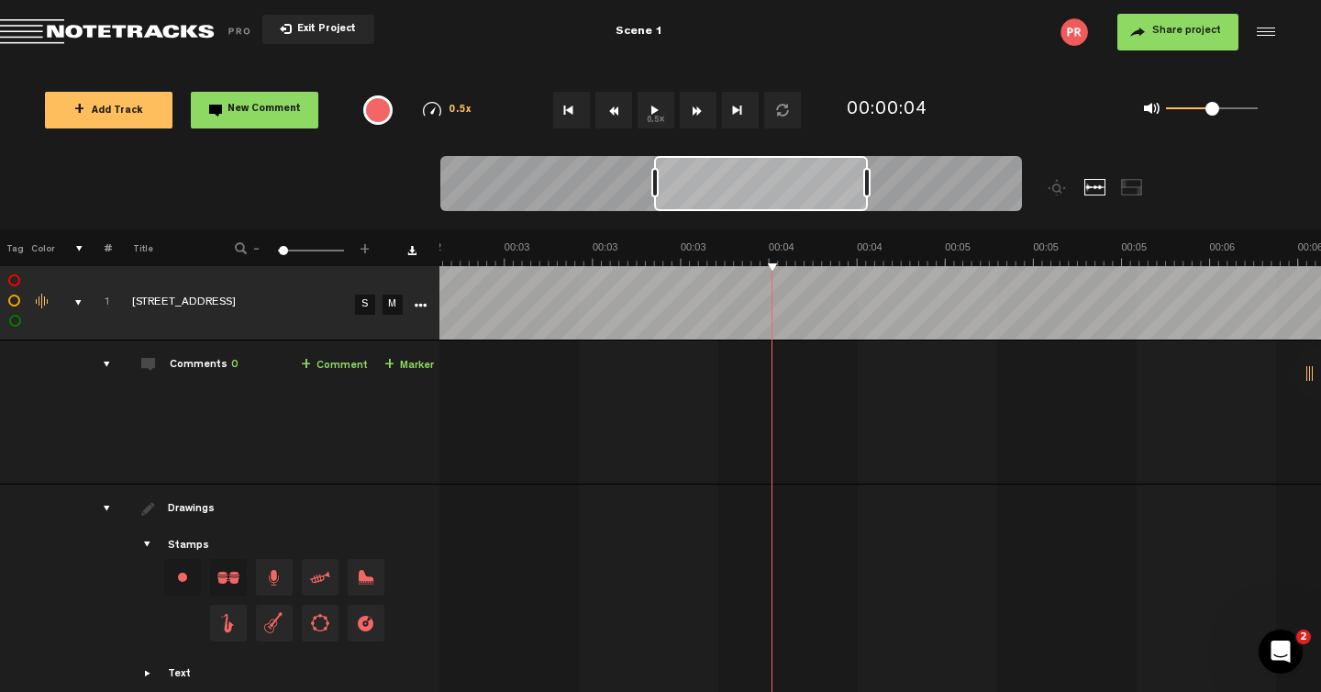
click at [355, 303] on link "S" at bounding box center [365, 305] width 20 height 20
click at [414, 300] on icon "More" at bounding box center [420, 305] width 13 height 13
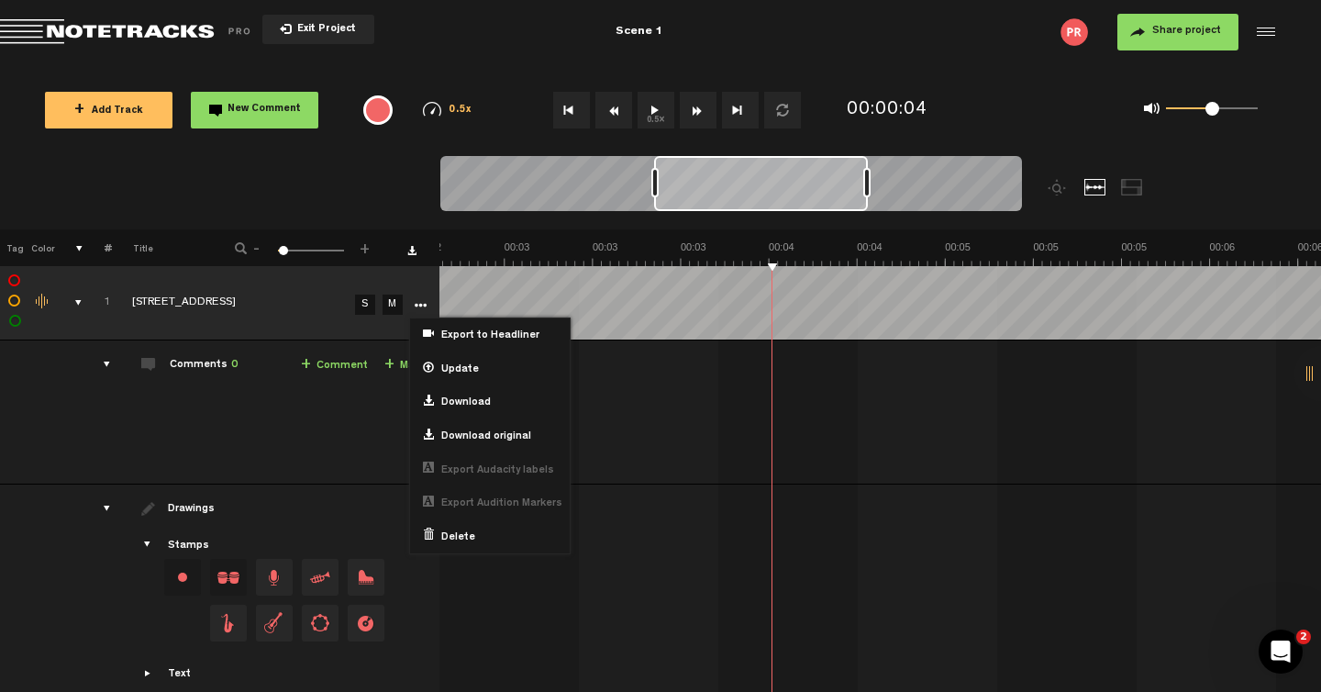
click at [287, 305] on div "Click to edit the title" at bounding box center [251, 304] width 239 height 18
click at [411, 296] on link "More" at bounding box center [419, 303] width 17 height 17
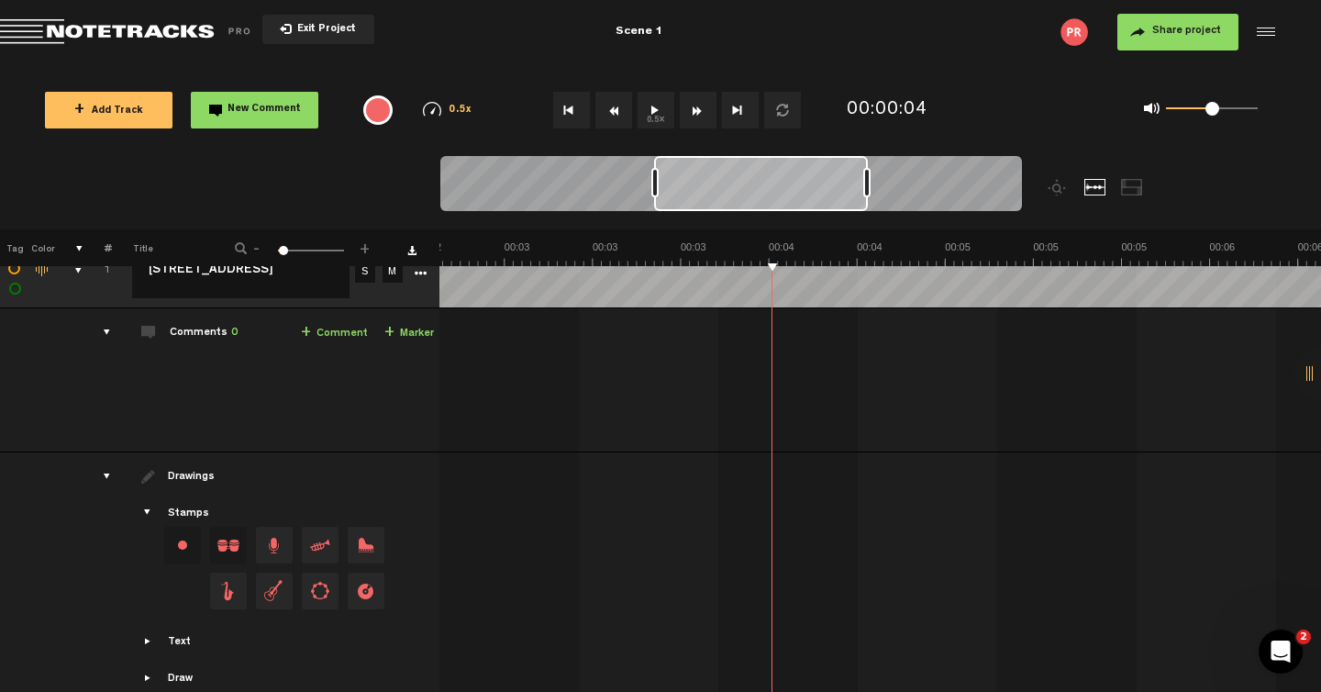
scroll to position [0, 15]
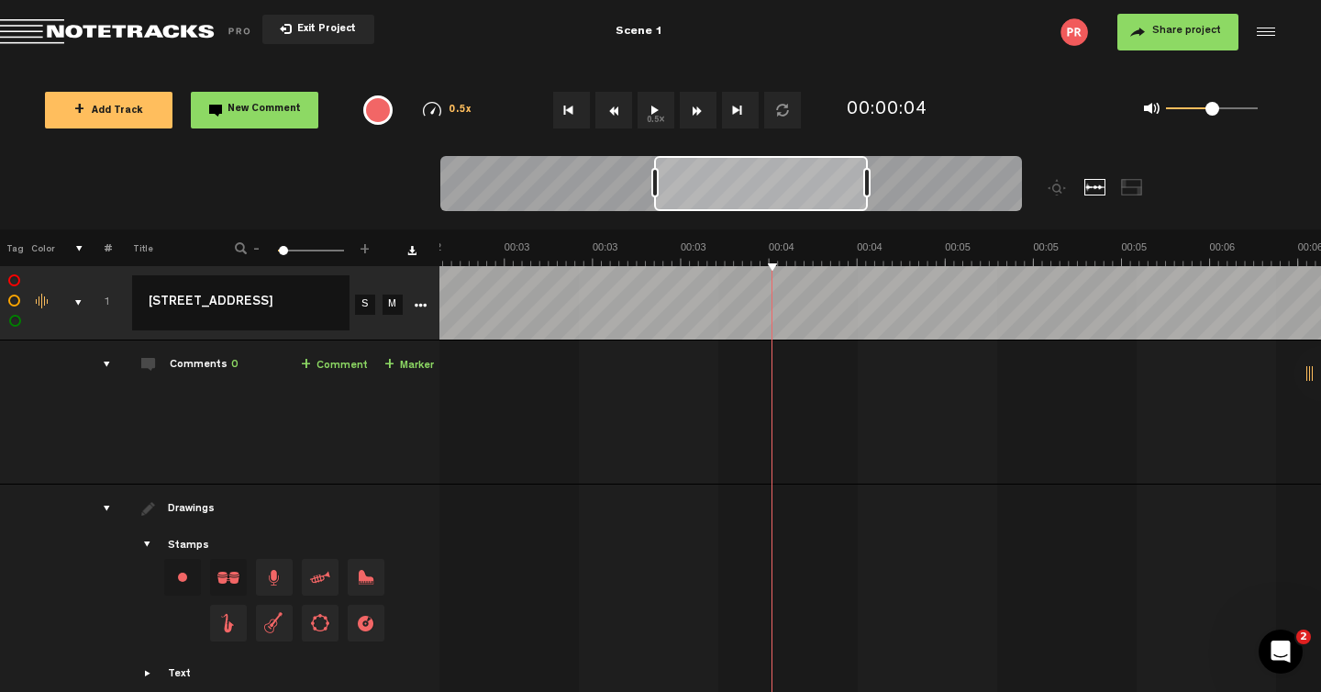
click at [85, 306] on div "Click to change the order number" at bounding box center [99, 303] width 28 height 17
click at [63, 296] on div "comments, stamps & drawings" at bounding box center [71, 303] width 28 height 18
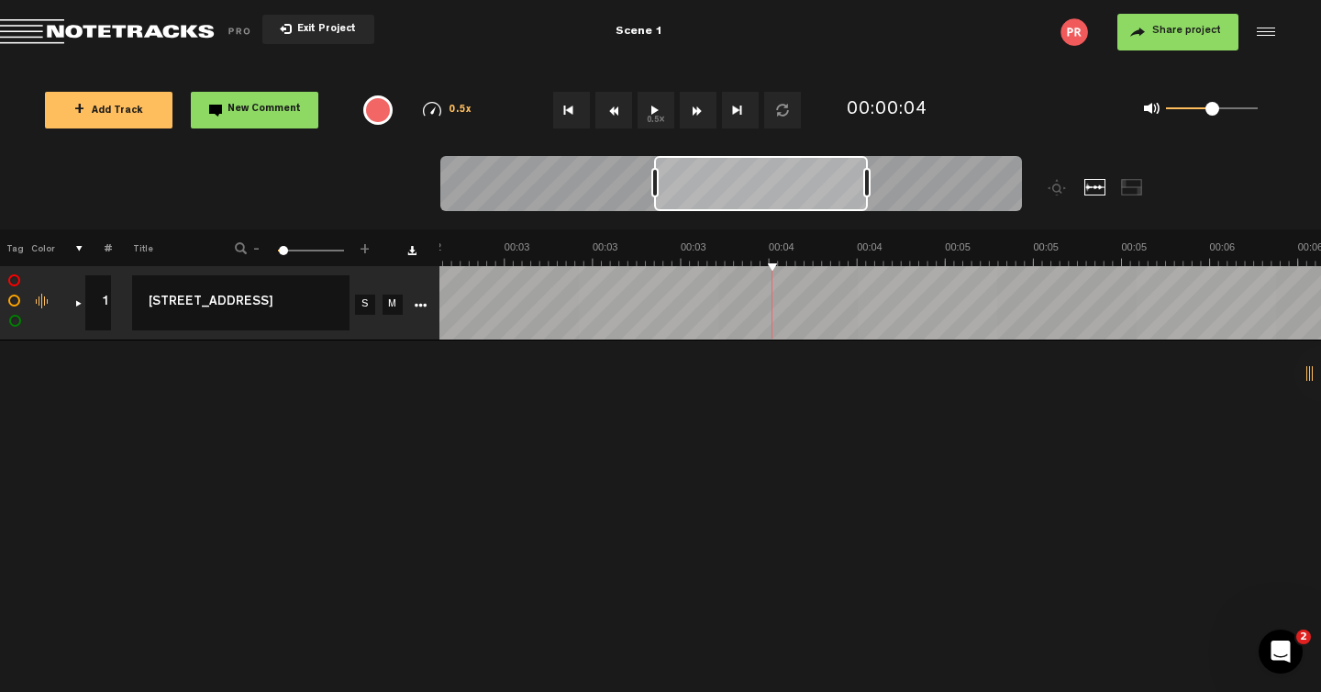
scroll to position [0, 1]
click at [1146, 188] on div at bounding box center [803, 192] width 727 height 73
click at [1135, 188] on div at bounding box center [1132, 187] width 22 height 17
click at [655, 111] on button "0.5x" at bounding box center [656, 110] width 37 height 37
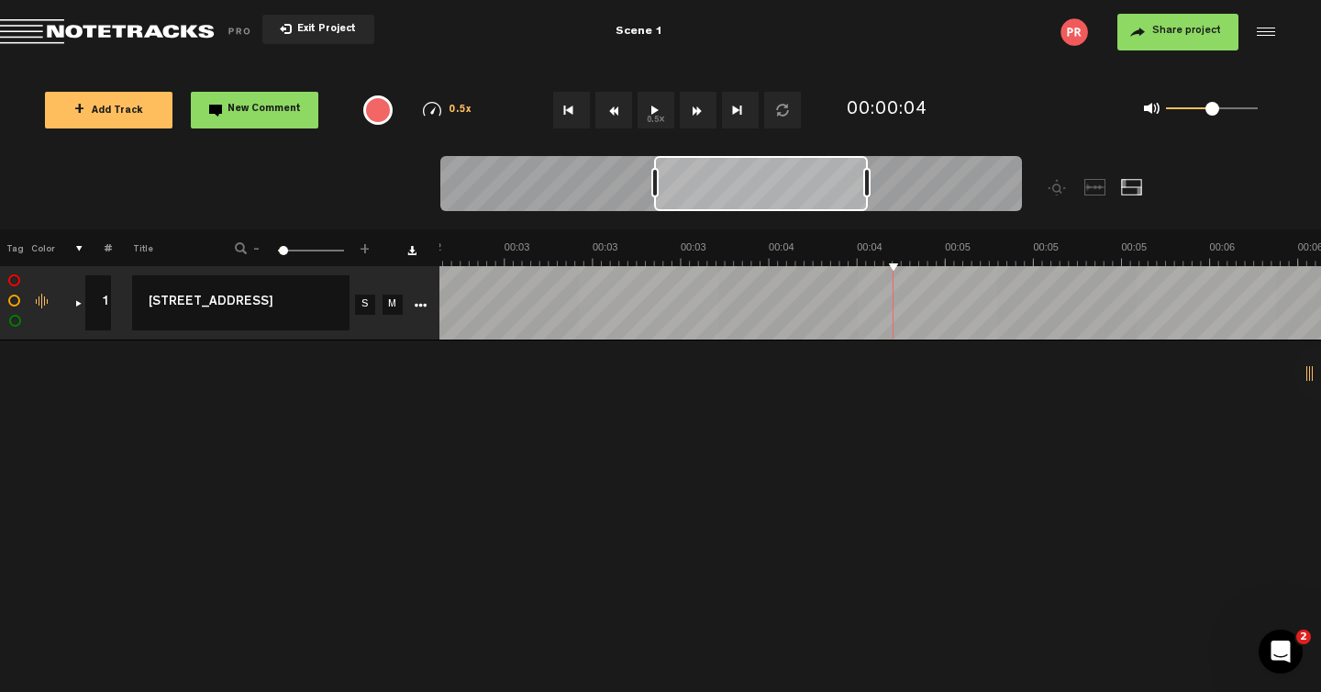
click at [655, 111] on button "0.5x" at bounding box center [656, 110] width 37 height 37
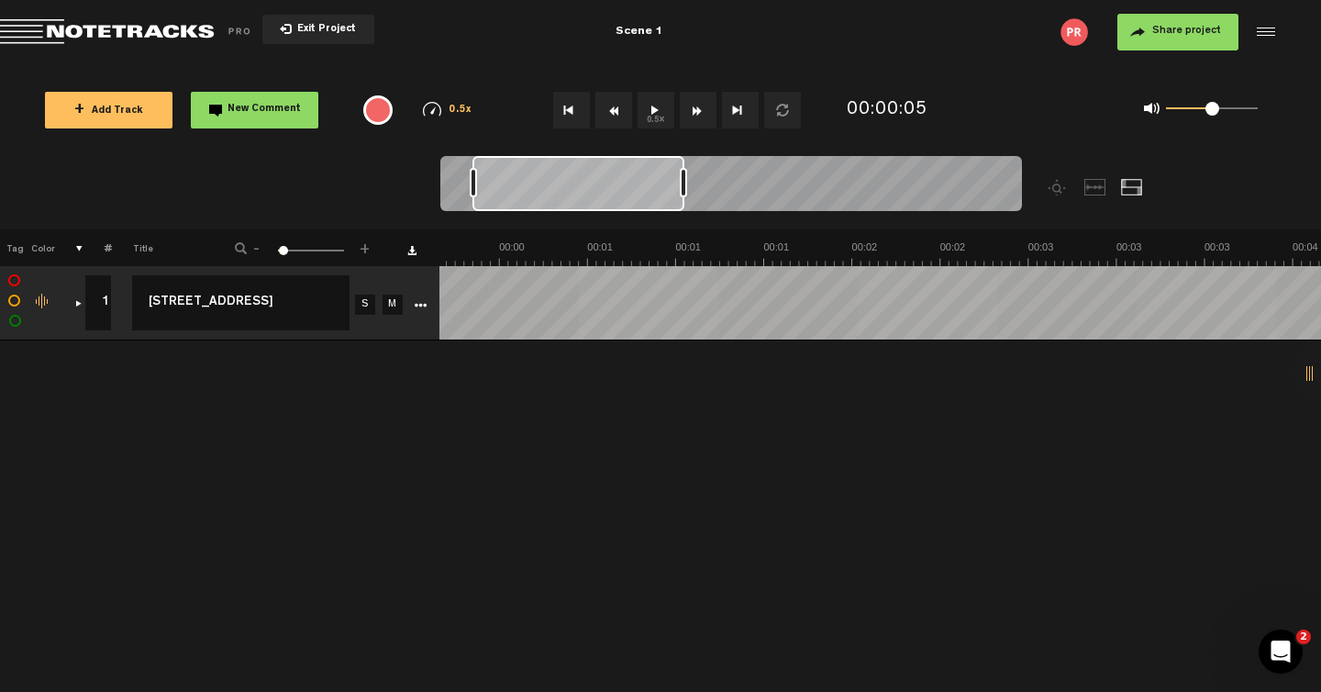
scroll to position [0, 89]
drag, startPoint x: 695, startPoint y: 198, endPoint x: 513, endPoint y: 209, distance: 182.0
click at [513, 209] on div at bounding box center [579, 183] width 212 height 55
click at [1087, 188] on div at bounding box center [1096, 187] width 22 height 17
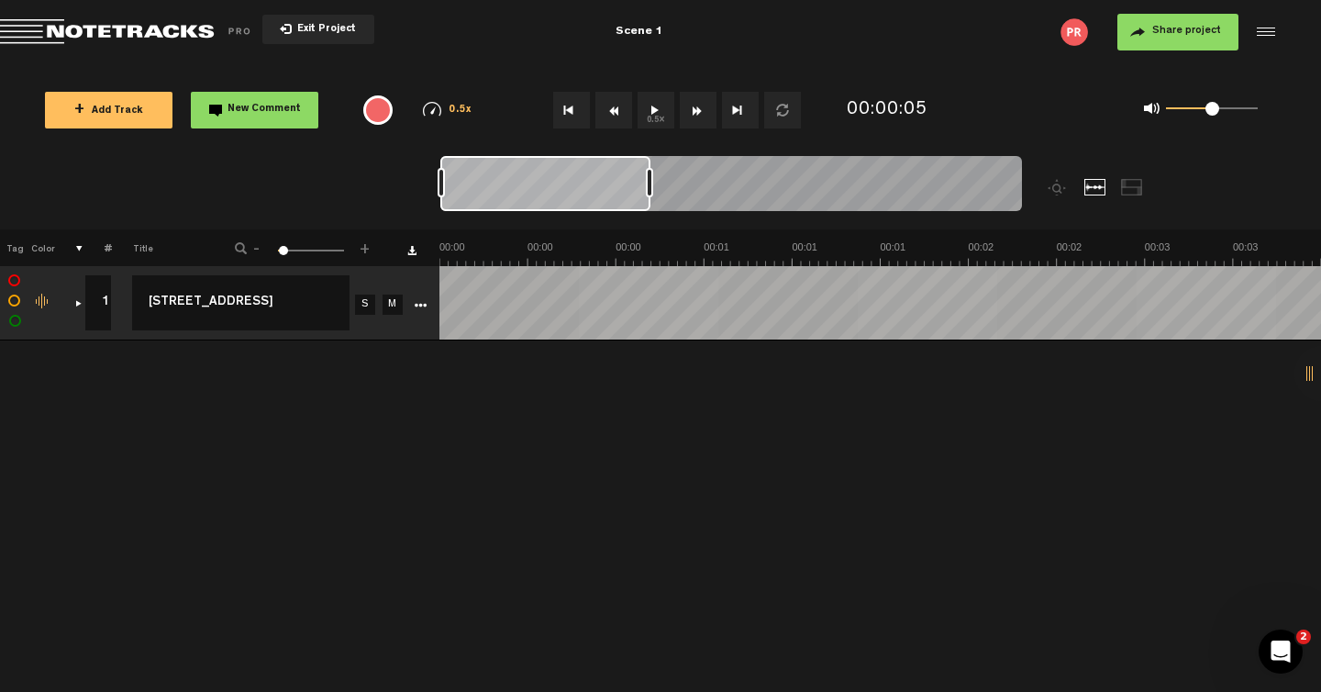
drag, startPoint x: 629, startPoint y: 177, endPoint x: 588, endPoint y: 184, distance: 41.0
click at [588, 184] on div at bounding box center [545, 183] width 210 height 55
click at [790, 110] on button "Loop" at bounding box center [782, 110] width 37 height 37
click at [459, 104] on div "0.5x 0.25x 0.5x 0.75x 1x 1.25x 1.5x 1.75x 2x" at bounding box center [448, 110] width 83 height 16
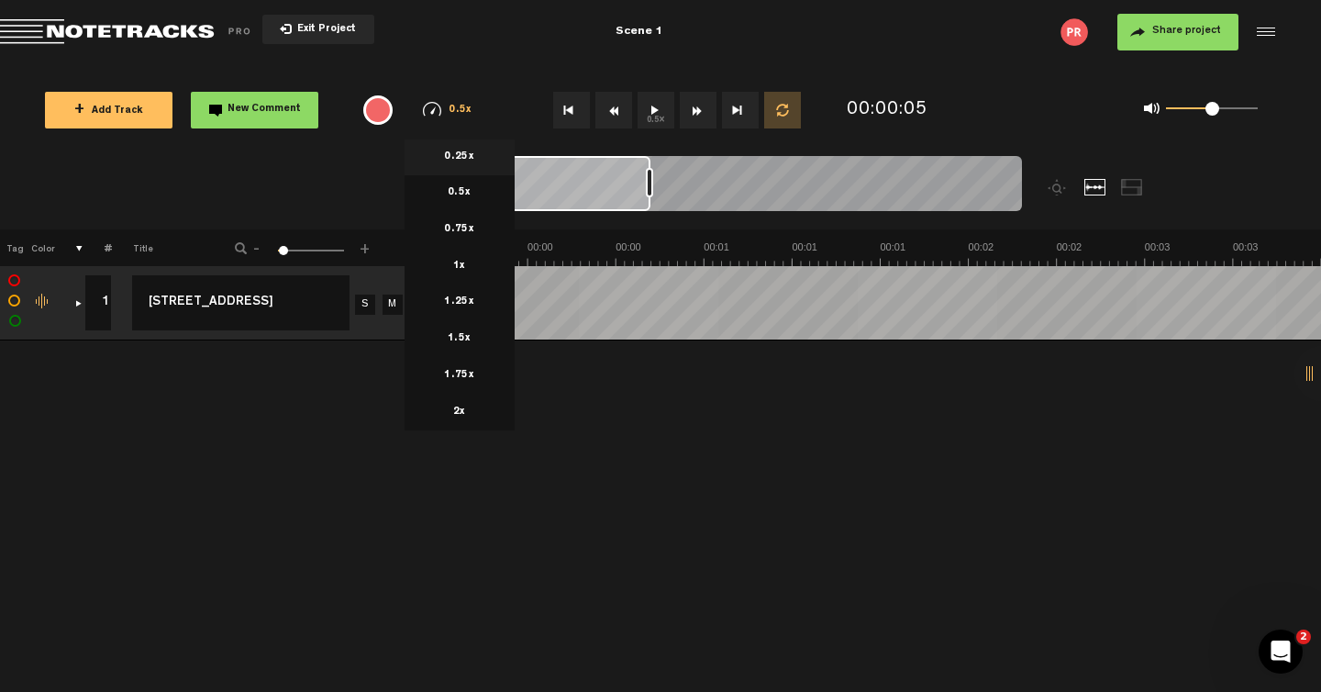
click at [458, 149] on li "0.25x" at bounding box center [460, 157] width 110 height 37
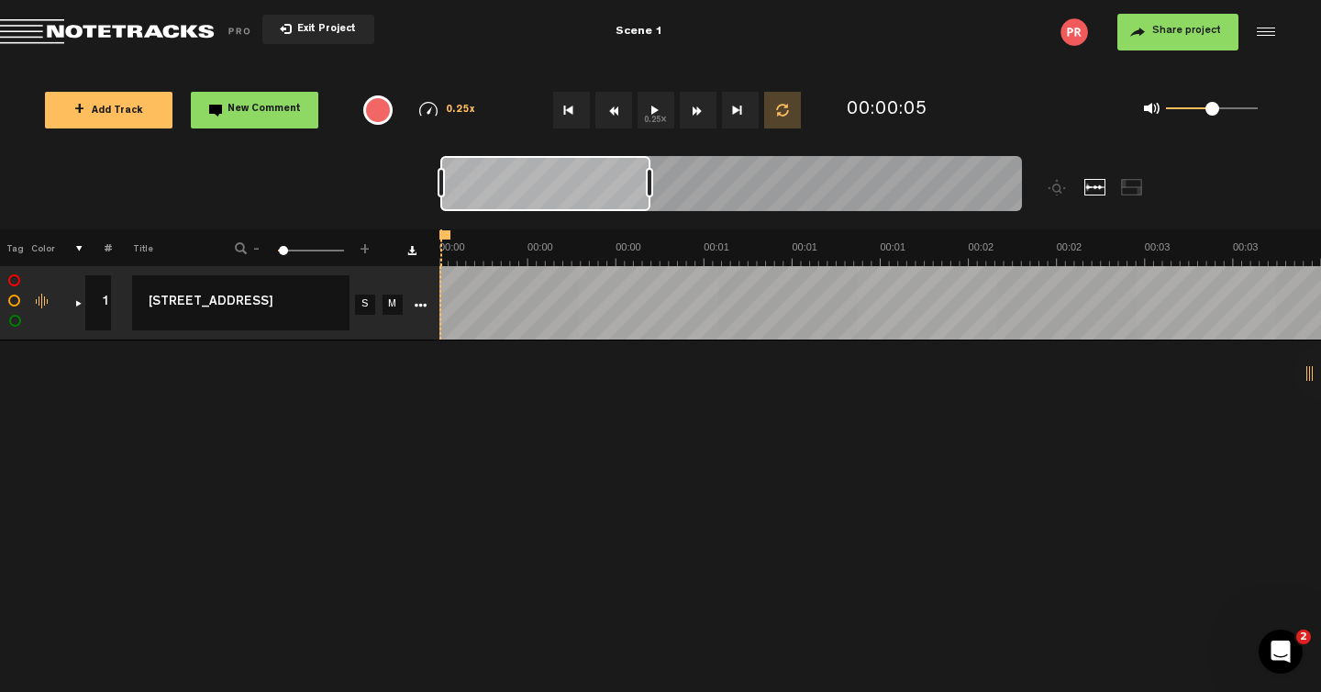
click at [653, 118] on button "0.25x" at bounding box center [656, 110] width 37 height 37
click at [658, 112] on button "0.25x" at bounding box center [656, 110] width 37 height 37
click at [782, 118] on button "Loop" at bounding box center [782, 110] width 37 height 37
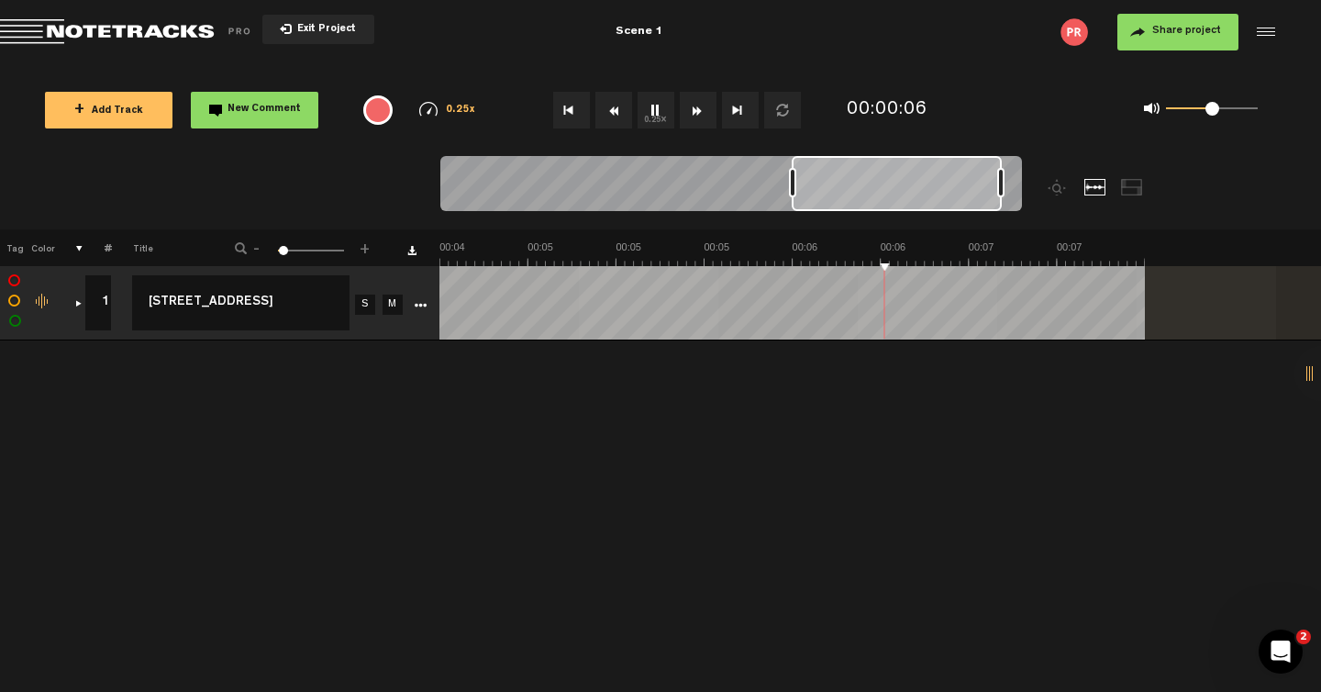
scroll to position [0, 1058]
click at [658, 107] on button "0.25x" at bounding box center [656, 110] width 37 height 37
click at [780, 109] on button "Loop" at bounding box center [782, 110] width 37 height 37
click at [572, 112] on button "Go to beginning" at bounding box center [571, 110] width 37 height 37
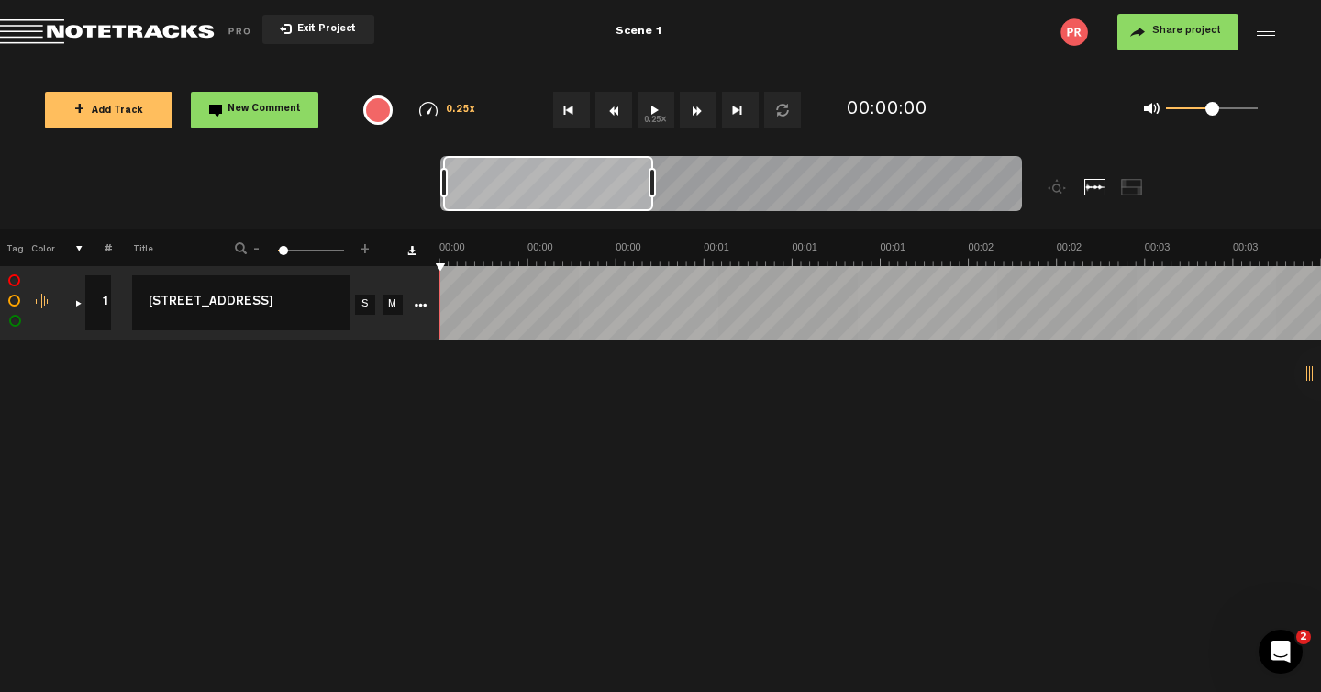
scroll to position [0, 0]
click at [451, 114] on span "0.25x" at bounding box center [461, 111] width 30 height 10
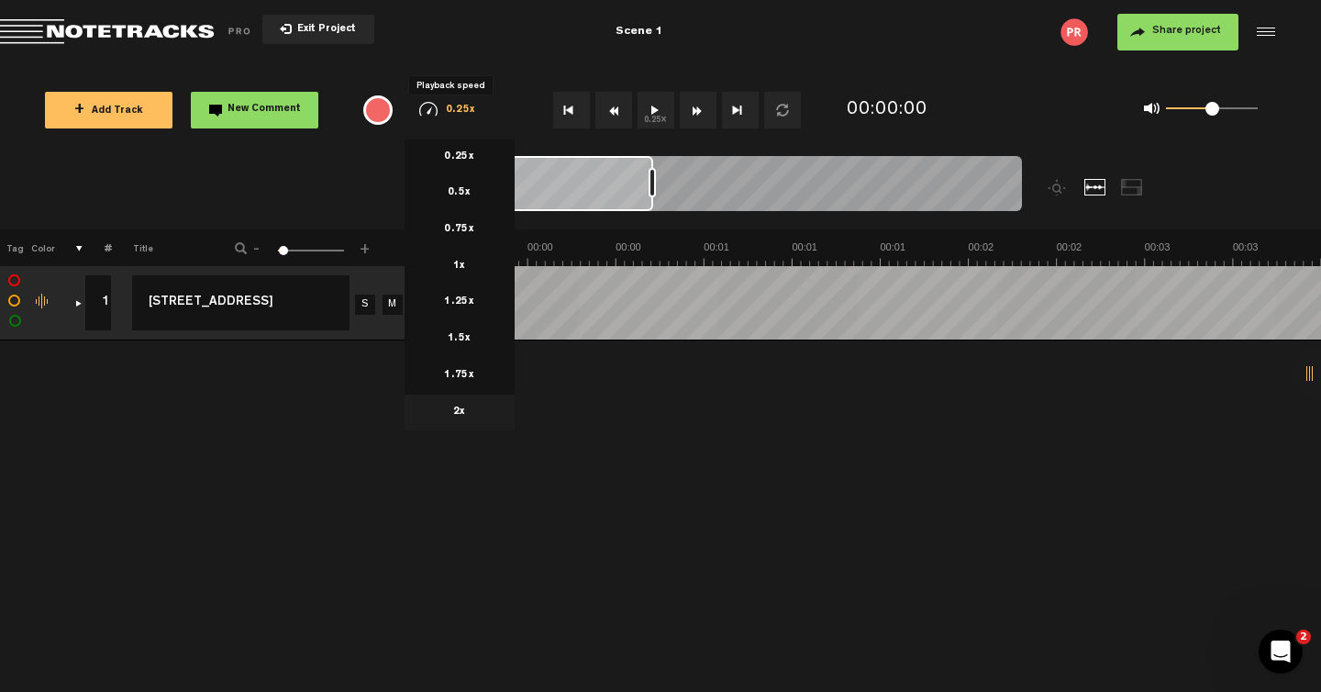
click at [453, 396] on li "2x" at bounding box center [460, 413] width 110 height 37
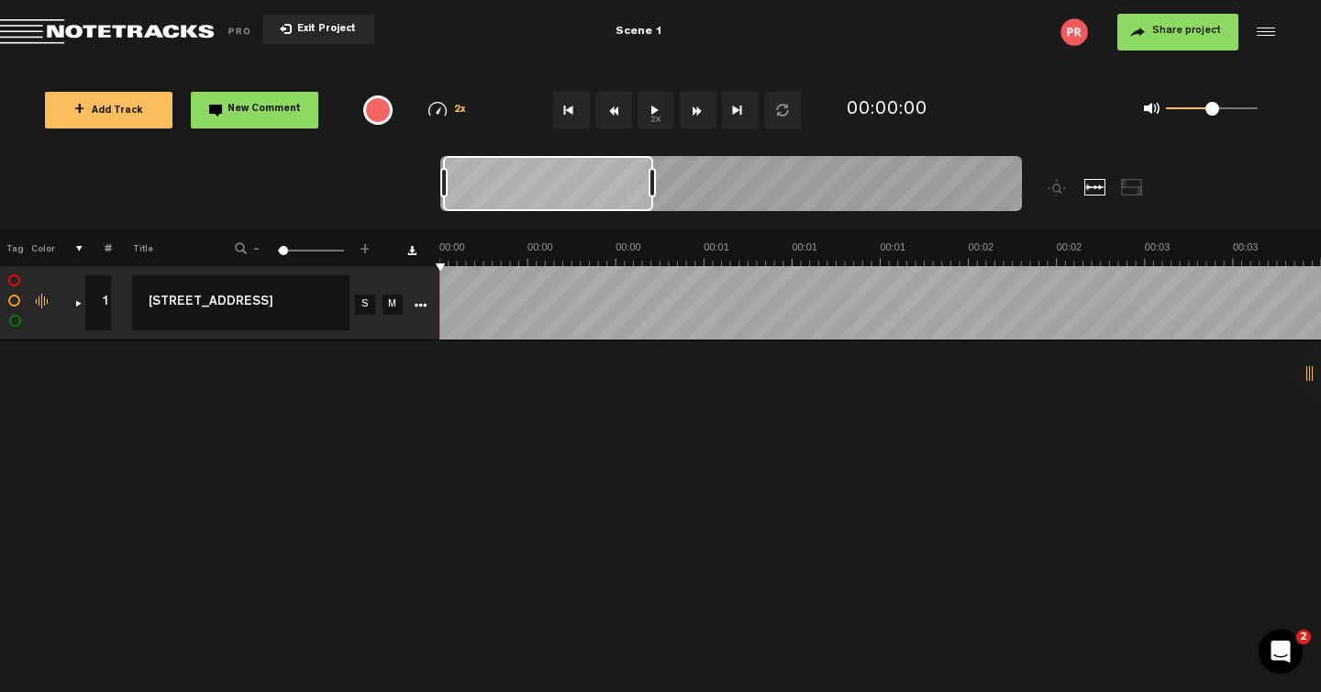
click at [656, 127] on button "2x" at bounding box center [656, 110] width 37 height 37
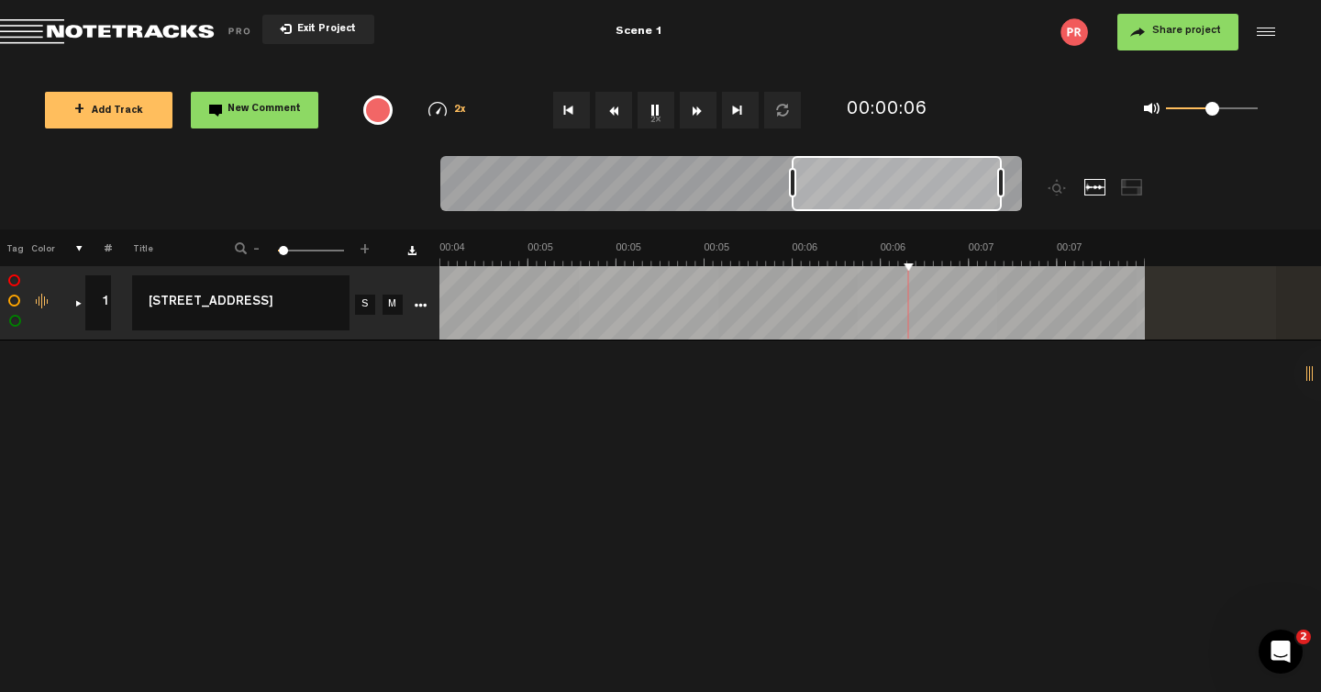
scroll to position [0, 1058]
click at [574, 107] on button "Go to beginning" at bounding box center [571, 110] width 37 height 37
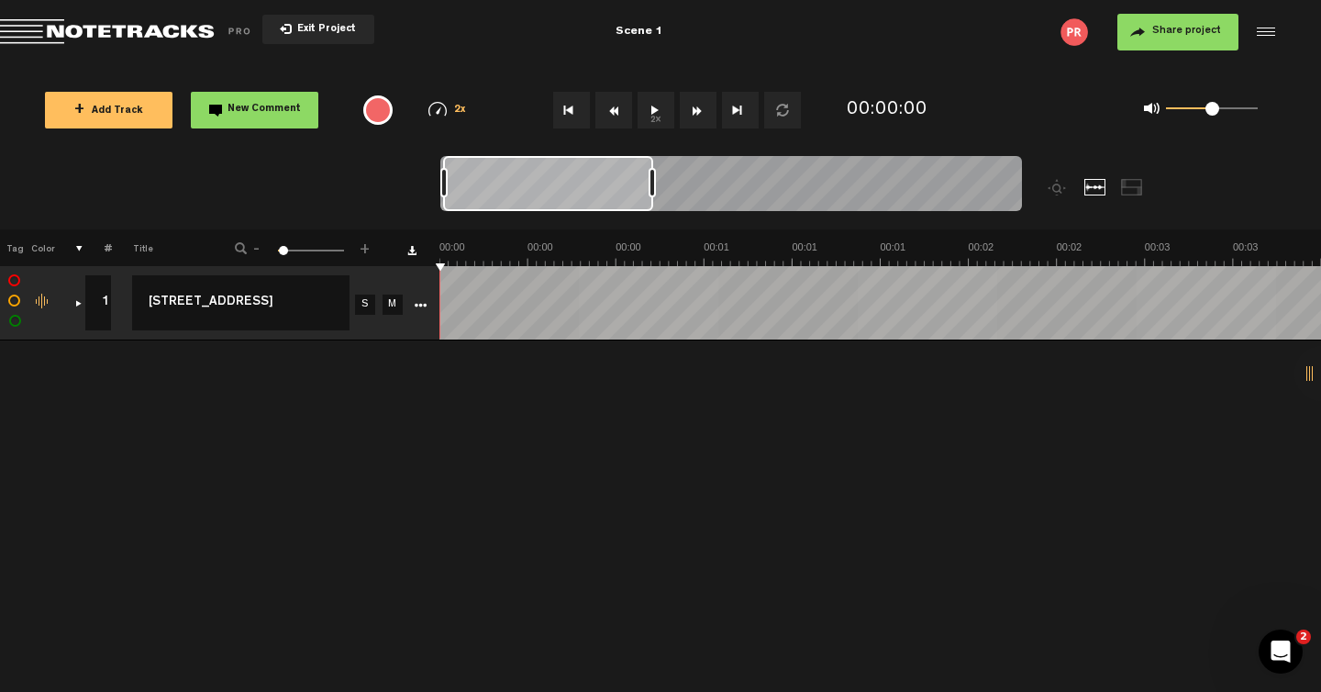
click at [452, 119] on div "2x 0.25x 0.5x 0.75x 1x 1.25x 1.5x 1.75x 2x" at bounding box center [447, 109] width 97 height 43
click at [452, 115] on div "2x 0.25x 0.5x 0.75x 1x 1.25x 1.5x 1.75x 2x" at bounding box center [448, 110] width 83 height 16
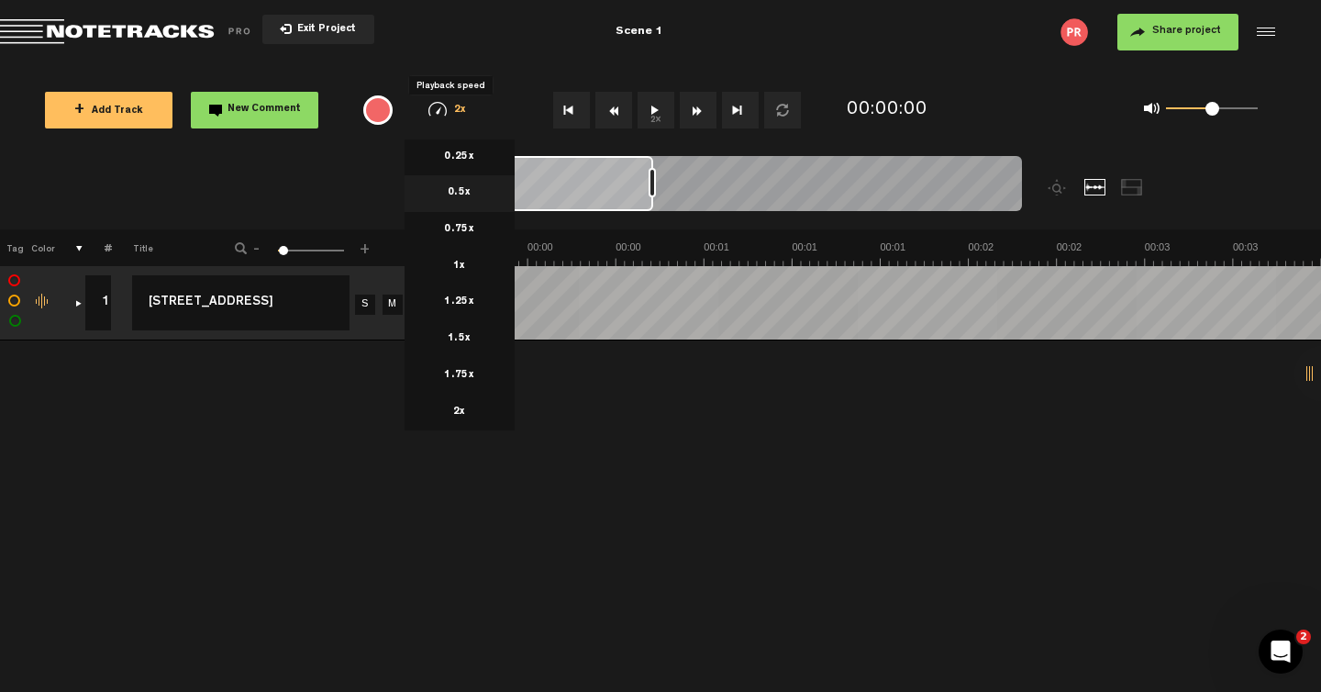
click at [471, 202] on li "0.5x" at bounding box center [460, 193] width 110 height 37
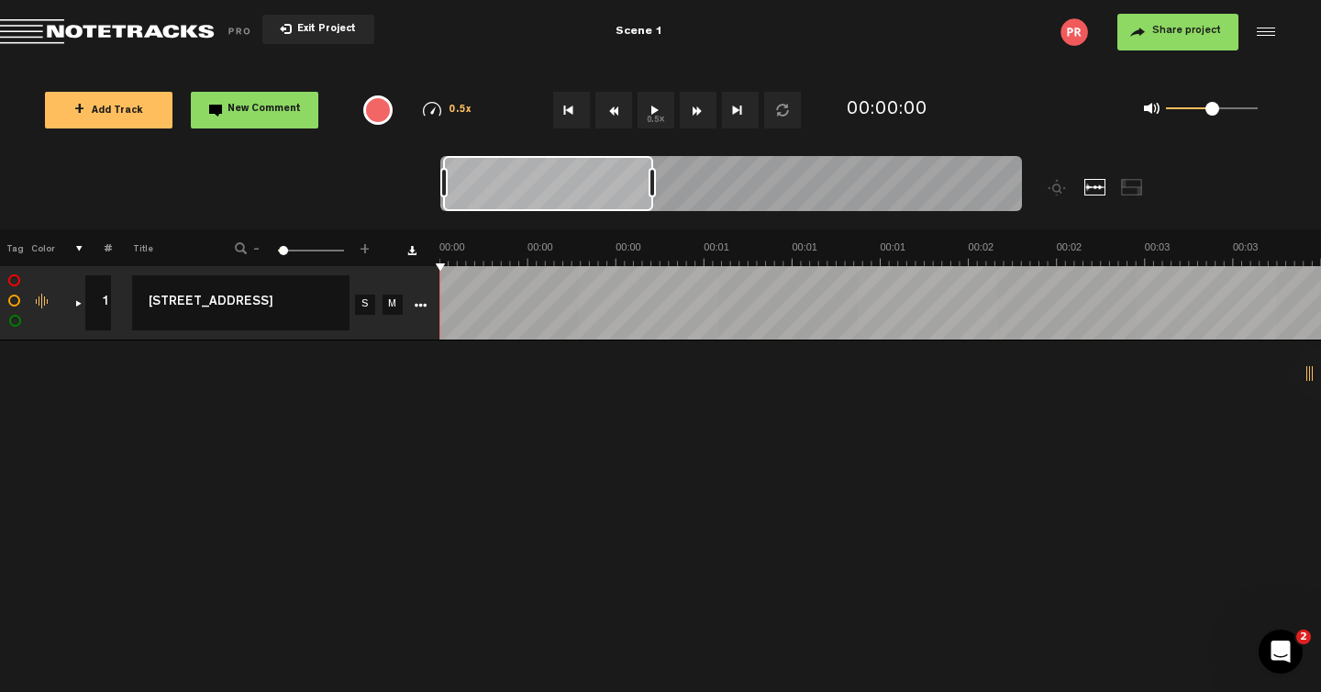
click at [657, 97] on button "0.5x" at bounding box center [656, 110] width 37 height 37
drag, startPoint x: 637, startPoint y: 262, endPoint x: 611, endPoint y: 262, distance: 25.7
click at [611, 262] on img at bounding box center [1322, 253] width 1764 height 26
click at [661, 124] on button "0.5x" at bounding box center [656, 110] width 37 height 37
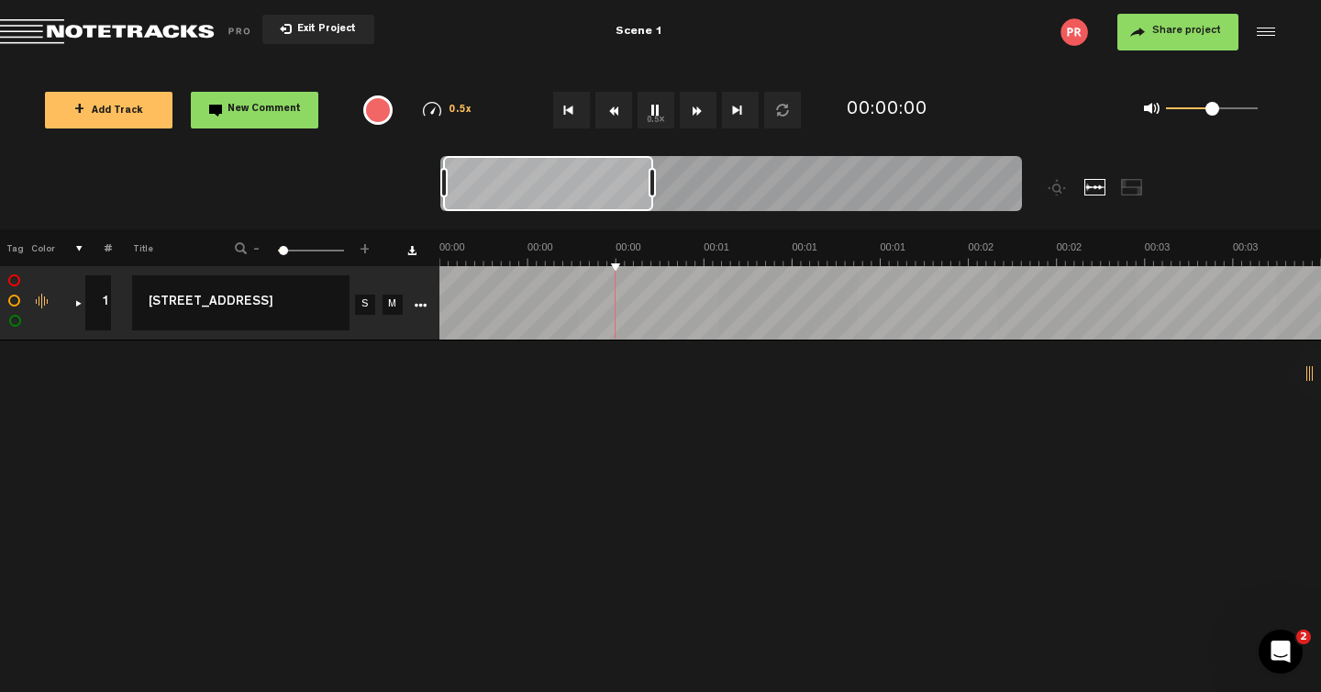
click at [661, 124] on button "0.5x" at bounding box center [656, 110] width 37 height 37
click at [652, 104] on button "0.5x" at bounding box center [656, 110] width 37 height 37
click at [648, 169] on div at bounding box center [548, 183] width 210 height 55
drag, startPoint x: 652, startPoint y: 173, endPoint x: 531, endPoint y: 177, distance: 120.3
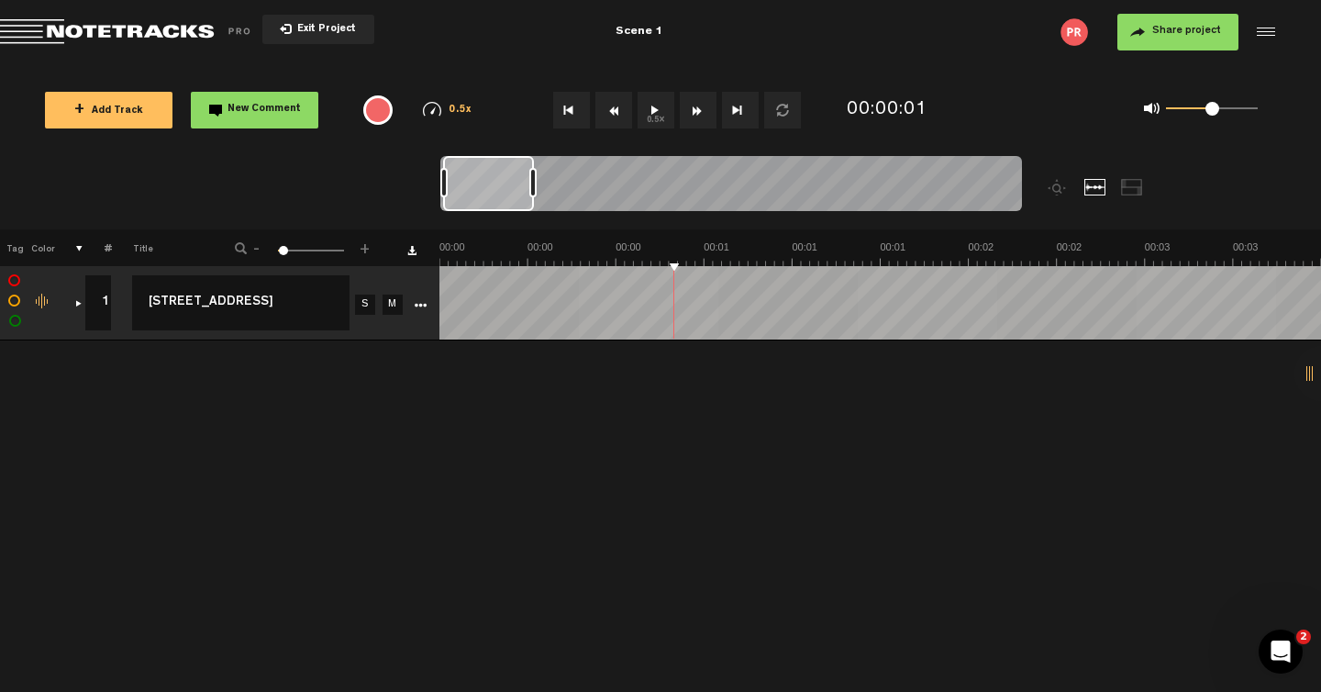
click at [531, 177] on div at bounding box center [533, 182] width 7 height 29
click at [652, 113] on button "0.5x" at bounding box center [656, 110] width 37 height 37
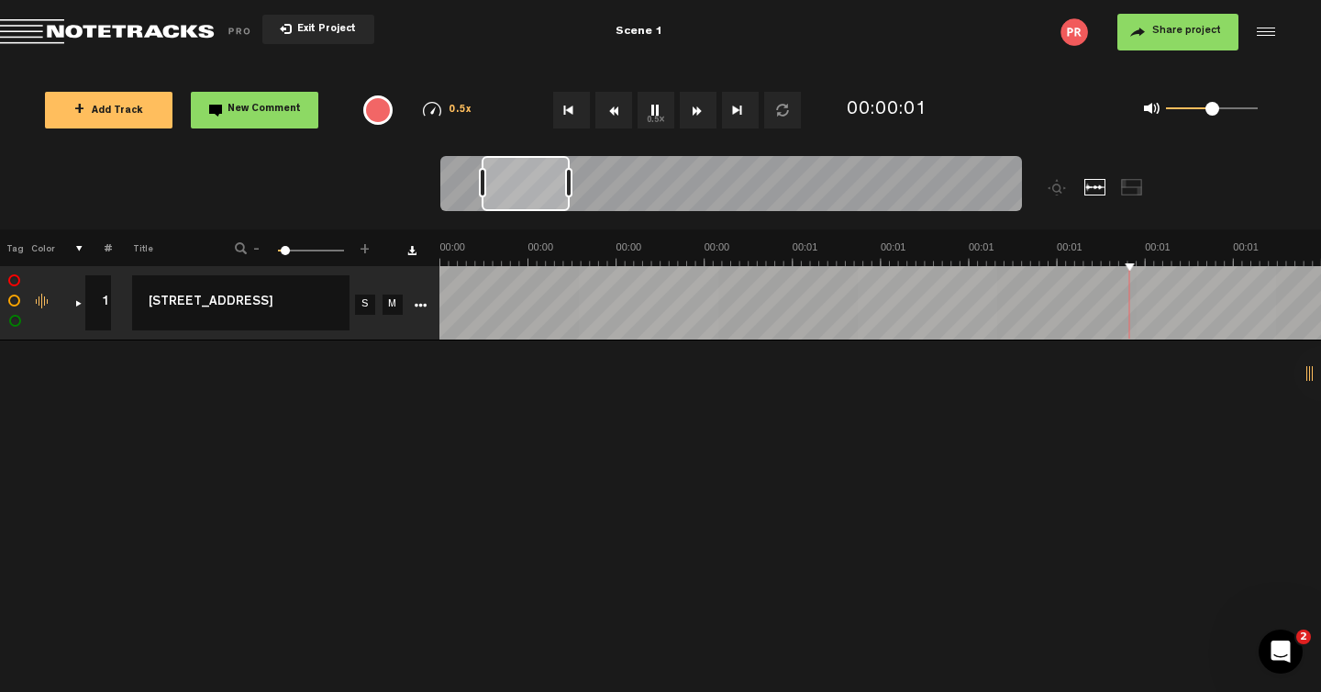
click at [652, 113] on button "0.5x" at bounding box center [656, 110] width 37 height 37
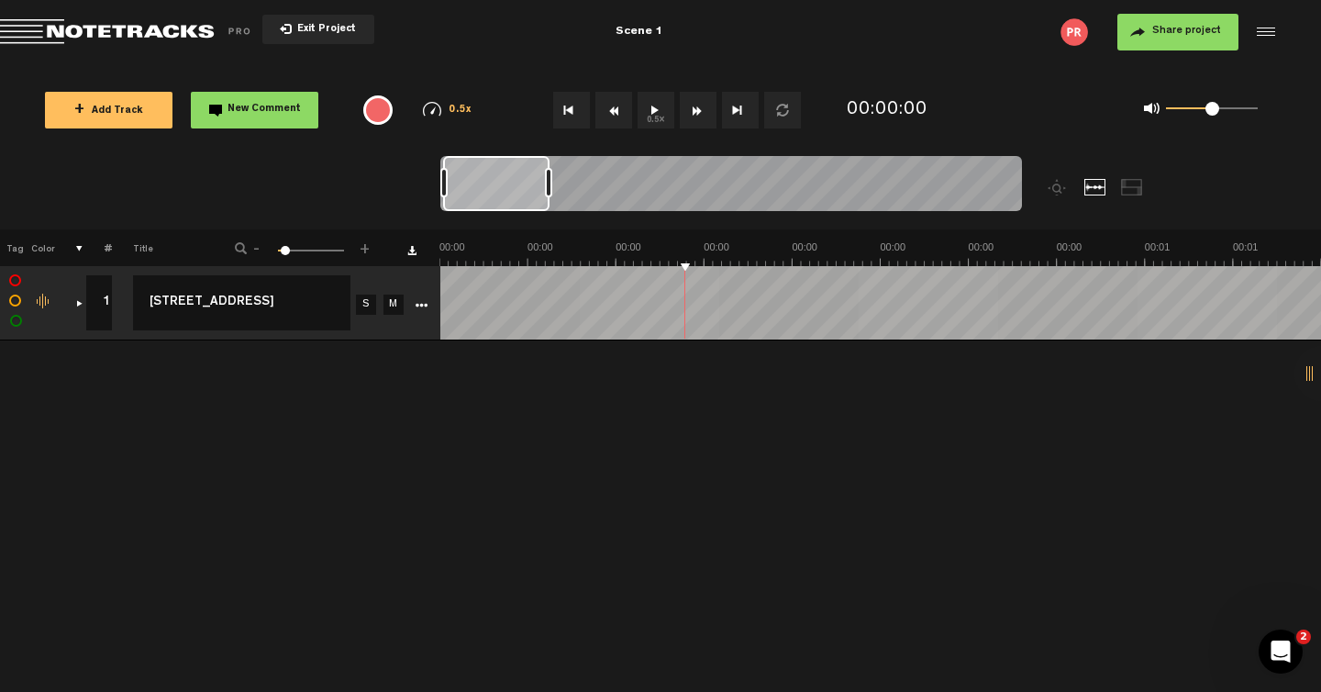
drag, startPoint x: 527, startPoint y: 176, endPoint x: 545, endPoint y: 175, distance: 18.4
click at [545, 175] on div at bounding box center [548, 182] width 7 height 29
drag, startPoint x: 545, startPoint y: 175, endPoint x: 563, endPoint y: 173, distance: 17.5
click at [563, 173] on div at bounding box center [561, 182] width 7 height 29
drag, startPoint x: 563, startPoint y: 173, endPoint x: 592, endPoint y: 173, distance: 29.4
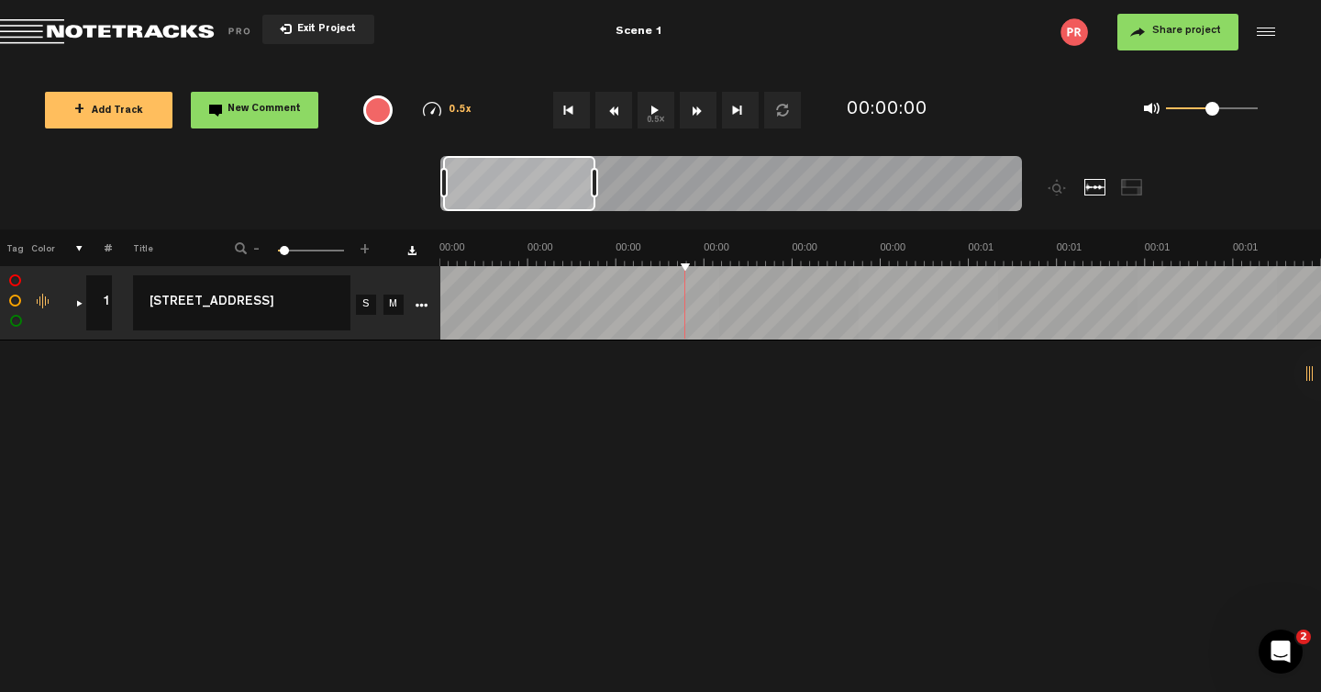
click at [592, 173] on div at bounding box center [594, 182] width 7 height 29
click at [686, 267] on div "+ New drawing Tag Color # Title - 1 100 3 + 1 1 completed [GEOGRAPHIC_DATA] St …" at bounding box center [660, 266] width 1321 height 74
click at [706, 287] on td at bounding box center [881, 303] width 882 height 74
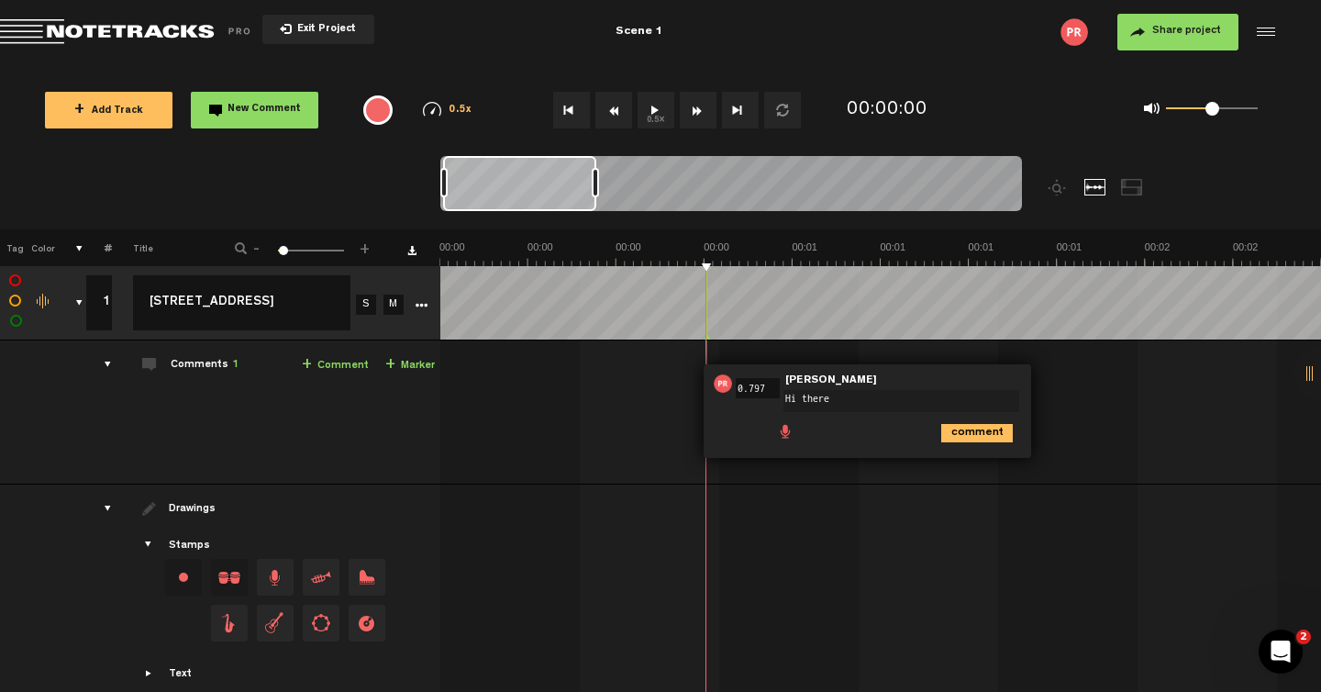
type textarea "Hi there"
click at [953, 437] on icon "comment" at bounding box center [978, 433] width 72 height 18
click at [756, 383] on span "00:00" at bounding box center [754, 383] width 44 height 18
click at [766, 377] on span "00:00" at bounding box center [754, 383] width 44 height 18
click at [768, 377] on span "00:00" at bounding box center [754, 383] width 44 height 18
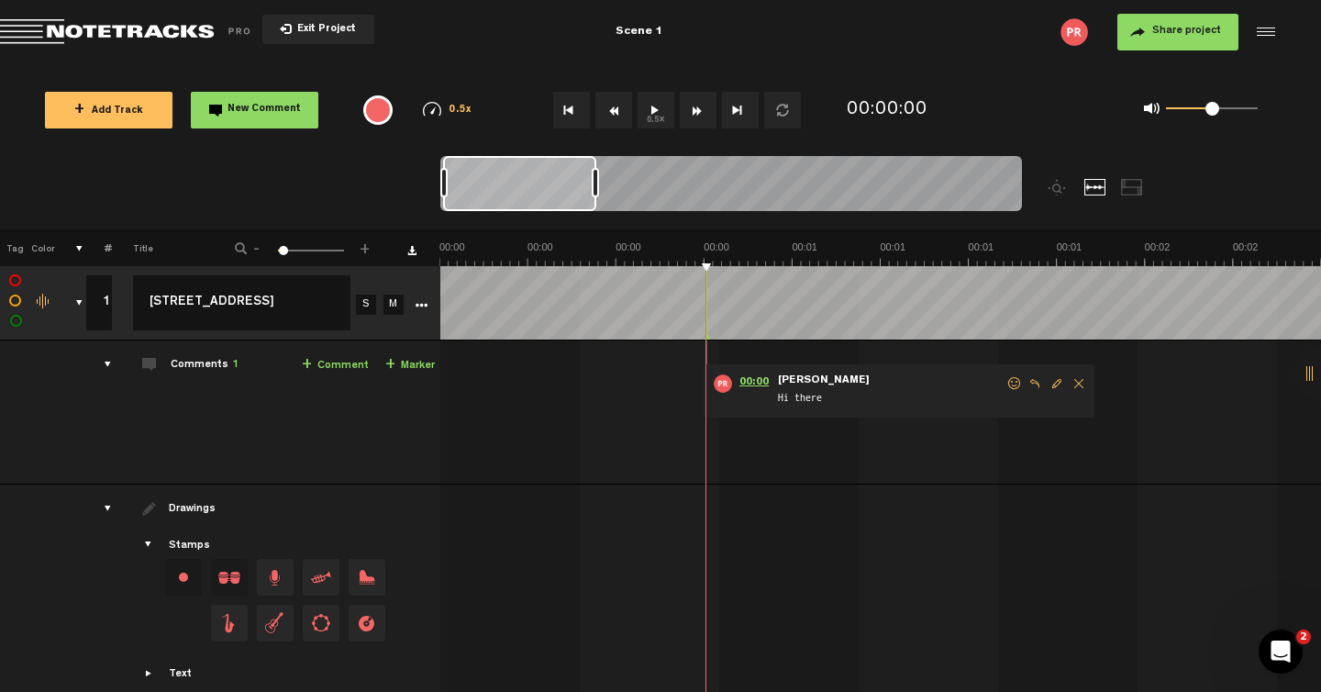
click at [768, 377] on span "00:00" at bounding box center [754, 383] width 44 height 18
click at [1058, 385] on span "Edit comment" at bounding box center [1057, 383] width 22 height 13
click at [1076, 396] on div "00:00 0.797 - • [PERSON_NAME]: "Hi there" [PERSON_NAME] Hi there Hi there comme…" at bounding box center [882, 419] width 879 height 128
click at [873, 474] on div "00:00 0.797 - • [PERSON_NAME]: "Hi there" [PERSON_NAME] Hi there Hi there comme…" at bounding box center [882, 419] width 879 height 128
click at [981, 434] on icon "comment" at bounding box center [978, 433] width 72 height 18
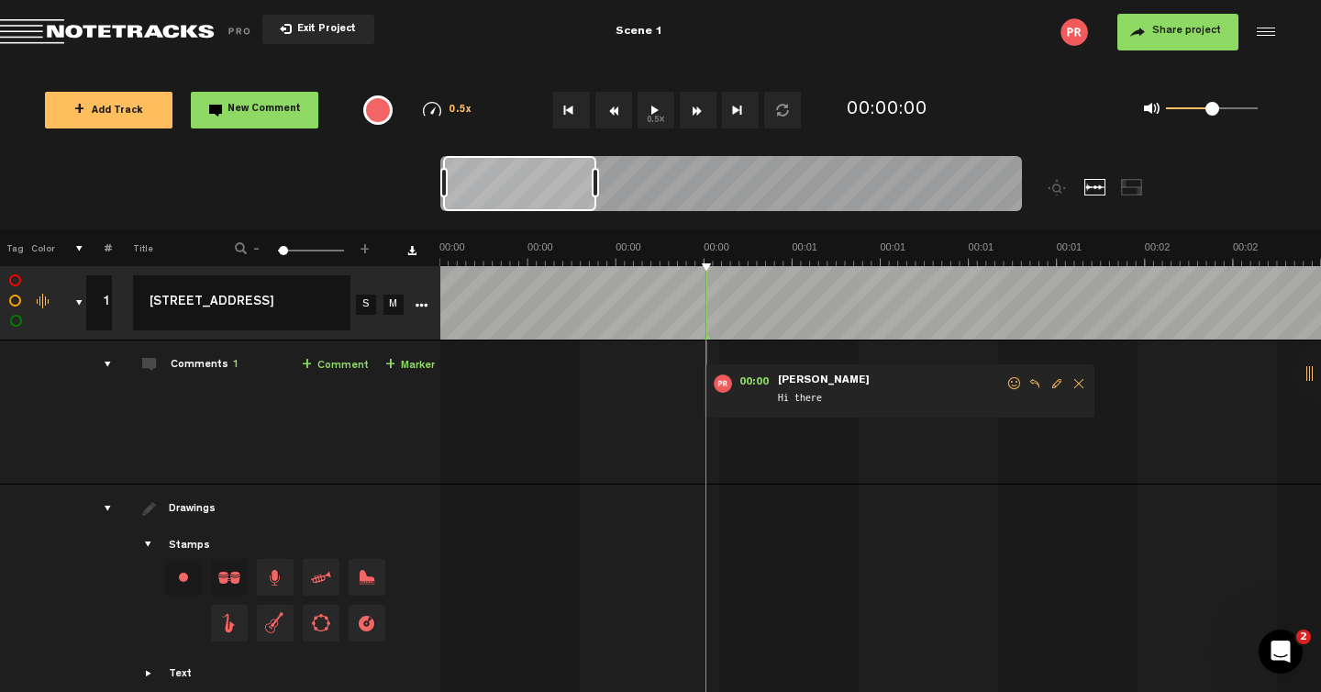
click at [1016, 384] on span at bounding box center [1015, 383] width 18 height 13
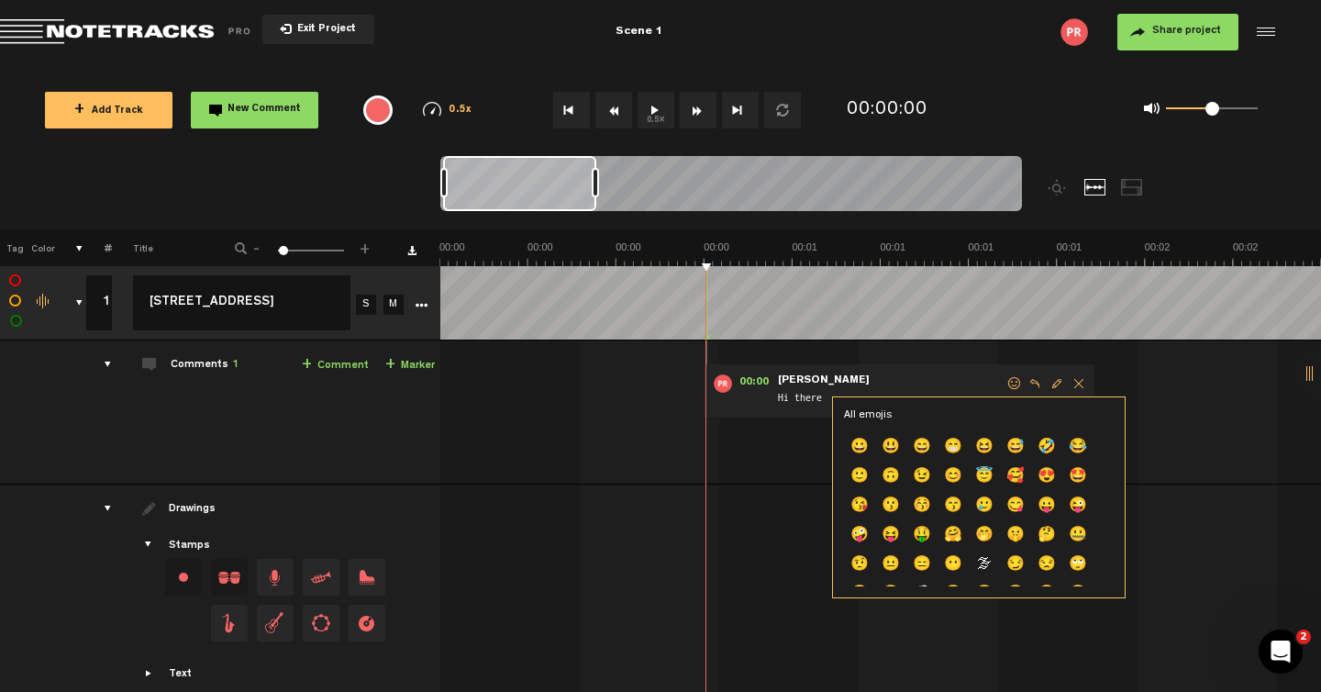
click at [1016, 384] on span at bounding box center [1015, 383] width 18 height 13
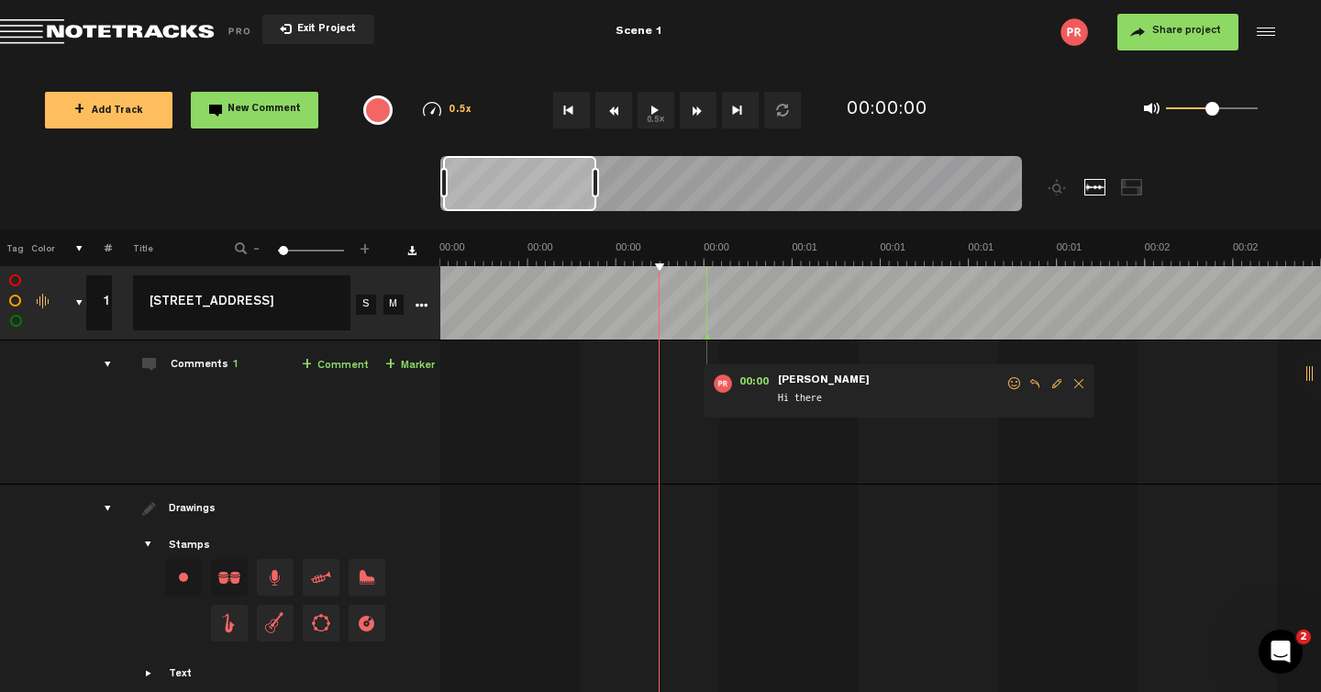
click at [399, 355] on link "+ Marker" at bounding box center [410, 365] width 50 height 21
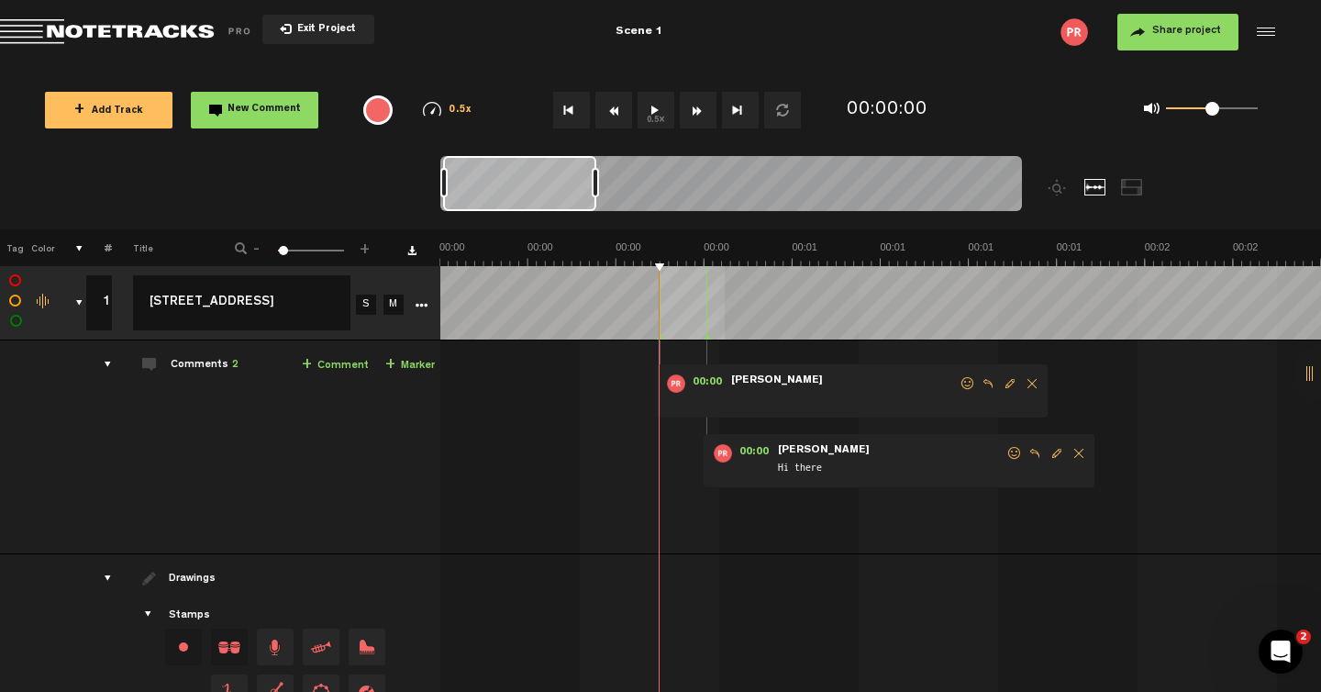
drag, startPoint x: 707, startPoint y: 339, endPoint x: 672, endPoint y: 344, distance: 35.3
click at [672, 344] on tbody "1 1 completed [GEOGRAPHIC_DATA] St 3 S M Export to Headliner Update Download Do…" at bounding box center [661, 540] width 1322 height 549
click at [804, 386] on span "[PERSON_NAME]" at bounding box center [777, 380] width 95 height 13
